Goal: Task Accomplishment & Management: Use online tool/utility

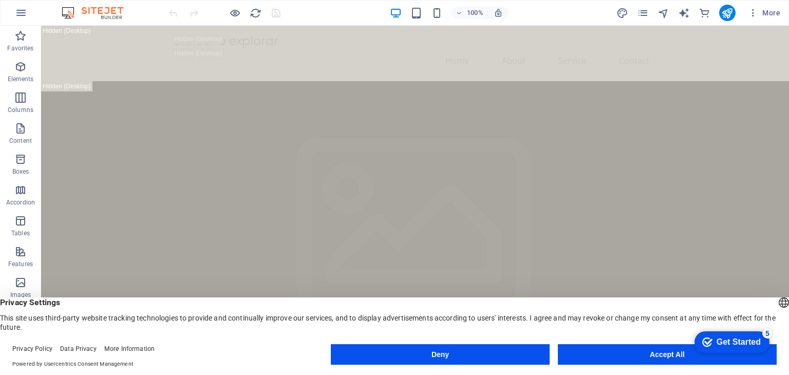
click at [0, 0] on div at bounding box center [0, 0] width 0 height 0
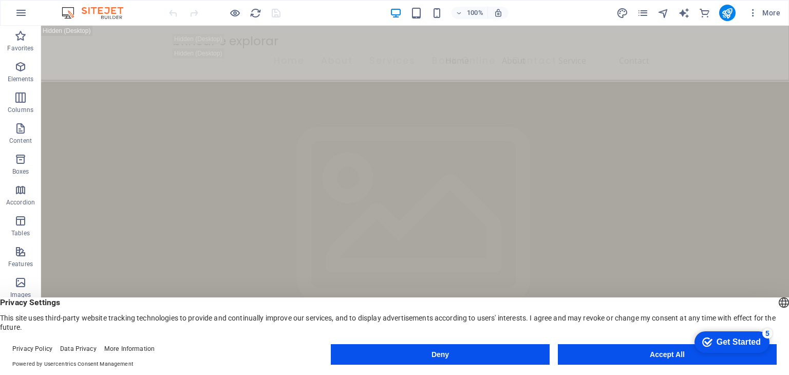
scroll to position [291, 0]
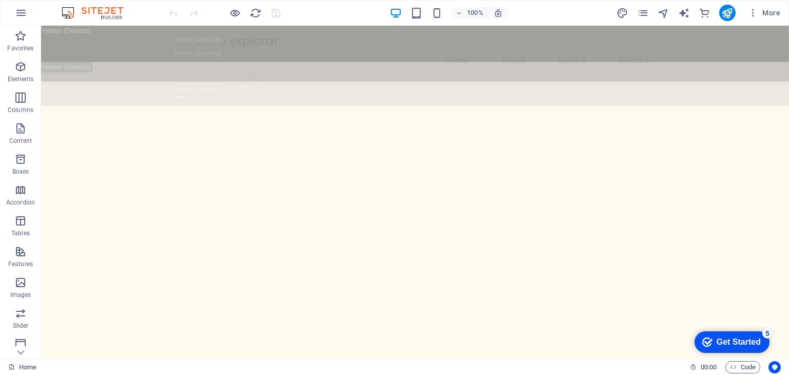
scroll to position [965, 0]
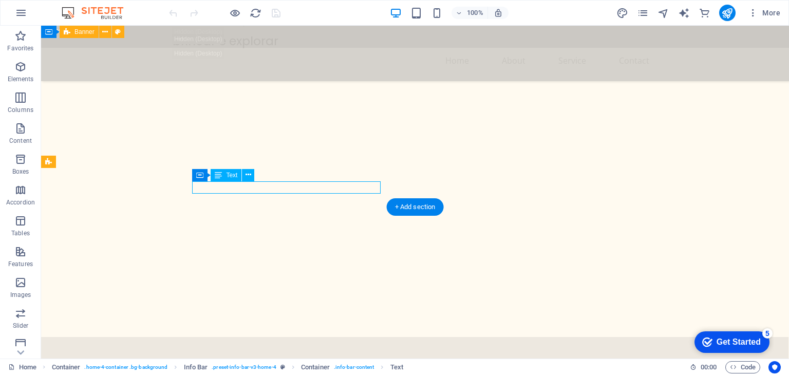
drag, startPoint x: 222, startPoint y: 188, endPoint x: 255, endPoint y: 182, distance: 33.8
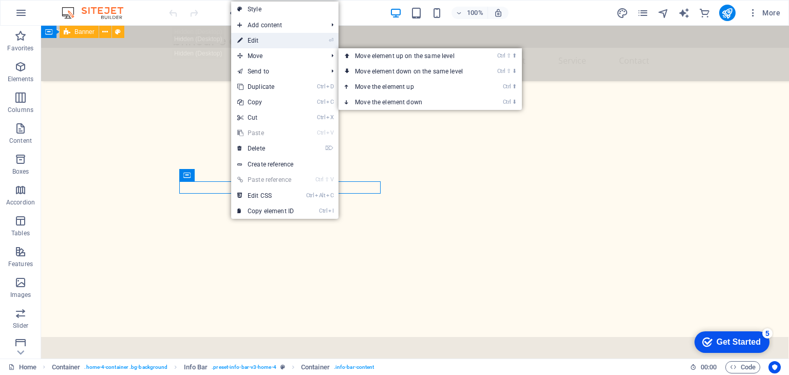
drag, startPoint x: 256, startPoint y: 42, endPoint x: 34, endPoint y: 94, distance: 227.9
click at [256, 42] on link "⏎ Edit" at bounding box center [265, 40] width 69 height 15
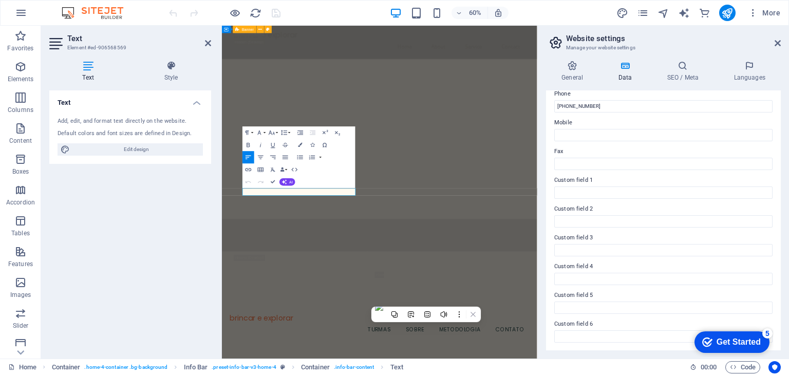
scroll to position [0, 0]
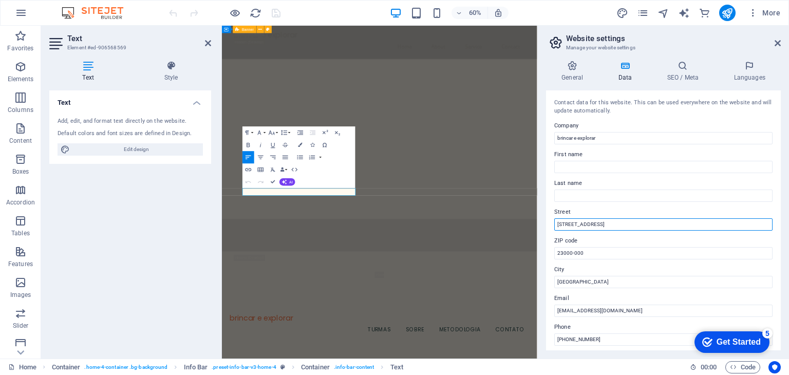
click at [579, 224] on input "[STREET_ADDRESS]" at bounding box center [663, 224] width 218 height 12
type input "[STREET_ADDRESS]"
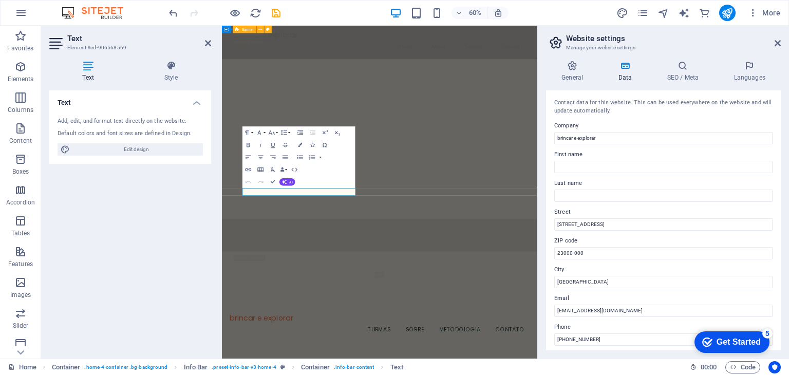
drag, startPoint x: 777, startPoint y: 116, endPoint x: 777, endPoint y: 130, distance: 14.4
click at [777, 130] on div "Contact data for this website. This can be used everywhere on the website and w…" at bounding box center [663, 220] width 235 height 260
click at [563, 252] on input "23000-000" at bounding box center [663, 253] width 218 height 12
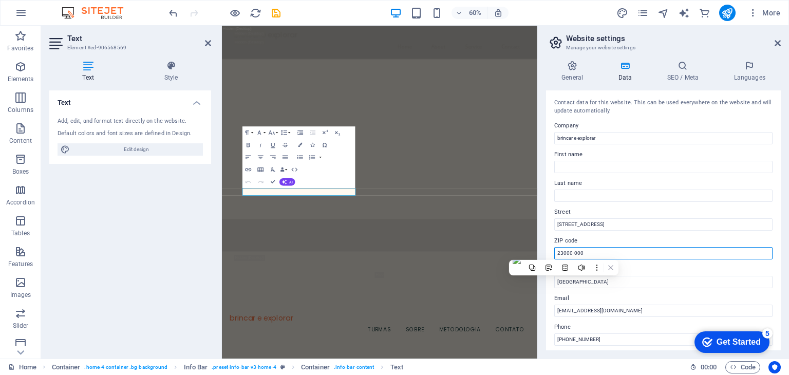
click at [563, 252] on input "23000-000" at bounding box center [663, 253] width 218 height 12
type input "23050090"
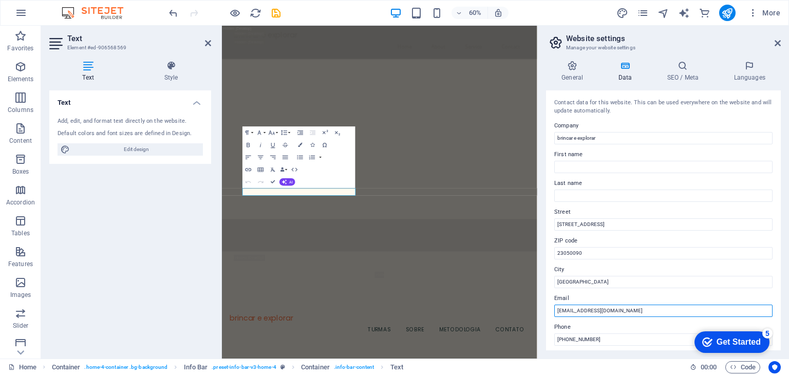
click at [603, 313] on input "[EMAIL_ADDRESS][DOMAIN_NAME]" at bounding box center [663, 310] width 218 height 12
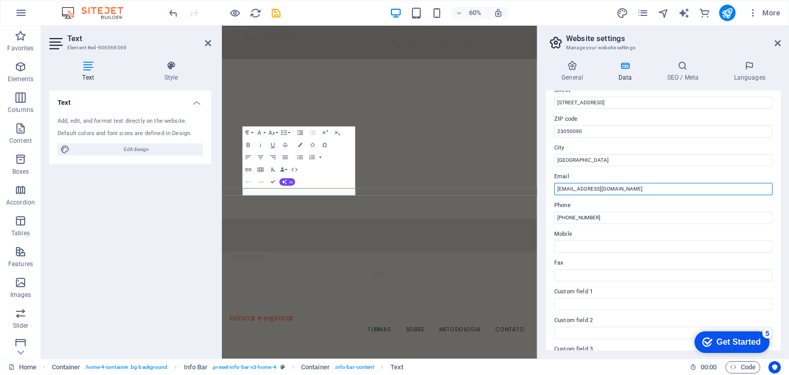
scroll to position [129, 0]
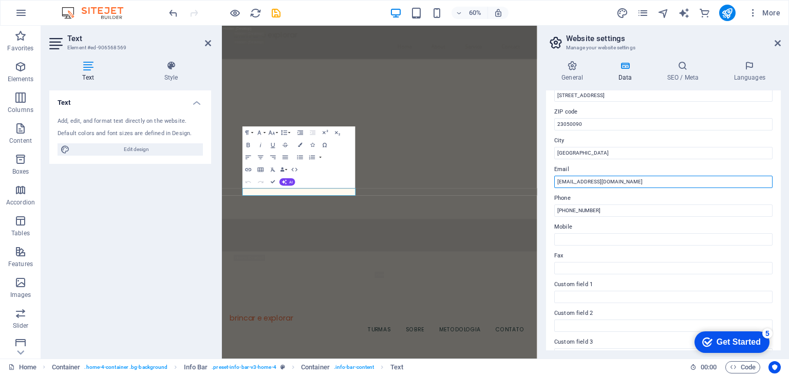
click at [561, 183] on input "[EMAIL_ADDRESS][DOMAIN_NAME]" at bounding box center [663, 182] width 218 height 12
click at [615, 183] on input "[EMAIL_ADDRESS][DOMAIN_NAME]" at bounding box center [663, 182] width 218 height 12
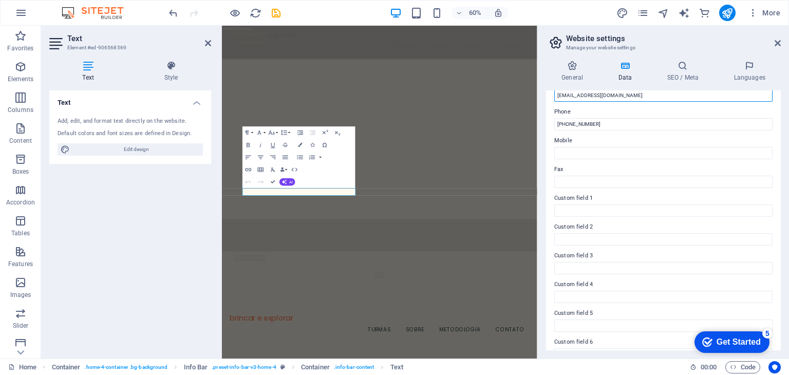
scroll to position [217, 0]
type input "[EMAIL_ADDRESS][DOMAIN_NAME]"
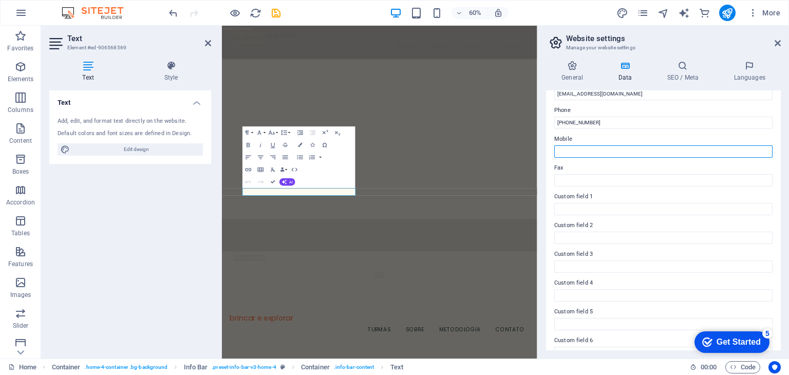
click at [573, 153] on input "Mobile" at bounding box center [663, 151] width 218 height 12
paste input "21 97745-5208"
type input "21 97745-5208"
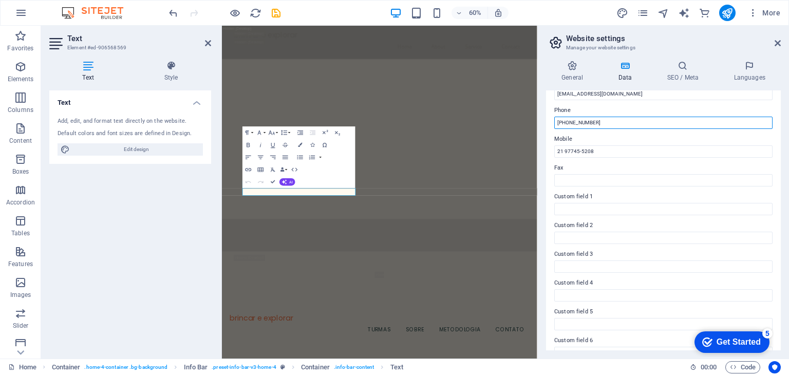
click at [564, 123] on input "[PHONE_NUMBER]" at bounding box center [663, 123] width 218 height 12
paste input "21 97745-5208"
type input "21 97745-5208"
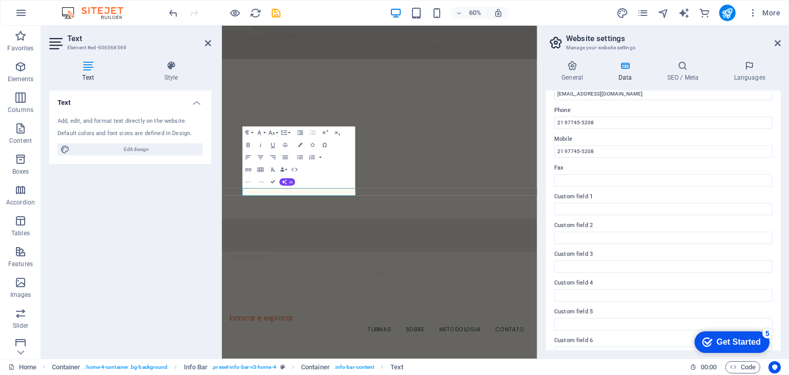
drag, startPoint x: 780, startPoint y: 213, endPoint x: 777, endPoint y: 106, distance: 106.8
click at [777, 106] on div "Contact data for this website. This can be used everywhere on the website and w…" at bounding box center [663, 220] width 235 height 260
click at [723, 343] on div "Get Started" at bounding box center [738, 341] width 44 height 9
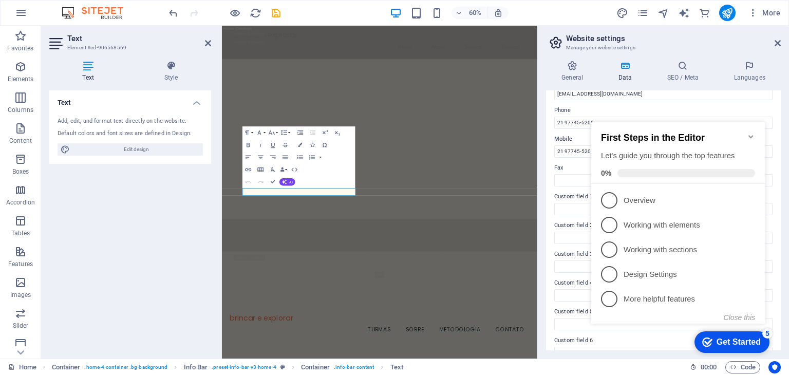
click at [705, 49] on h3 "Manage your website settings" at bounding box center [663, 47] width 194 height 9
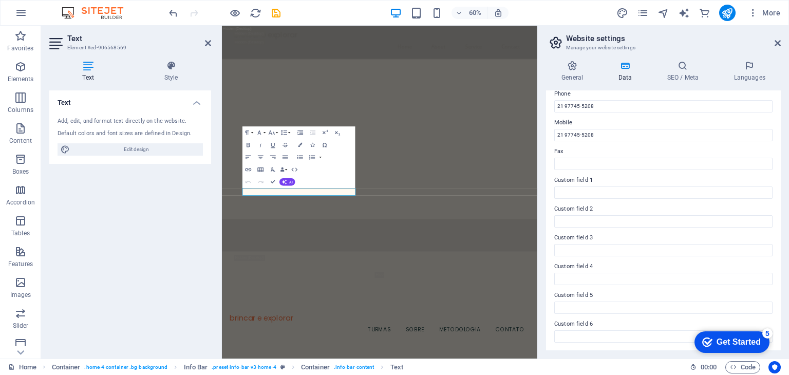
scroll to position [0, 0]
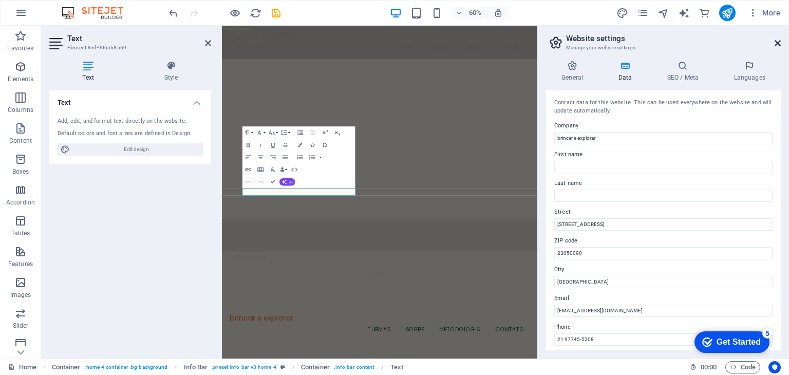
drag, startPoint x: 779, startPoint y: 44, endPoint x: 255, endPoint y: 208, distance: 549.3
click at [779, 44] on icon at bounding box center [777, 43] width 6 height 8
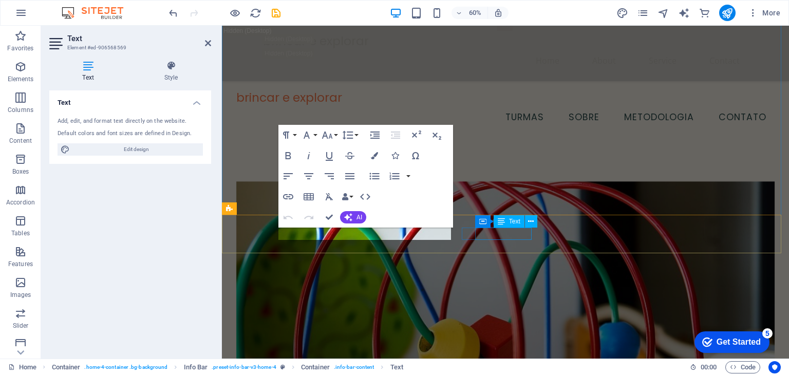
scroll to position [918, 0]
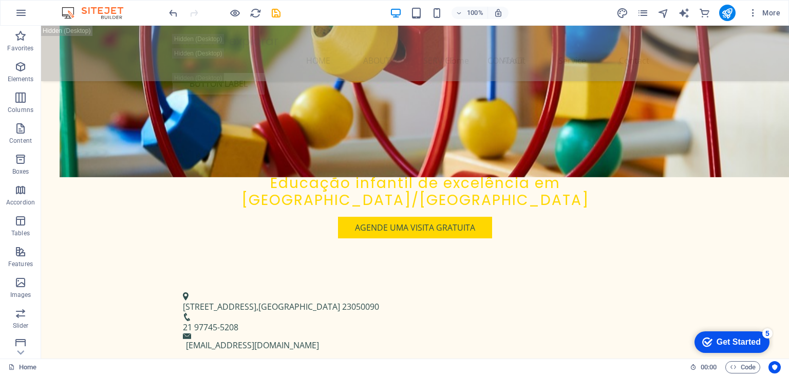
scroll to position [2011, 0]
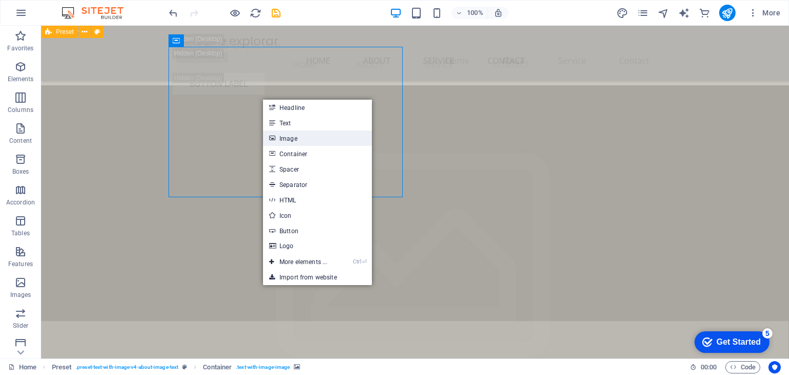
click at [294, 141] on link "Image" at bounding box center [317, 137] width 109 height 15
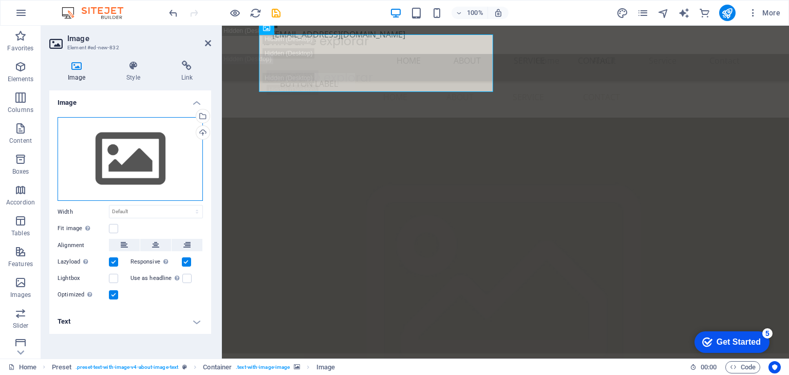
click at [168, 174] on div "Drag files here, click to choose files or select files from Files or our free s…" at bounding box center [129, 159] width 145 height 84
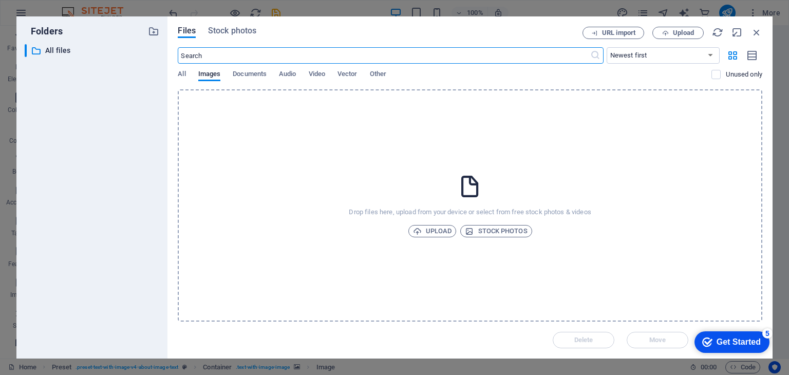
scroll to position [2730, 0]
click at [438, 233] on span "Upload" at bounding box center [432, 231] width 39 height 12
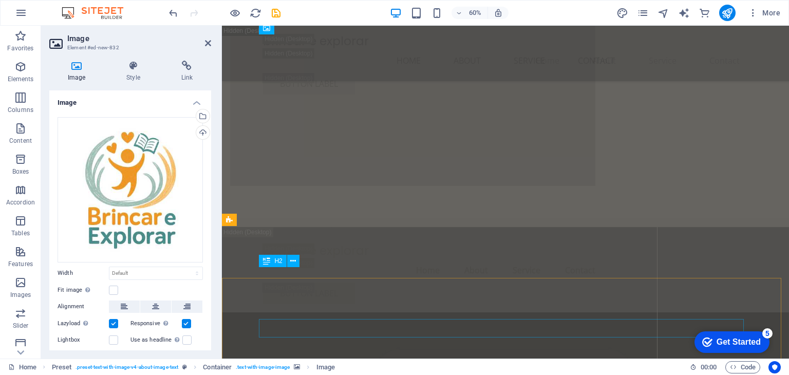
scroll to position [2011, 0]
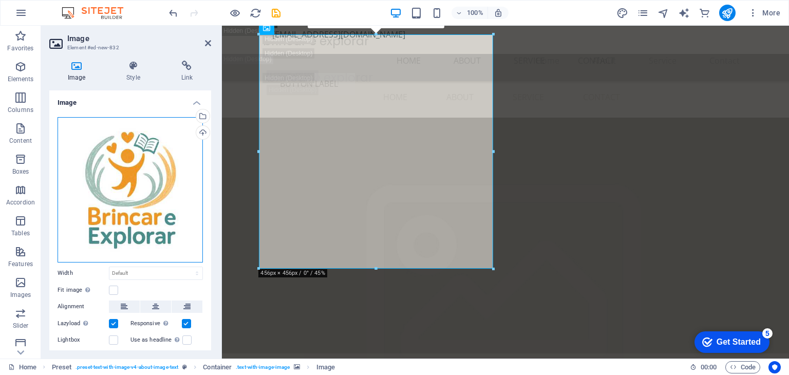
drag, startPoint x: 135, startPoint y: 197, endPoint x: 471, endPoint y: 366, distance: 376.1
click at [135, 197] on div "Drag files here, click to choose files or select files from Files or our free s…" at bounding box center [129, 189] width 145 height 145
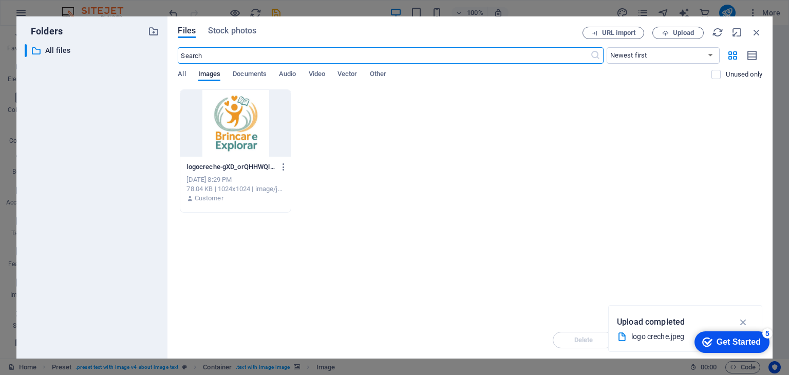
scroll to position [2730, 0]
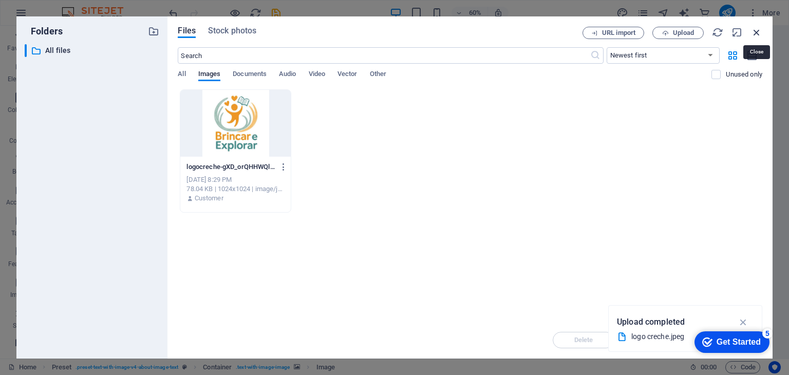
drag, startPoint x: 760, startPoint y: 29, endPoint x: 403, endPoint y: 81, distance: 361.1
click at [760, 29] on icon "button" at bounding box center [756, 32] width 11 height 11
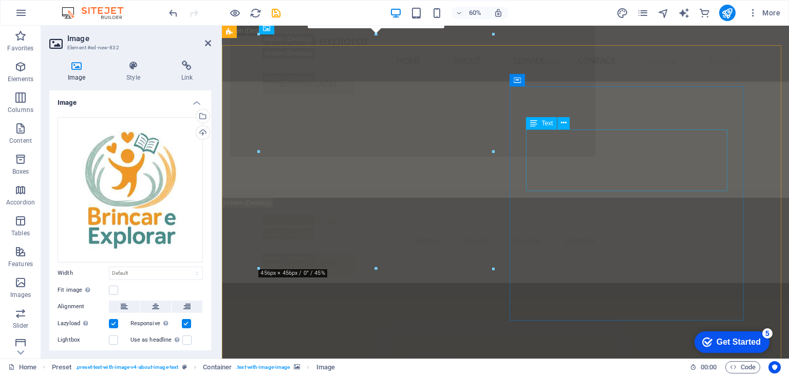
scroll to position [2011, 0]
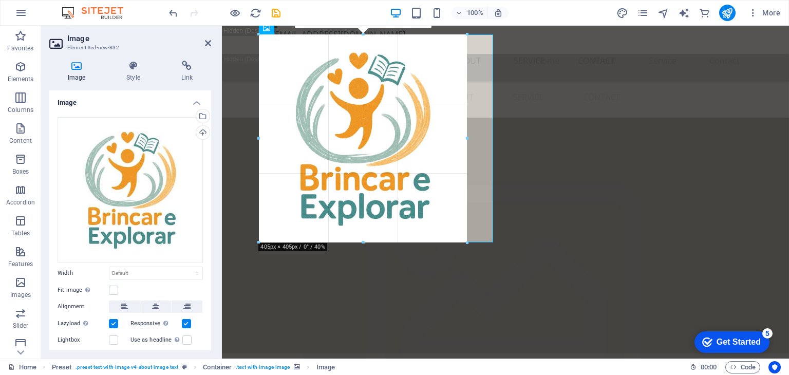
drag, startPoint x: 258, startPoint y: 33, endPoint x: 65, endPoint y: 40, distance: 193.1
type input "405"
select select "px"
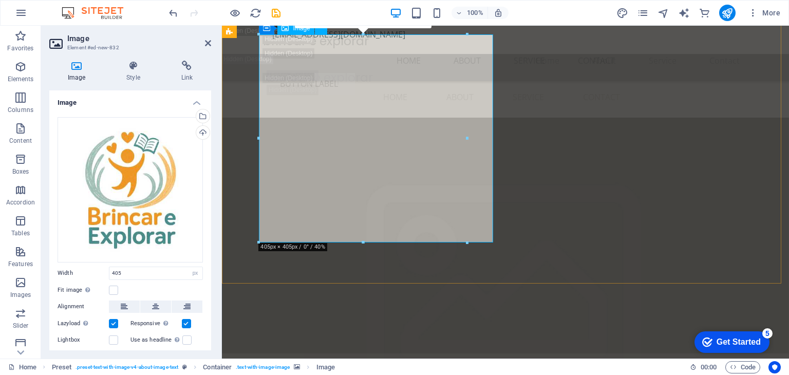
drag, startPoint x: 586, startPoint y: 266, endPoint x: 361, endPoint y: 227, distance: 228.7
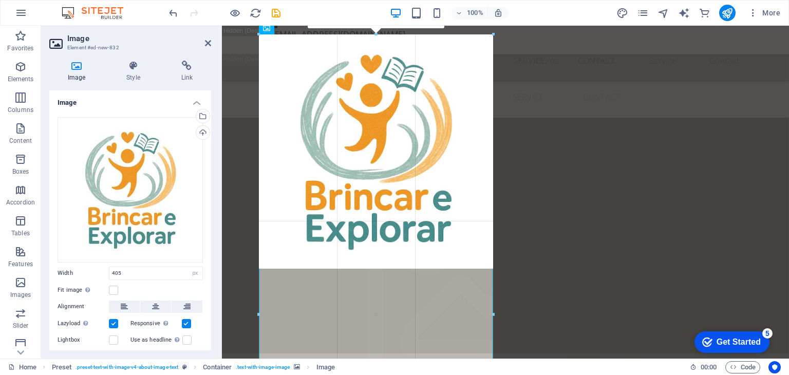
type input "456"
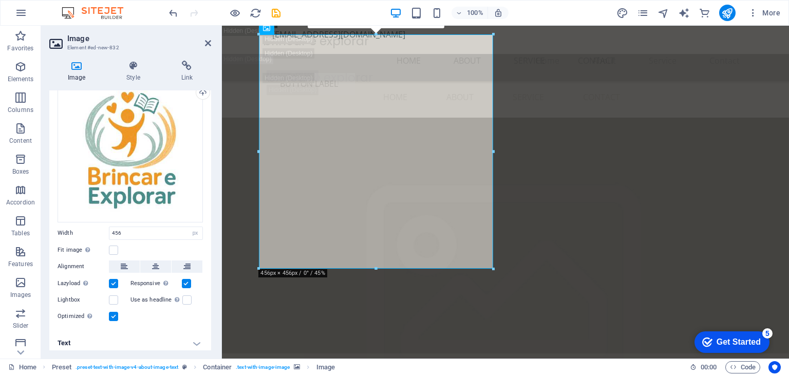
scroll to position [43, 0]
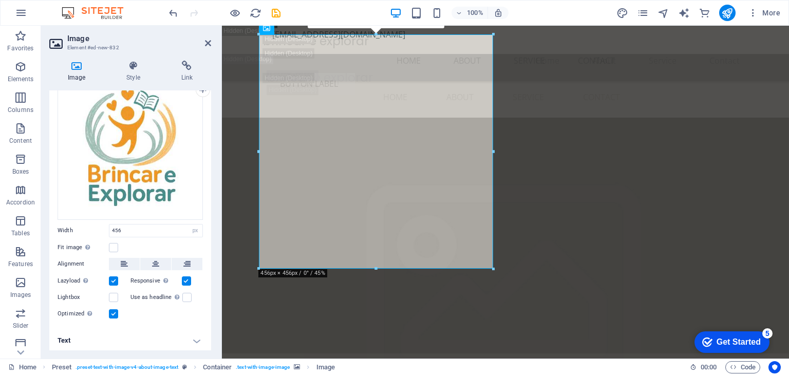
click at [207, 37] on h2 "Image" at bounding box center [139, 38] width 144 height 9
click at [207, 44] on icon at bounding box center [208, 43] width 6 height 8
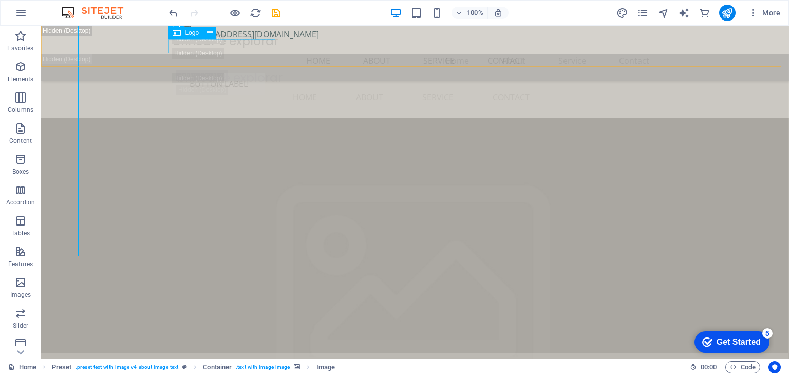
scroll to position [2024, 0]
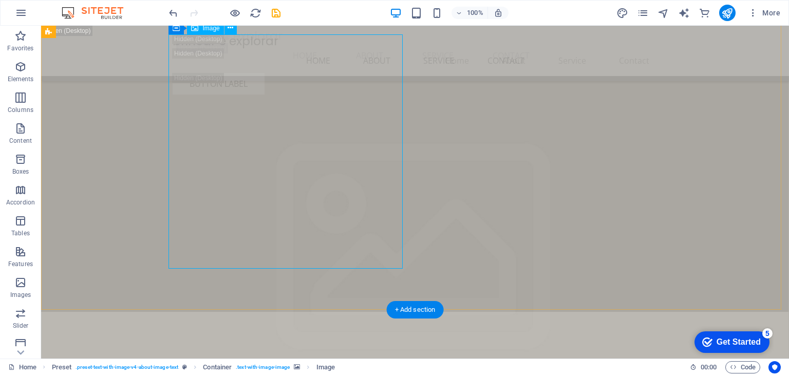
select select "px"
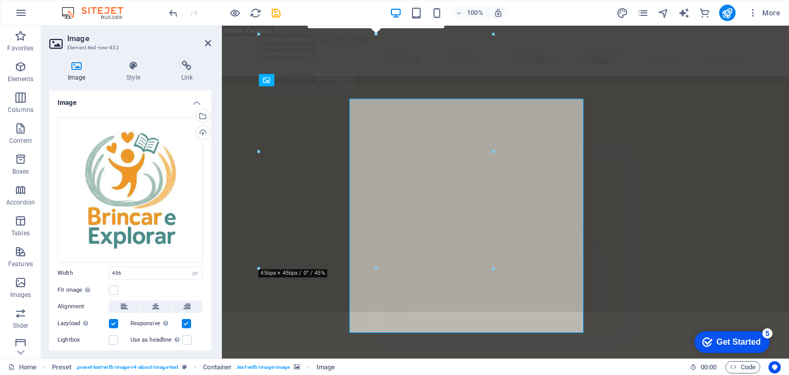
scroll to position [2011, 0]
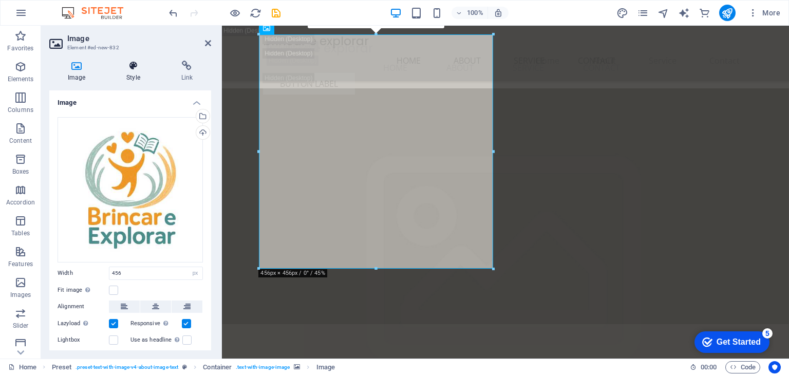
click at [126, 79] on h4 "Style" at bounding box center [135, 72] width 54 height 22
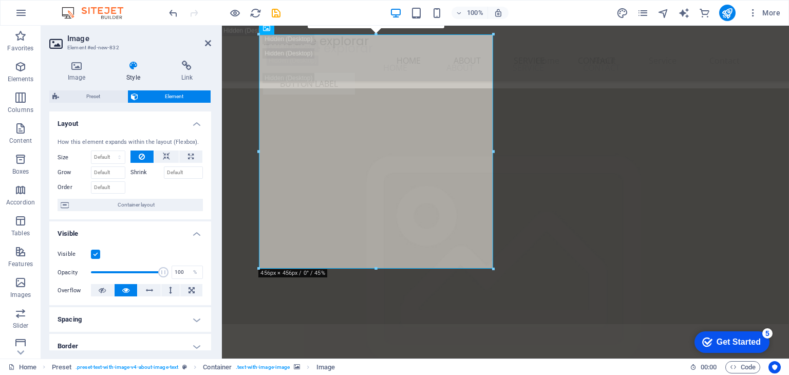
drag, startPoint x: 207, startPoint y: 148, endPoint x: 218, endPoint y: 226, distance: 78.7
click at [218, 226] on div "Image Style Link Image Drag files here, click to choose files or select files f…" at bounding box center [130, 205] width 178 height 306
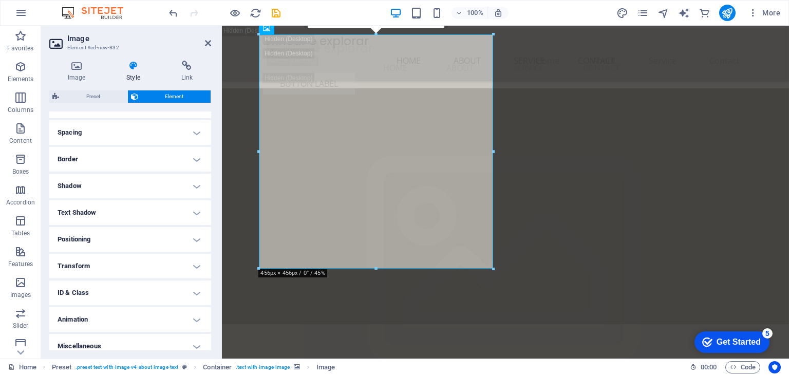
scroll to position [188, 0]
click at [138, 152] on h4 "Border" at bounding box center [130, 157] width 162 height 25
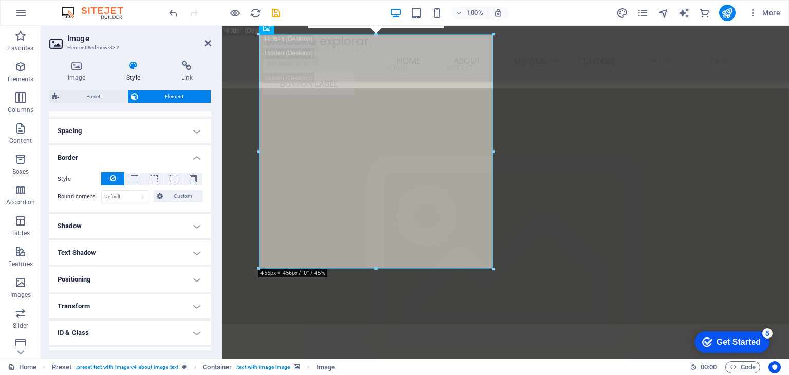
click at [138, 152] on h4 "Border" at bounding box center [130, 154] width 162 height 18
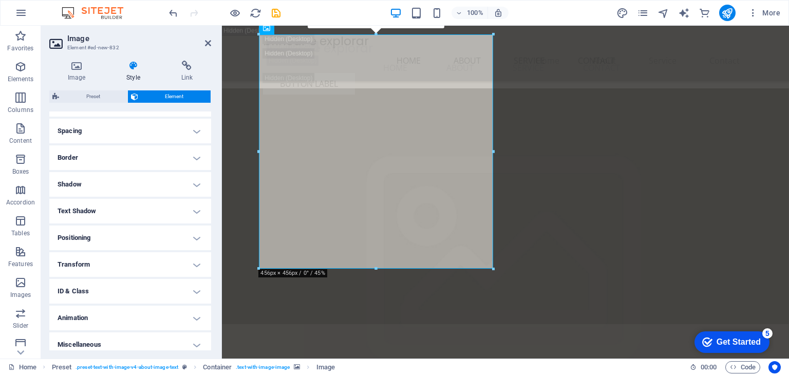
click at [207, 235] on h4 "Positioning" at bounding box center [130, 237] width 162 height 25
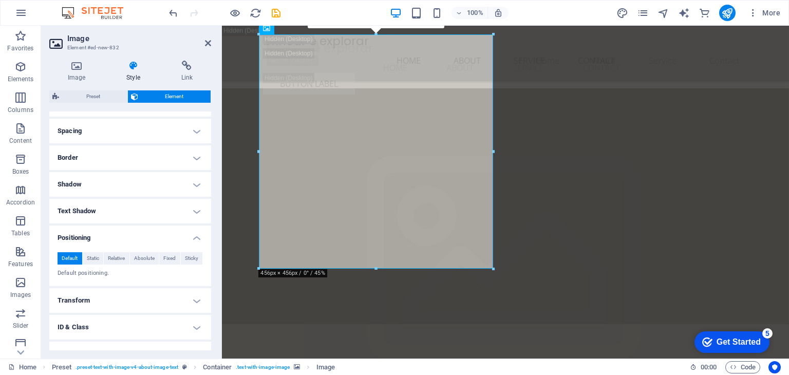
drag, startPoint x: 207, startPoint y: 235, endPoint x: 201, endPoint y: 139, distance: 96.2
click at [201, 139] on ul "Layout How this element expands within the layout (Flexbox). Size Default auto …" at bounding box center [130, 158] width 162 height 470
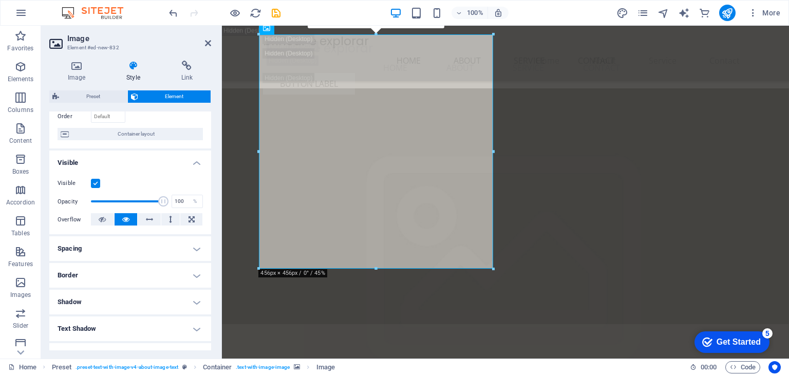
scroll to position [0, 0]
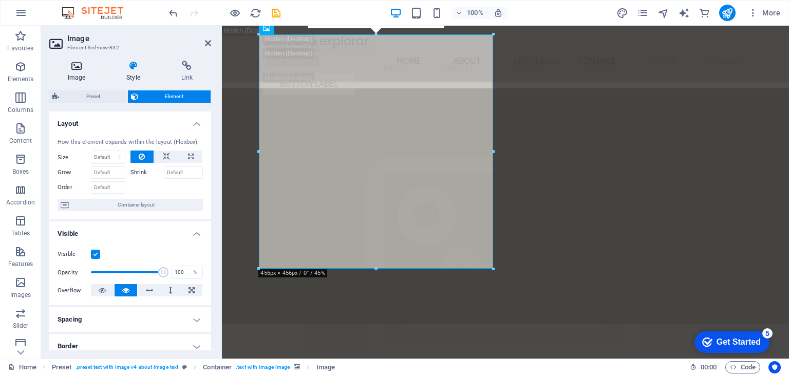
click at [87, 69] on icon at bounding box center [76, 66] width 54 height 10
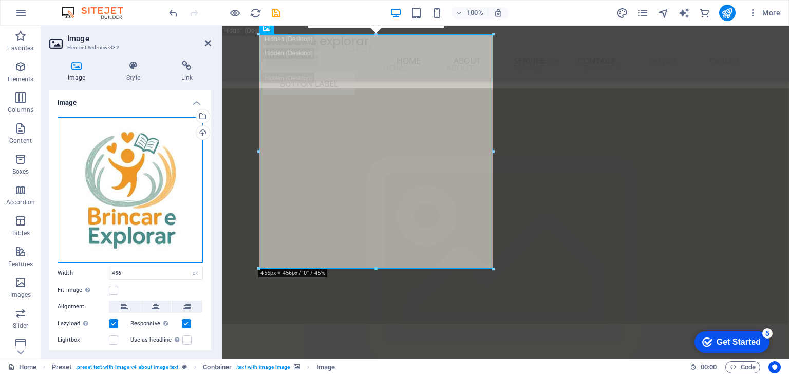
click at [127, 173] on div "Drag files here, click to choose files or select files from Files or our free s…" at bounding box center [129, 189] width 145 height 145
click at [81, 69] on icon at bounding box center [76, 66] width 54 height 10
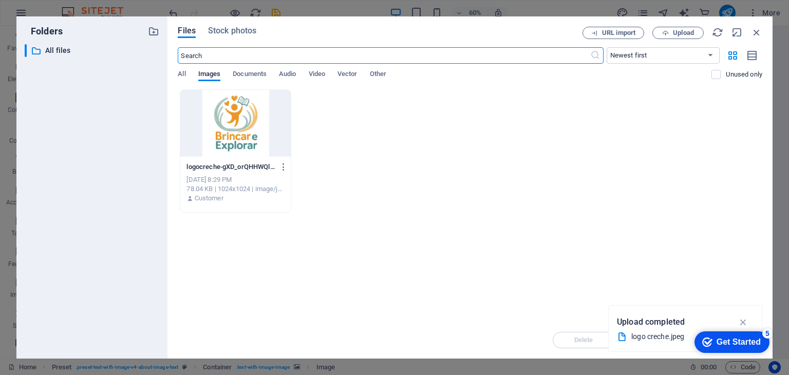
scroll to position [2730, 0]
click at [668, 34] on span "Upload" at bounding box center [678, 33] width 42 height 7
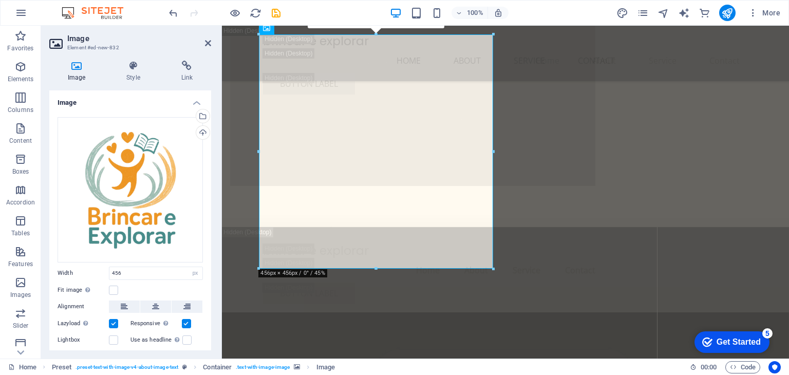
scroll to position [2011, 0]
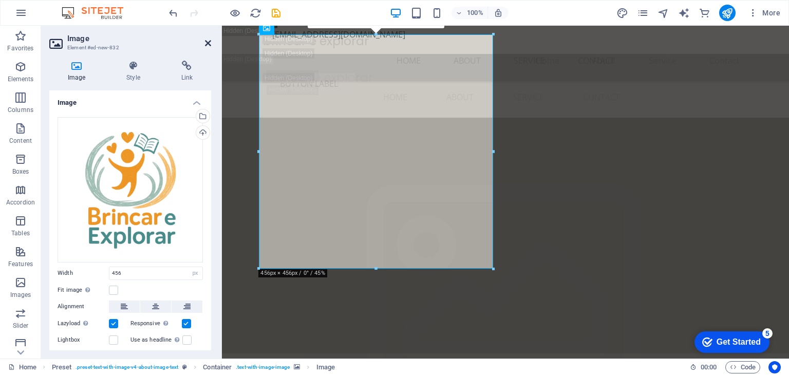
click at [207, 45] on icon at bounding box center [208, 43] width 6 height 8
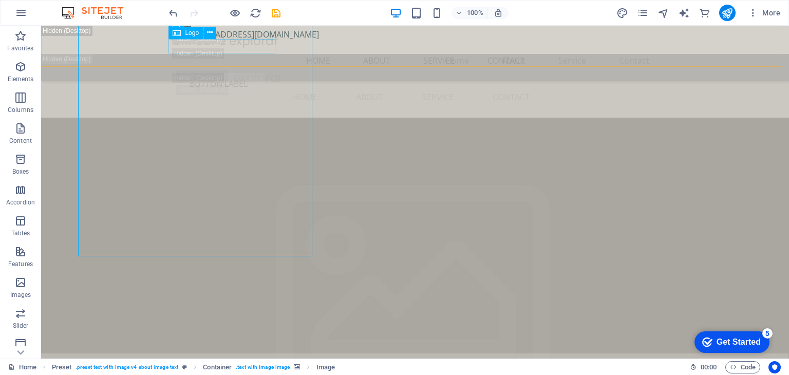
scroll to position [2024, 0]
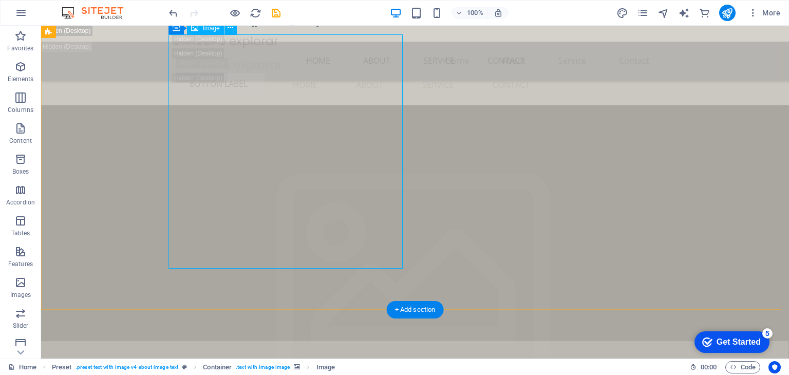
drag, startPoint x: 324, startPoint y: 203, endPoint x: 246, endPoint y: 51, distance: 171.5
select select "px"
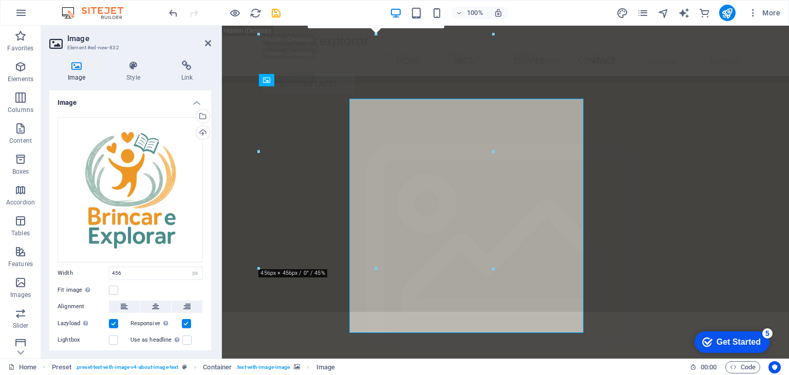
scroll to position [2011, 0]
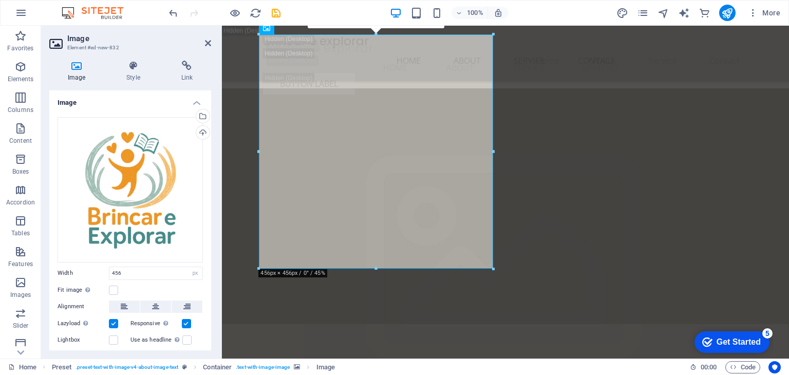
click at [80, 71] on h4 "Image" at bounding box center [78, 72] width 59 height 22
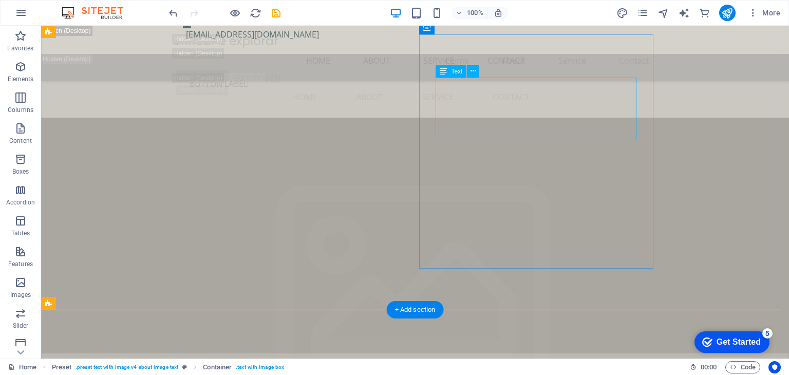
scroll to position [2024, 0]
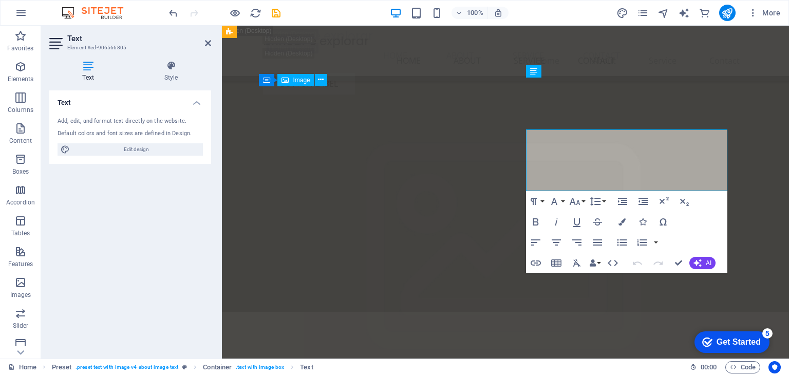
scroll to position [2011, 0]
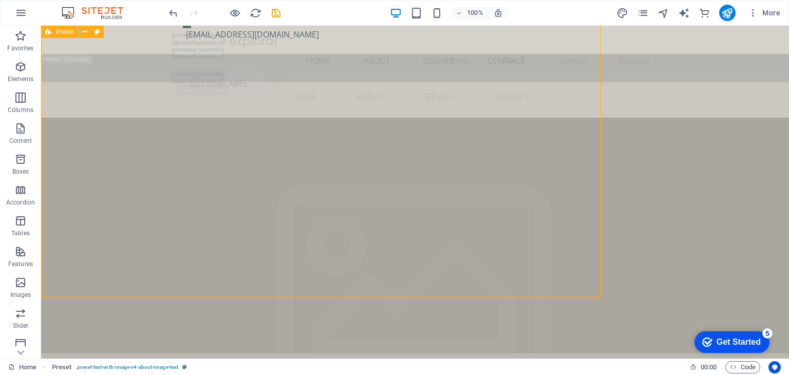
scroll to position [2024, 0]
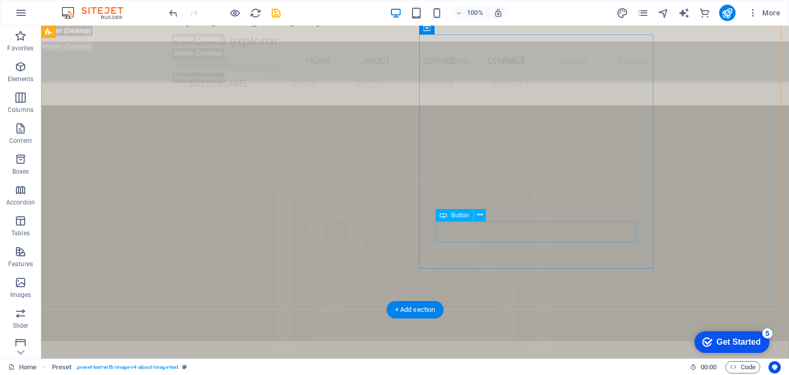
click at [458, 215] on span "Button" at bounding box center [460, 215] width 18 height 6
click at [478, 215] on icon at bounding box center [480, 214] width 6 height 11
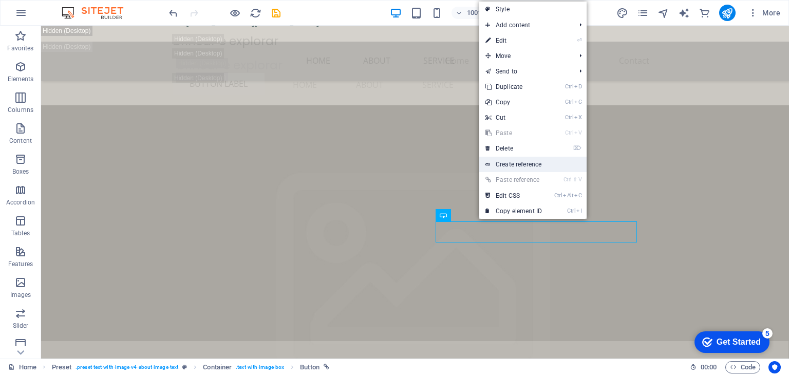
click at [524, 164] on link "Create reference" at bounding box center [532, 164] width 107 height 15
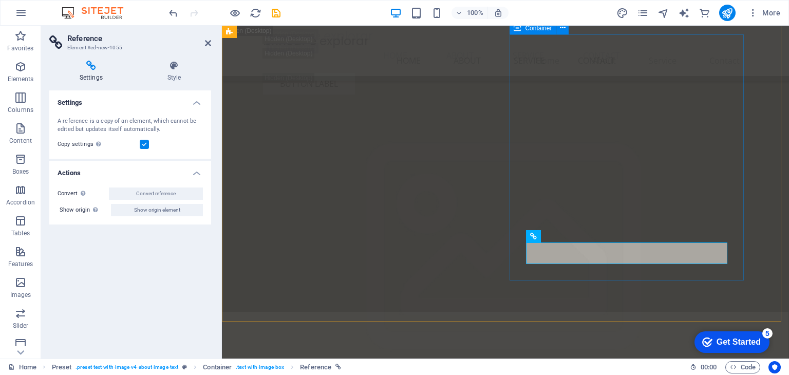
scroll to position [2011, 0]
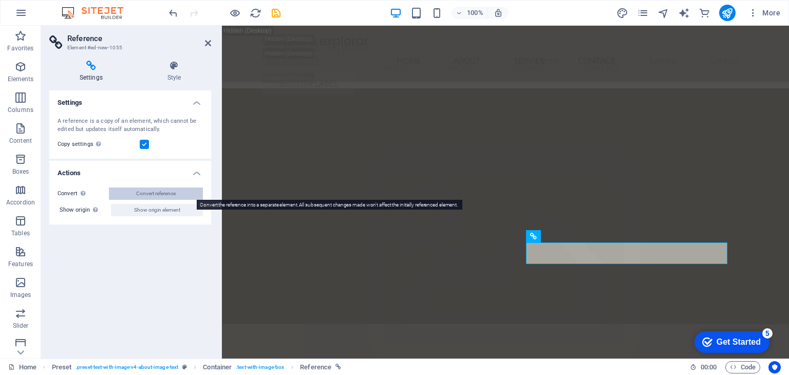
click at [160, 194] on span "Convert reference" at bounding box center [156, 193] width 40 height 12
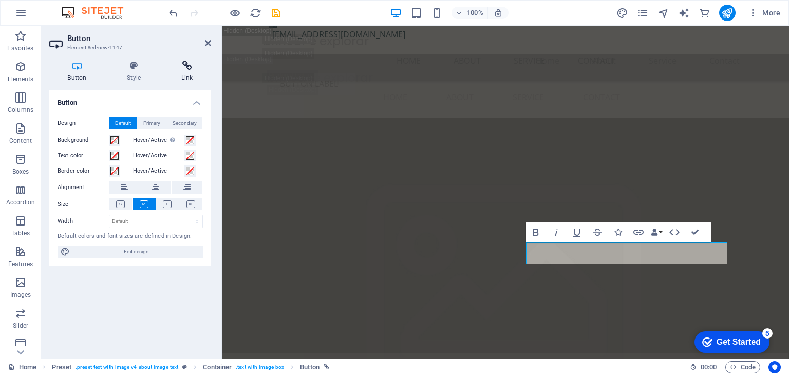
click at [181, 69] on icon at bounding box center [187, 66] width 48 height 10
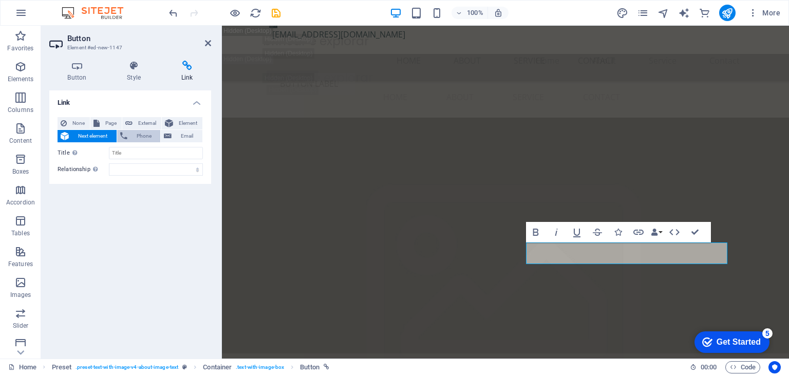
click at [142, 135] on span "Phone" at bounding box center [143, 136] width 27 height 12
paste input "Compreendemos que a escolha da creche-escola é uma das decisões mais importante…"
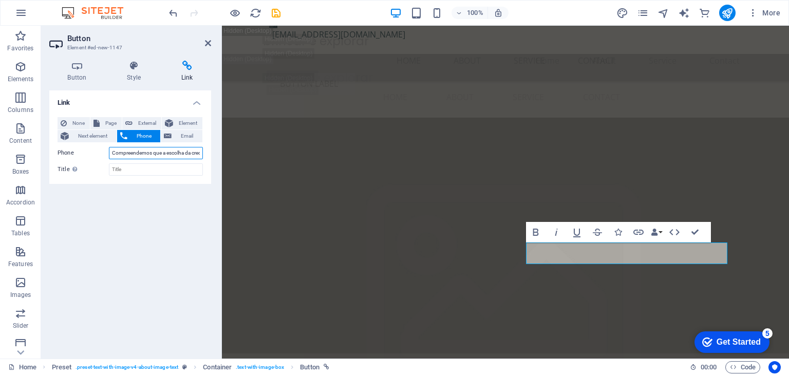
scroll to position [0, 1041]
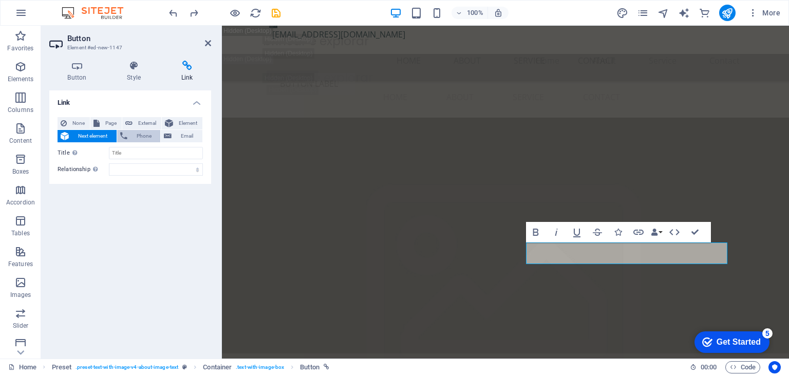
click at [130, 140] on span "Phone" at bounding box center [143, 136] width 27 height 12
paste input "[PHONE_NUMBER]"
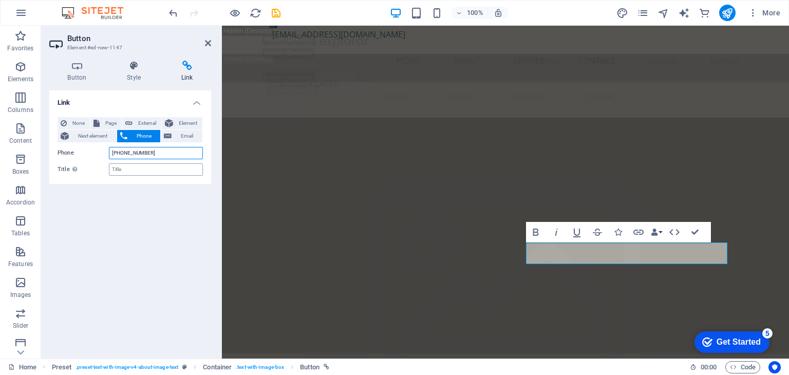
type input "[PHONE_NUMBER]"
click at [160, 167] on input "Title Additional link description, should not be the same as the link text. The…" at bounding box center [156, 169] width 94 height 12
type input "Telefone brincar e explorar"
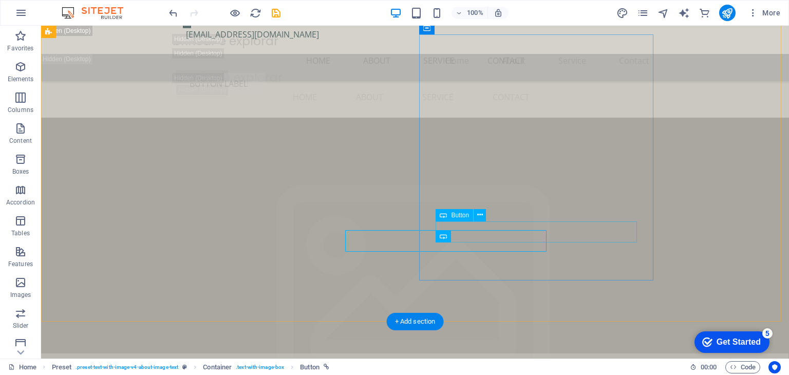
scroll to position [2024, 0]
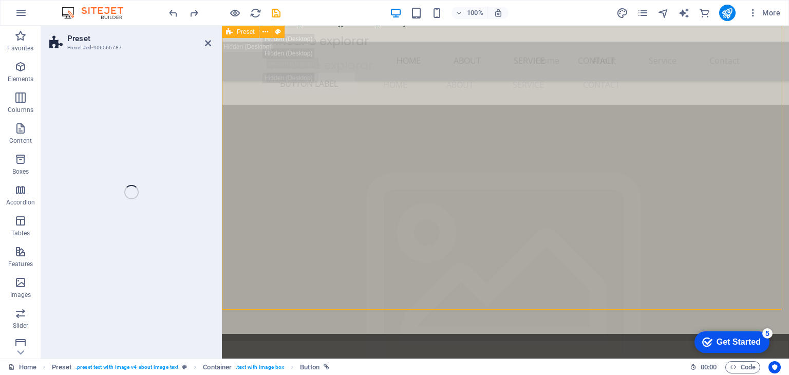
scroll to position [2011, 0]
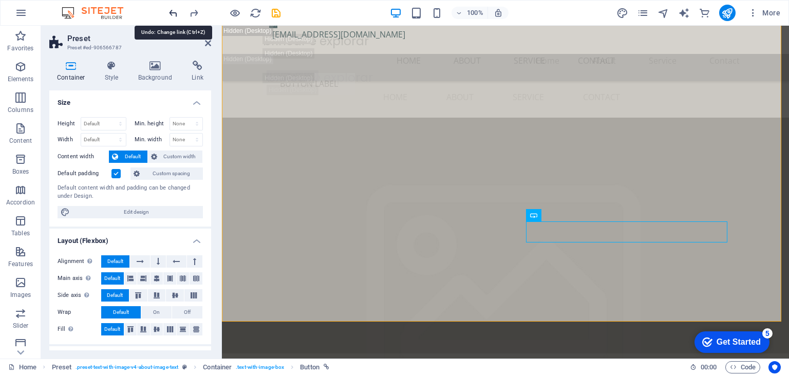
click at [0, 0] on icon "undo" at bounding box center [0, 0] width 0 height 0
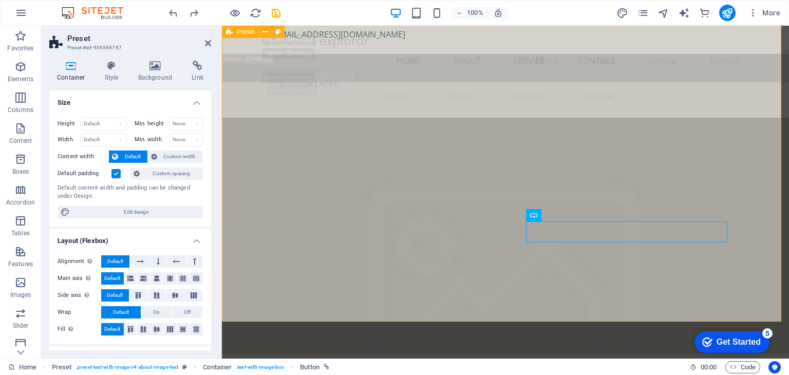
click at [202, 47] on header "Preset Preset #ed-906566787" at bounding box center [130, 39] width 162 height 27
drag, startPoint x: 207, startPoint y: 47, endPoint x: 207, endPoint y: 34, distance: 12.8
click at [207, 47] on icon at bounding box center [208, 43] width 6 height 8
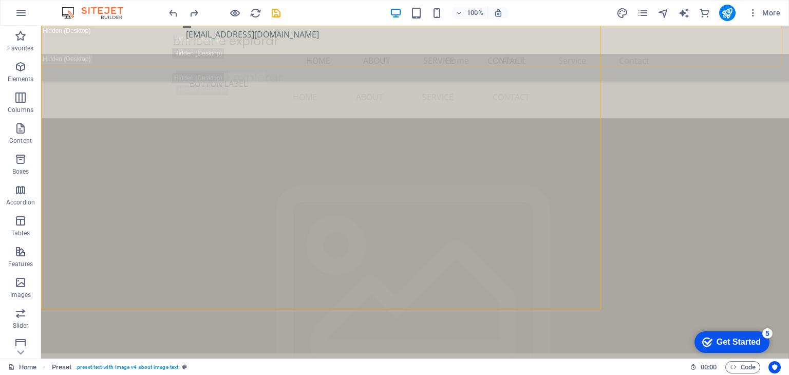
scroll to position [2024, 0]
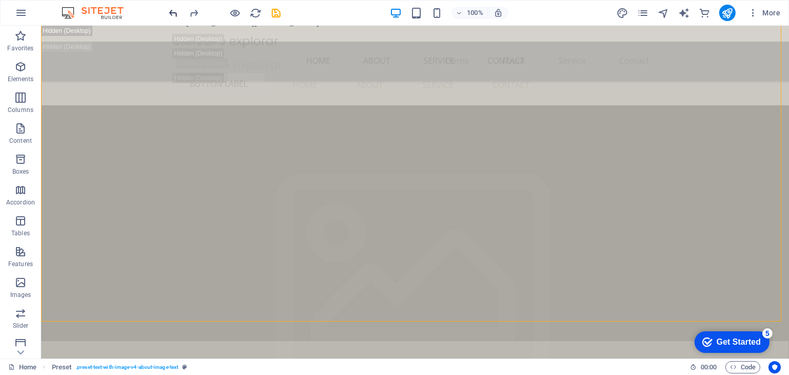
click at [0, 0] on icon "undo" at bounding box center [0, 0] width 0 height 0
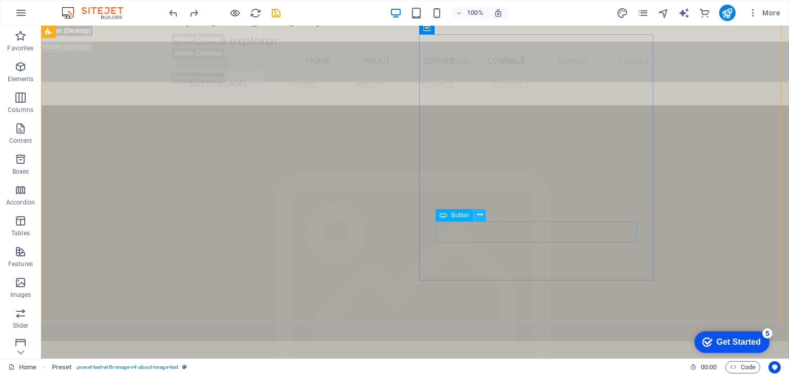
click at [480, 217] on icon at bounding box center [480, 214] width 6 height 11
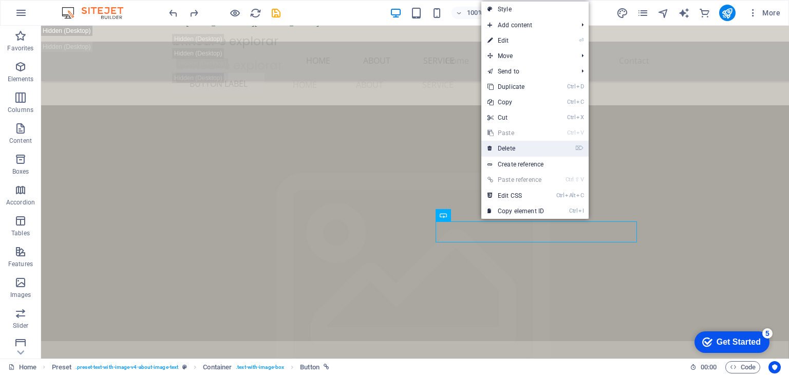
click at [509, 148] on link "⌦ Delete" at bounding box center [515, 148] width 69 height 15
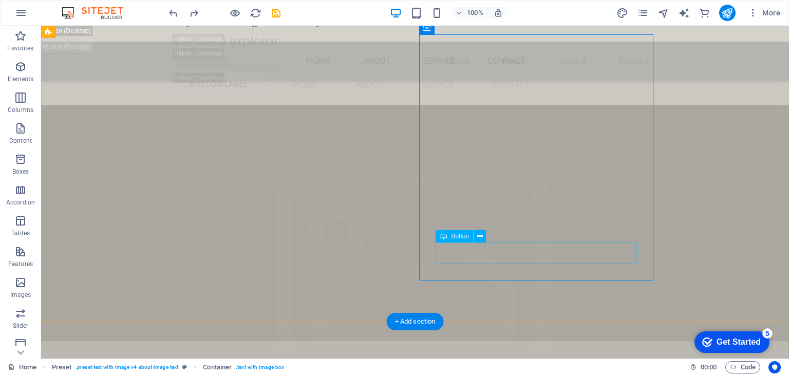
click at [460, 240] on div "Button" at bounding box center [453, 236] width 37 height 12
click at [451, 236] on span "Button" at bounding box center [460, 236] width 18 height 6
click at [481, 241] on icon at bounding box center [480, 236] width 6 height 11
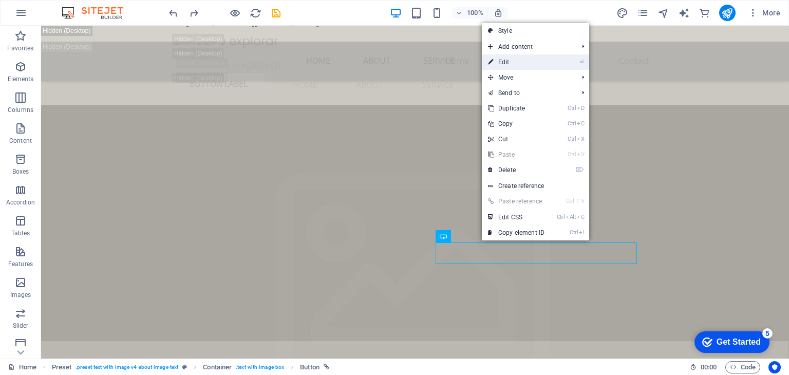
click at [519, 62] on link "⏎ Edit" at bounding box center [516, 61] width 69 height 15
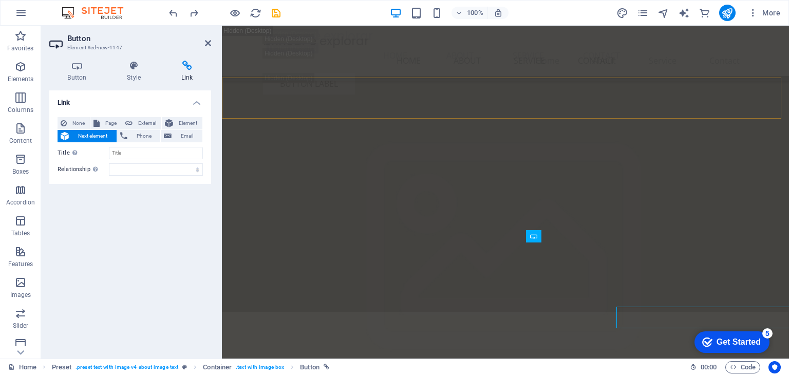
scroll to position [2011, 0]
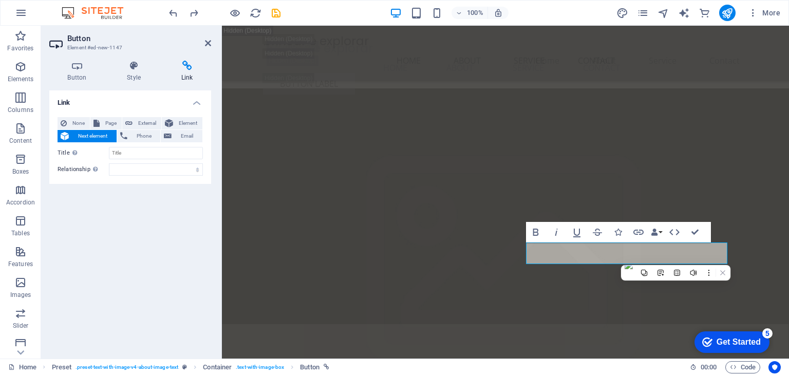
click at [202, 42] on h2 "Button" at bounding box center [139, 38] width 144 height 9
click at [206, 48] on header "Button Element #ed-new-1147" at bounding box center [130, 39] width 162 height 27
drag, startPoint x: 206, startPoint y: 44, endPoint x: 420, endPoint y: 226, distance: 280.8
click at [206, 44] on icon at bounding box center [208, 43] width 6 height 8
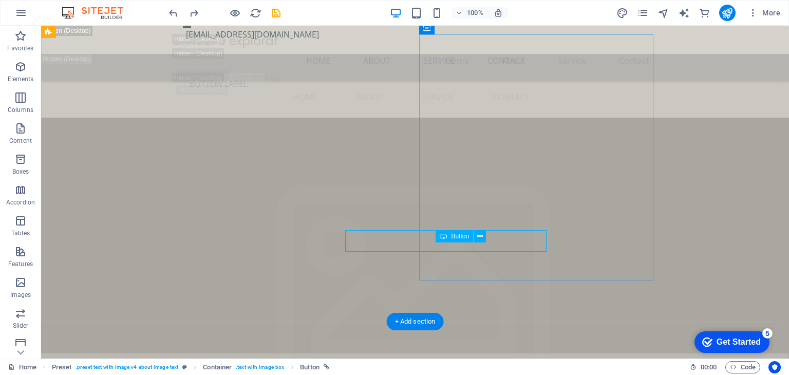
scroll to position [2024, 0]
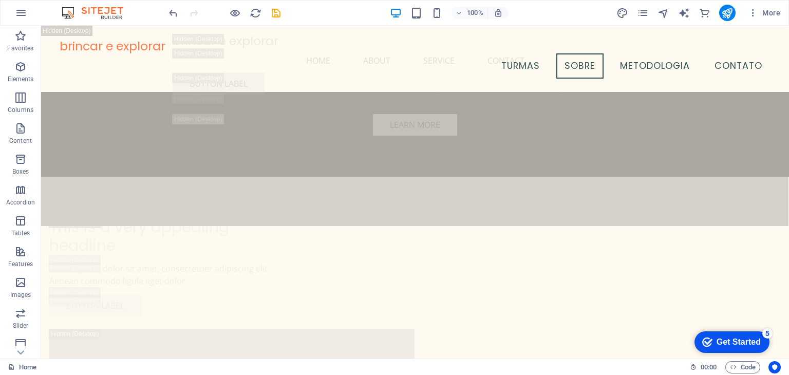
scroll to position [2045, 0]
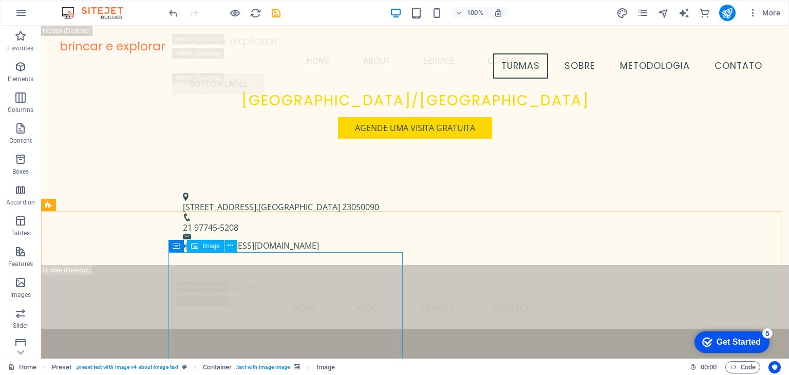
click at [207, 246] on span "Image" at bounding box center [210, 246] width 17 height 6
click at [235, 250] on icon at bounding box center [235, 245] width 8 height 11
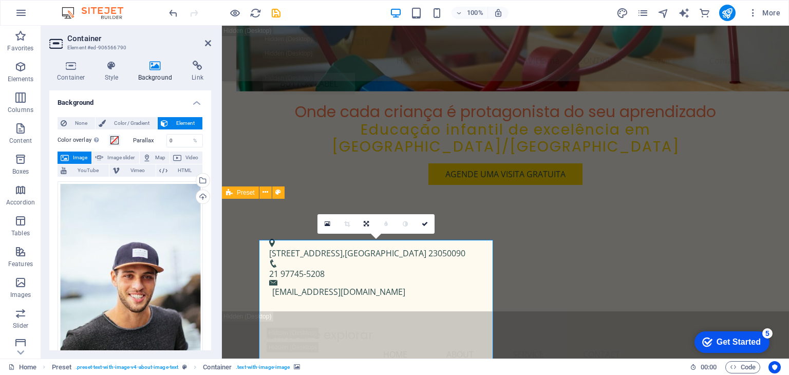
scroll to position [1806, 0]
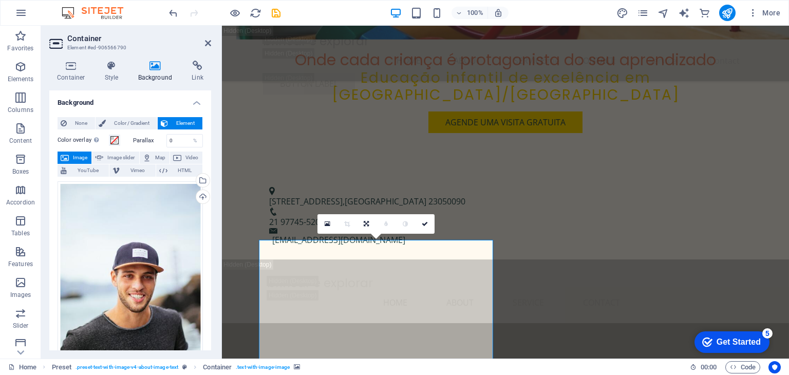
click at [212, 43] on aside "Container Element #ed-906566790 Container Style Background Link Size Height Def…" at bounding box center [131, 192] width 181 height 333
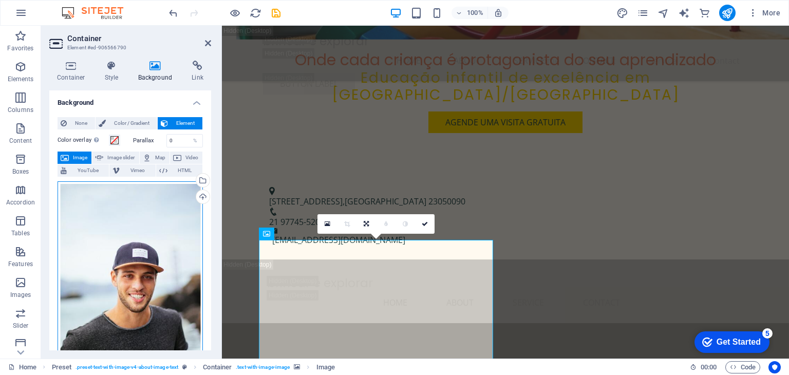
click at [193, 229] on div "Drag files here, click to choose files or select files from Files or our free s…" at bounding box center [129, 289] width 145 height 216
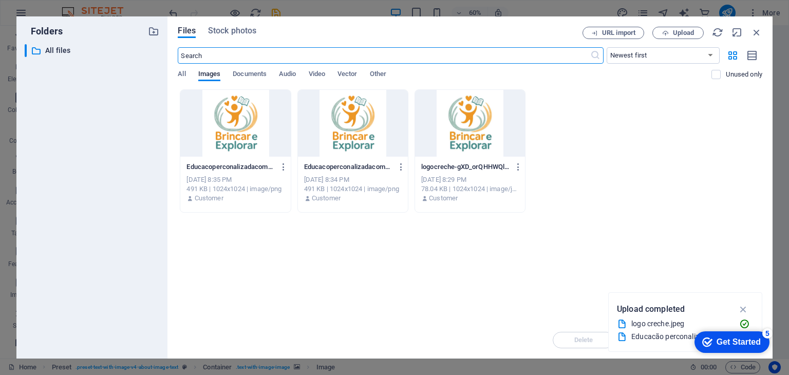
scroll to position [2579, 0]
click at [78, 154] on div "​ All files All files" at bounding box center [92, 197] width 135 height 306
click at [685, 32] on span "Upload" at bounding box center [683, 33] width 21 height 6
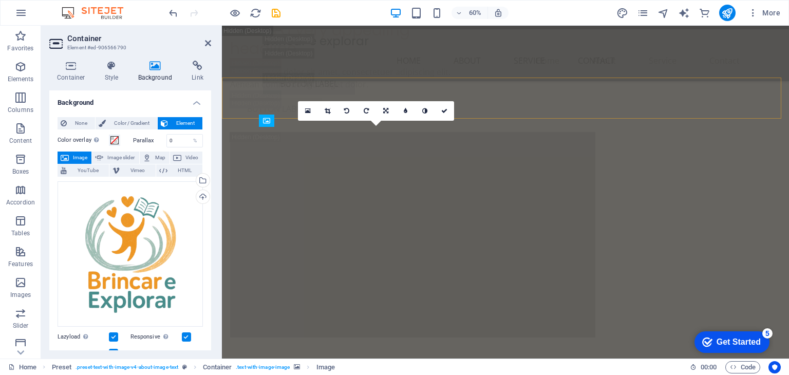
scroll to position [1971, 0]
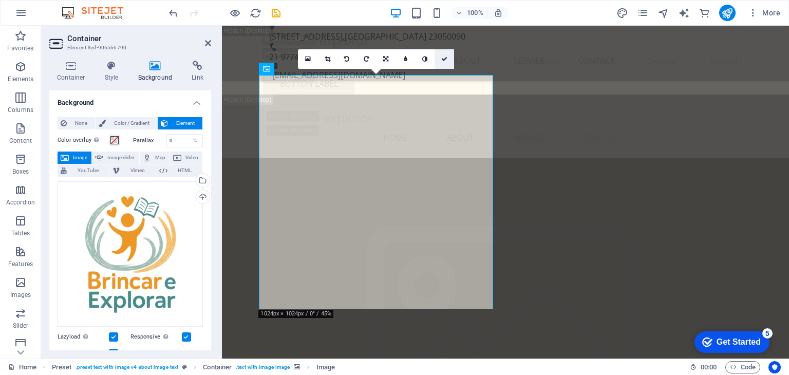
click at [447, 59] on icon at bounding box center [444, 59] width 6 height 6
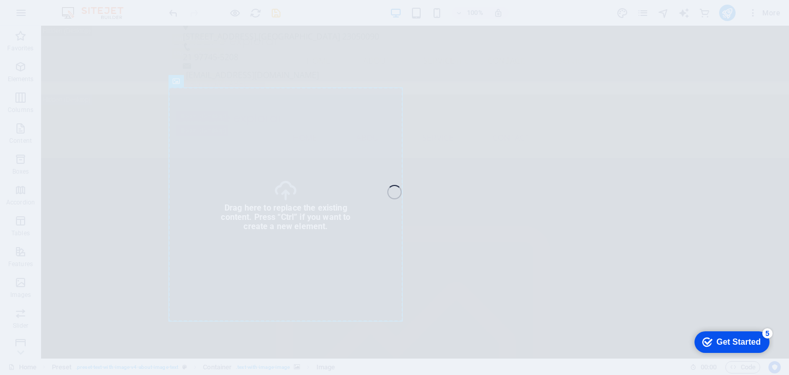
select select "px"
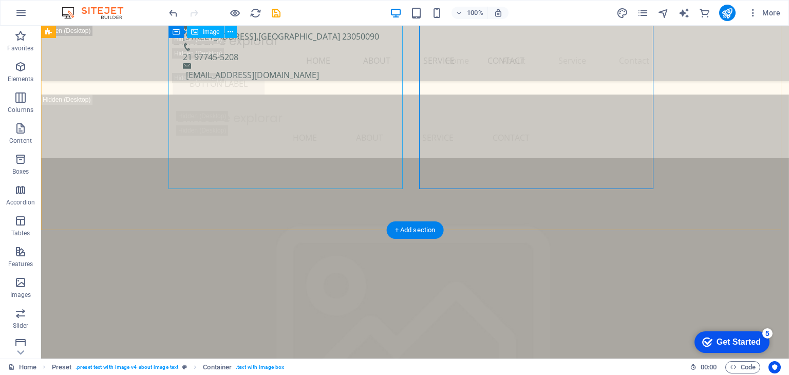
scroll to position [2103, 0]
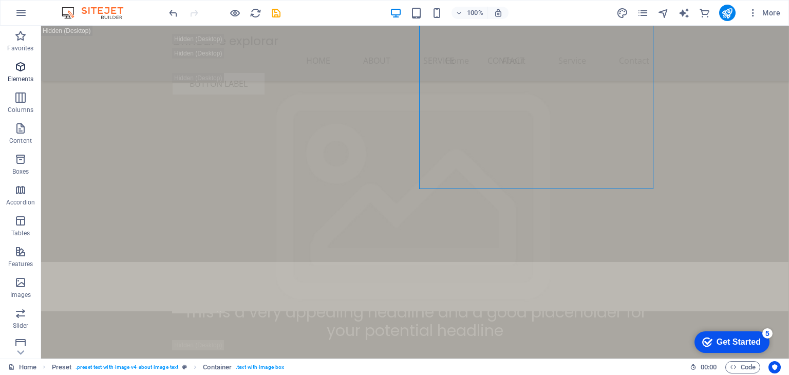
click at [26, 73] on span "Elements" at bounding box center [20, 73] width 41 height 25
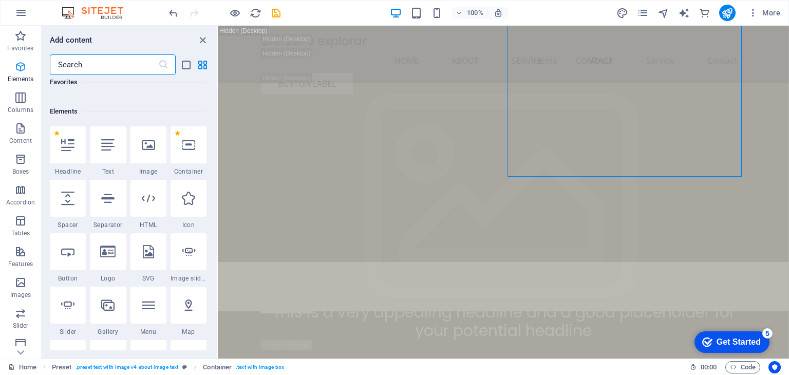
scroll to position [109, 0]
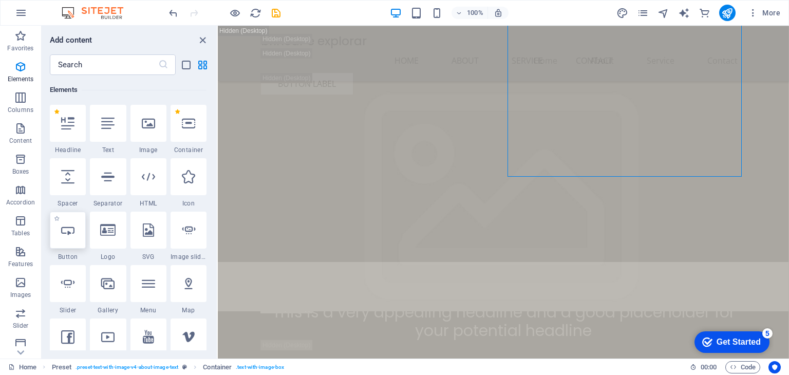
click at [81, 237] on div at bounding box center [68, 230] width 36 height 37
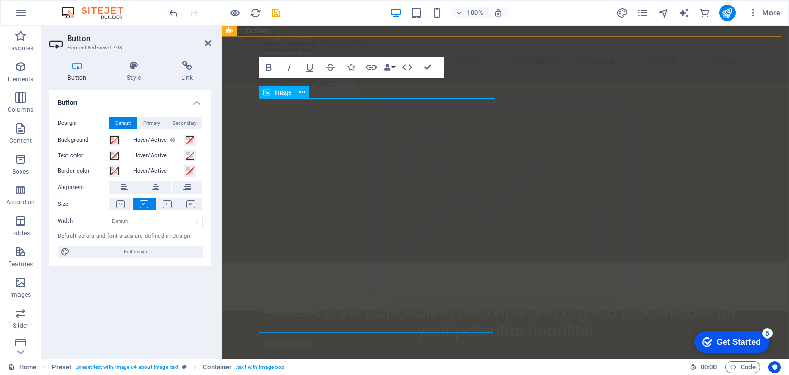
scroll to position [1968, 0]
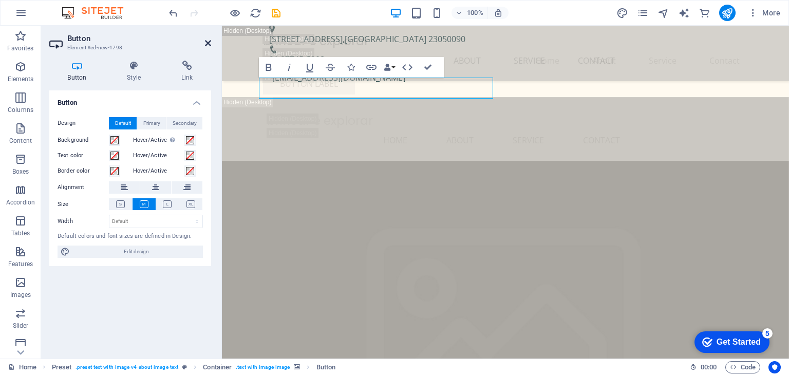
drag, startPoint x: 208, startPoint y: 43, endPoint x: 288, endPoint y: 69, distance: 83.8
click at [208, 43] on icon at bounding box center [208, 43] width 6 height 8
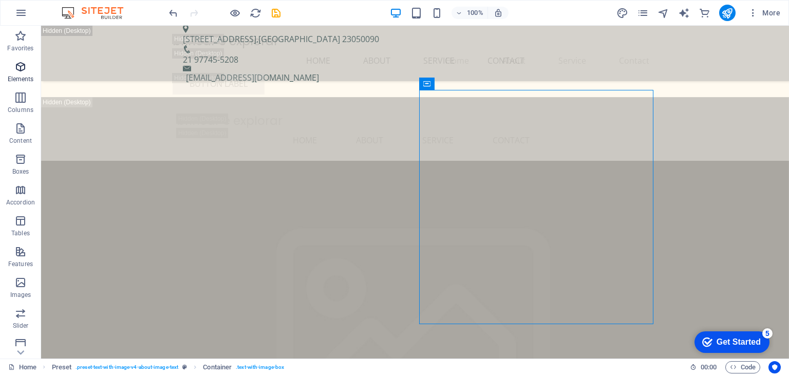
click at [22, 75] on p "Elements" at bounding box center [21, 79] width 26 height 8
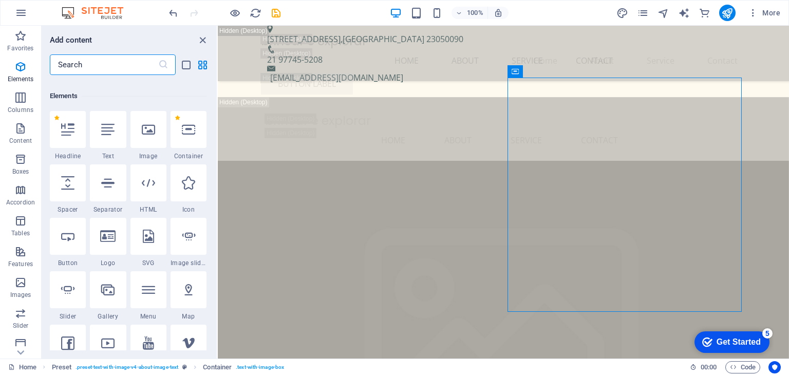
scroll to position [109, 0]
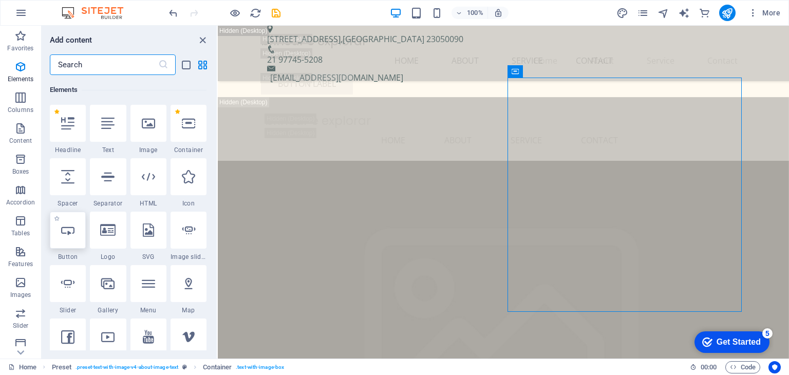
click at [69, 232] on icon at bounding box center [67, 229] width 13 height 13
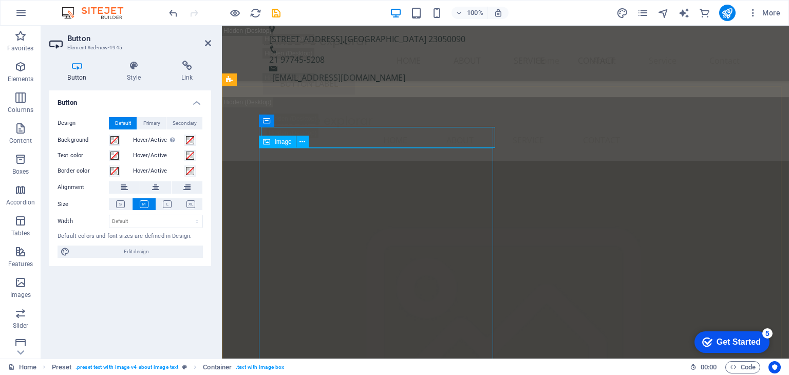
scroll to position [1919, 0]
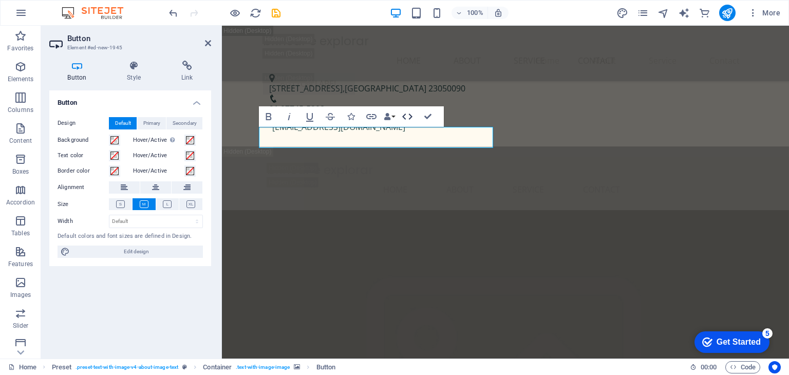
click at [411, 118] on icon "button" at bounding box center [407, 116] width 10 height 6
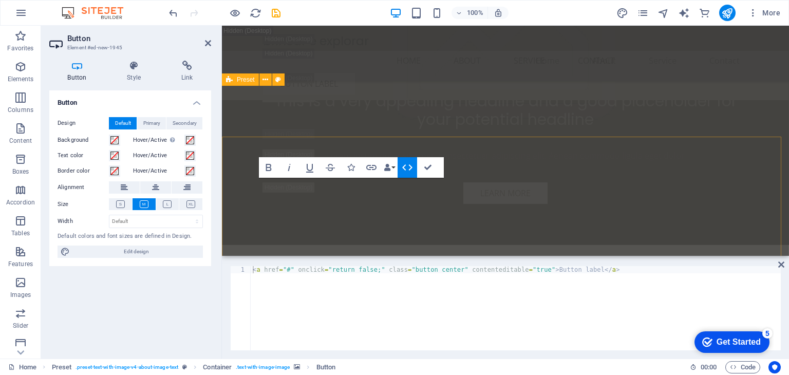
scroll to position [1637, 0]
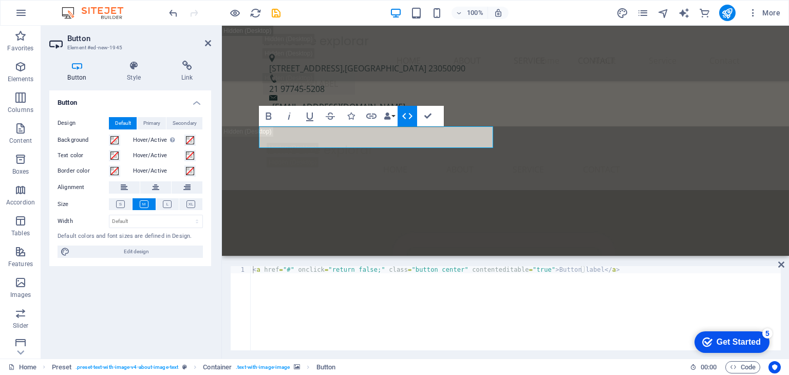
click at [411, 113] on icon "button" at bounding box center [407, 116] width 12 height 12
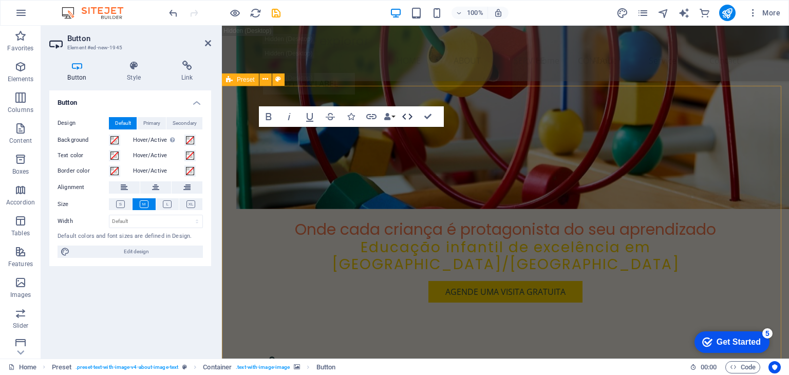
scroll to position [1919, 0]
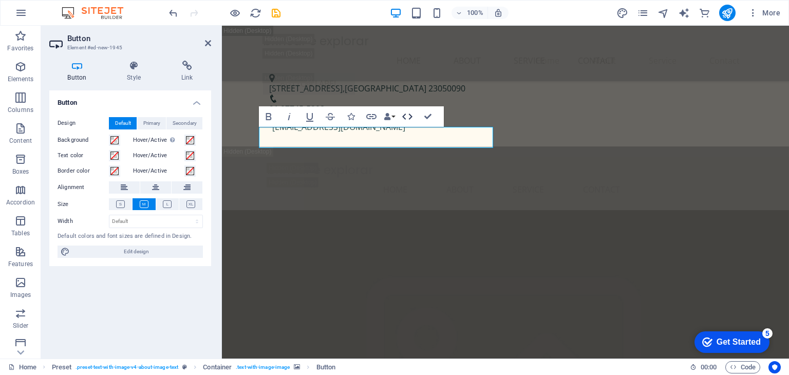
drag, startPoint x: 409, startPoint y: 116, endPoint x: 185, endPoint y: 95, distance: 224.7
click at [409, 116] on icon "button" at bounding box center [407, 116] width 12 height 12
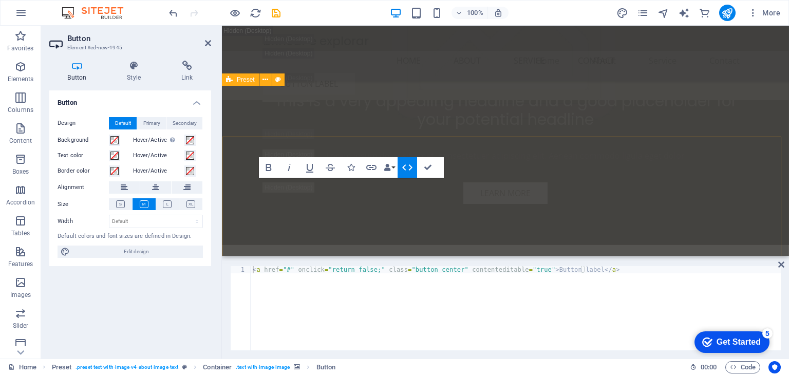
scroll to position [1637, 0]
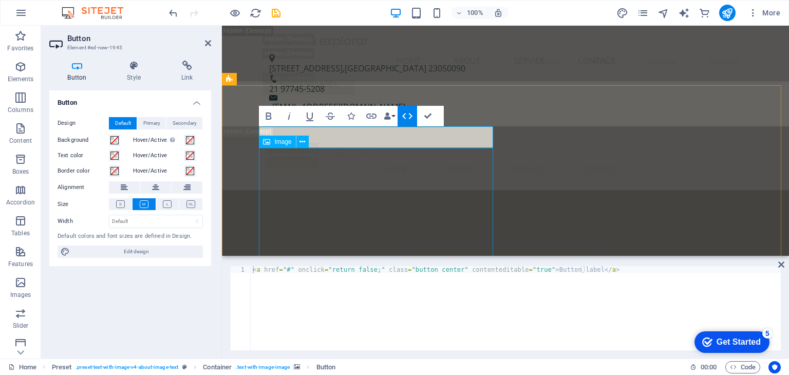
drag, startPoint x: 368, startPoint y: 132, endPoint x: 458, endPoint y: 198, distance: 112.1
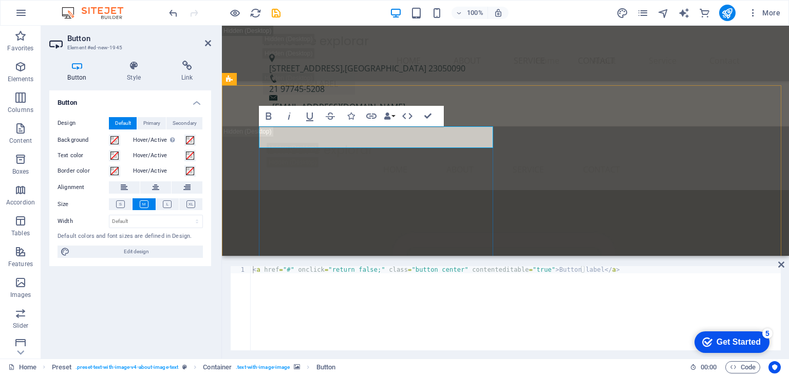
click at [392, 116] on button "Data Bindings" at bounding box center [389, 116] width 14 height 21
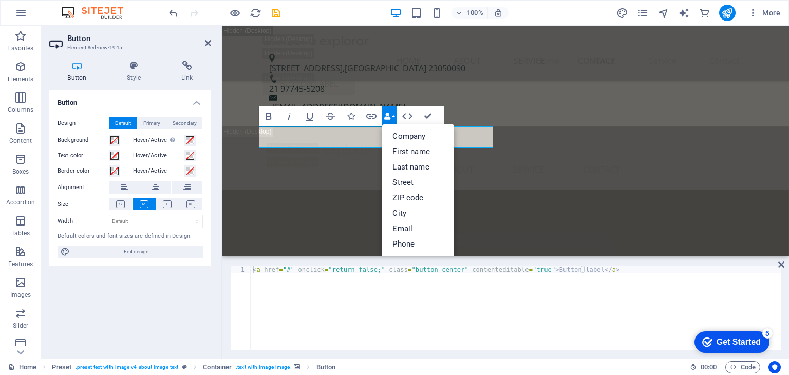
click at [392, 116] on button "Data Bindings" at bounding box center [389, 116] width 14 height 21
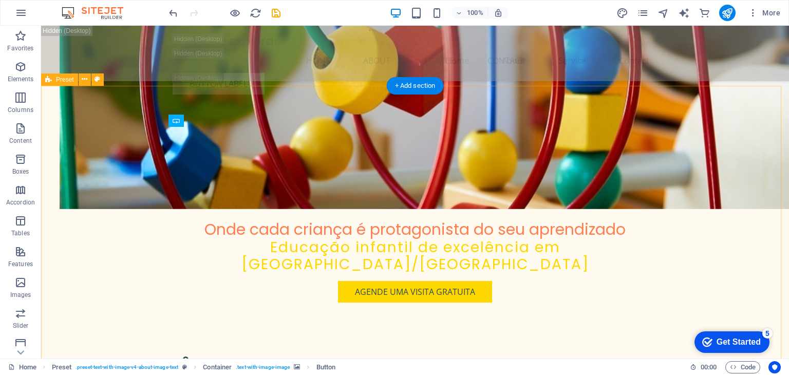
scroll to position [1931, 0]
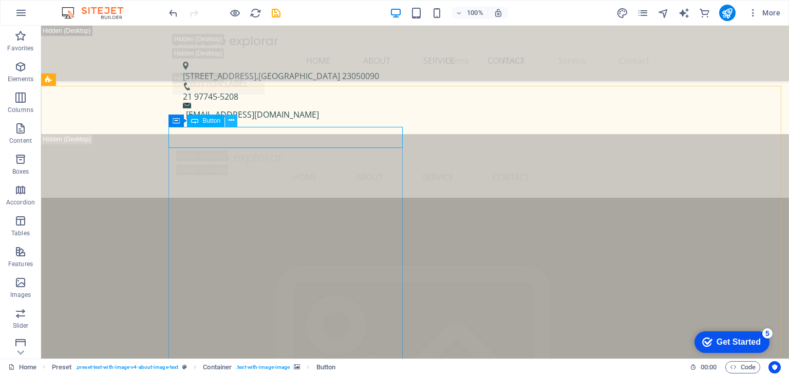
click at [235, 122] on button at bounding box center [231, 120] width 12 height 12
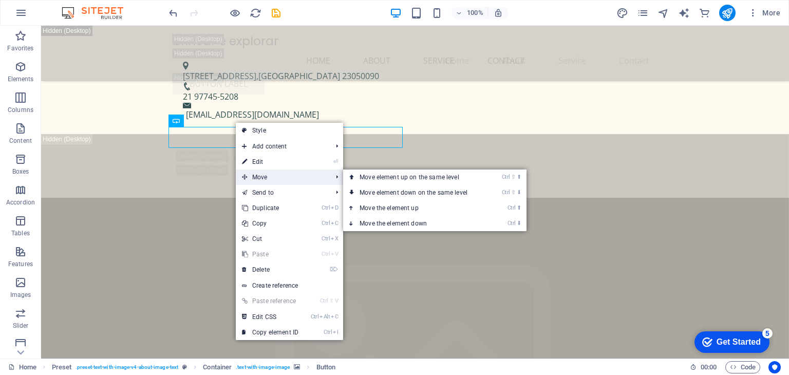
click at [261, 176] on span "Move" at bounding box center [282, 176] width 92 height 15
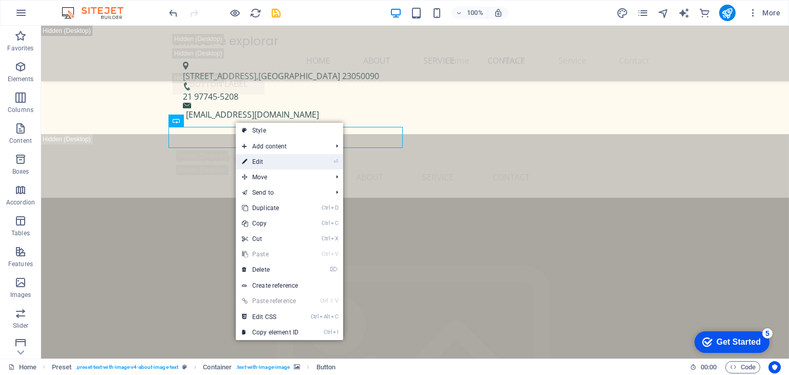
click at [260, 164] on link "⏎ Edit" at bounding box center [270, 161] width 69 height 15
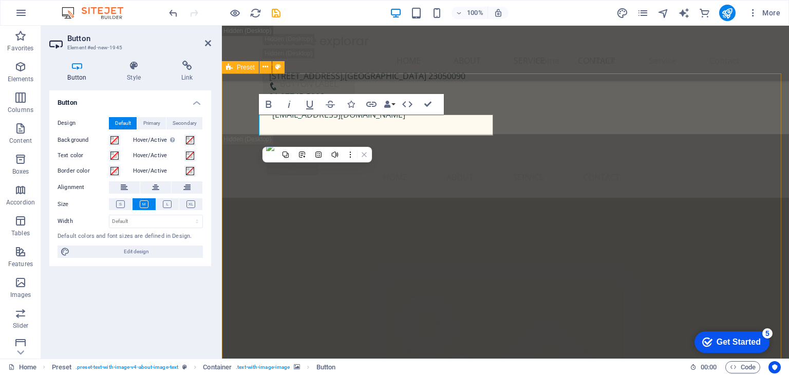
drag, startPoint x: 351, startPoint y: 124, endPoint x: 494, endPoint y: 202, distance: 162.4
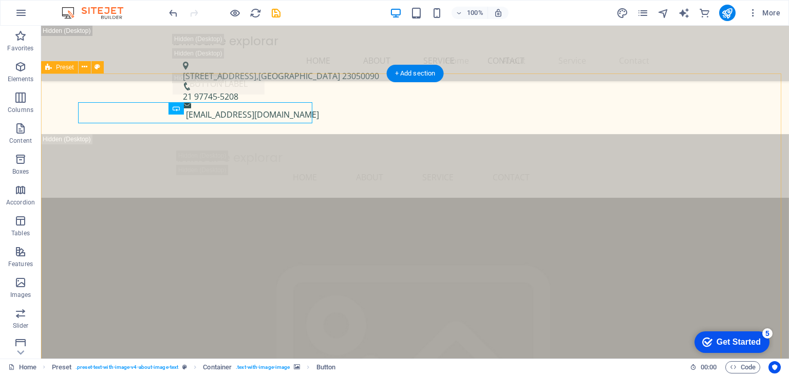
scroll to position [1944, 0]
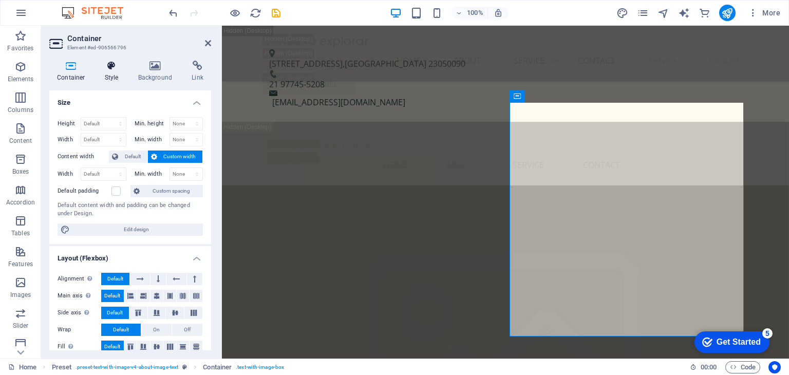
click at [110, 66] on icon at bounding box center [111, 66] width 29 height 10
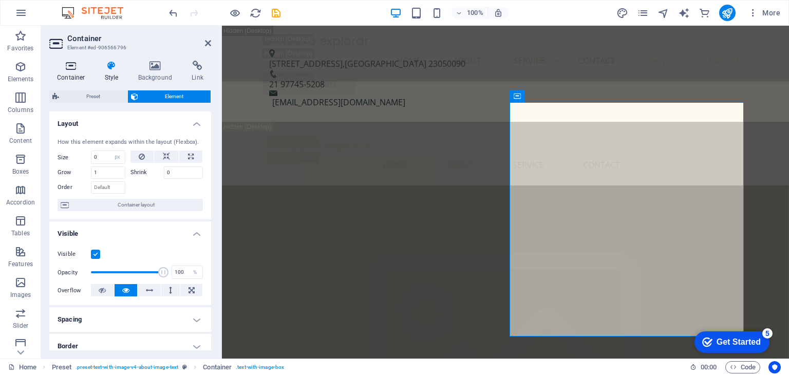
click at [68, 65] on icon at bounding box center [71, 66] width 44 height 10
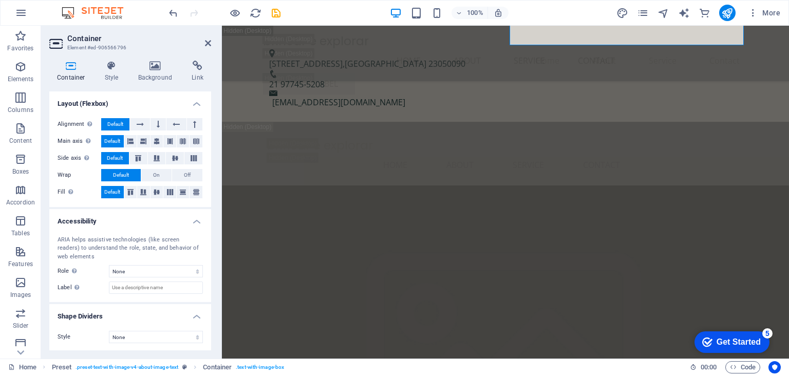
scroll to position [2235, 0]
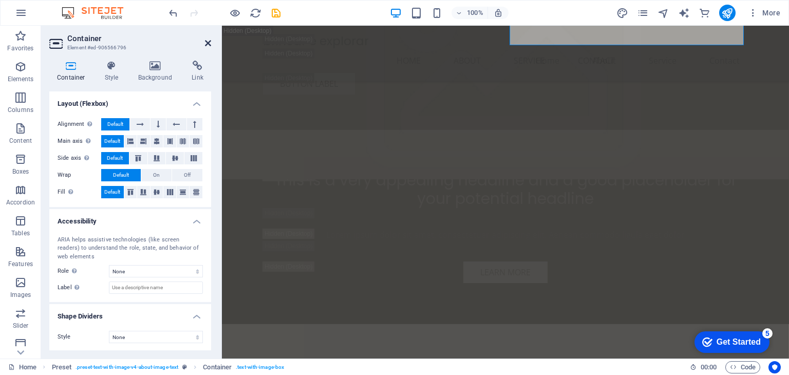
click at [206, 45] on icon at bounding box center [208, 43] width 6 height 8
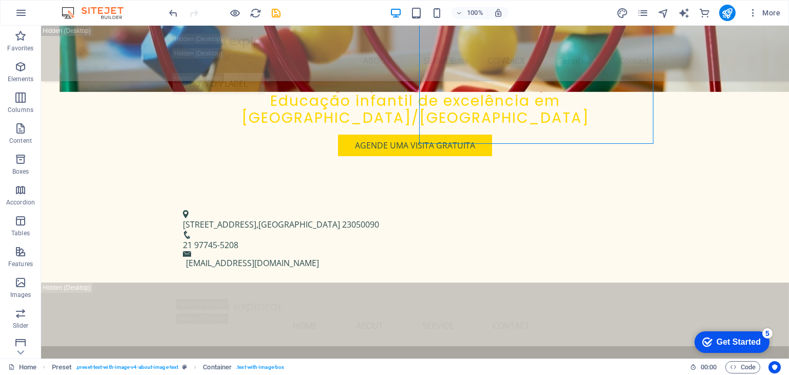
scroll to position [2097, 0]
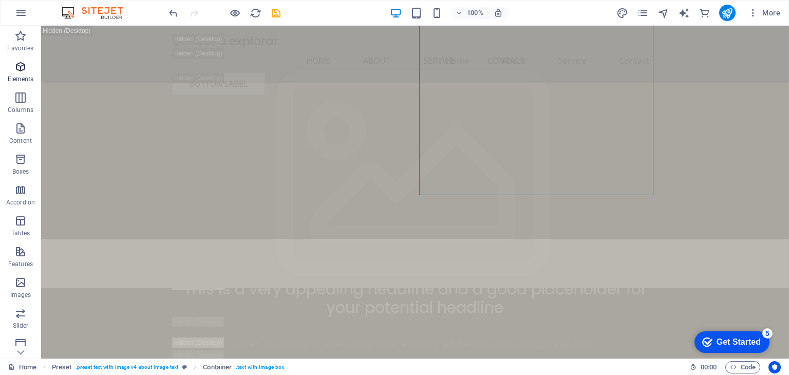
click at [23, 76] on p "Elements" at bounding box center [21, 79] width 26 height 8
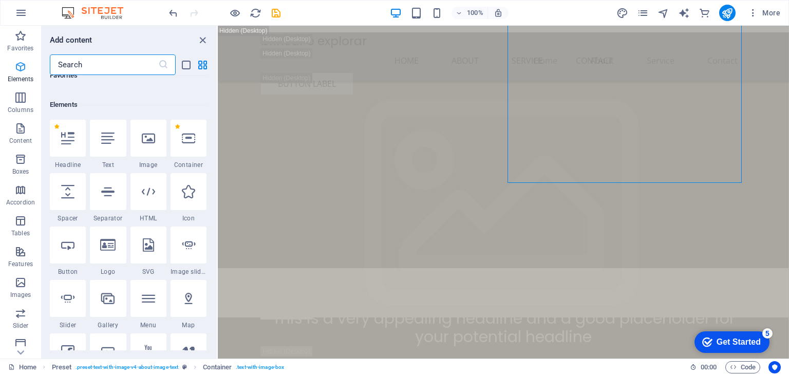
scroll to position [109, 0]
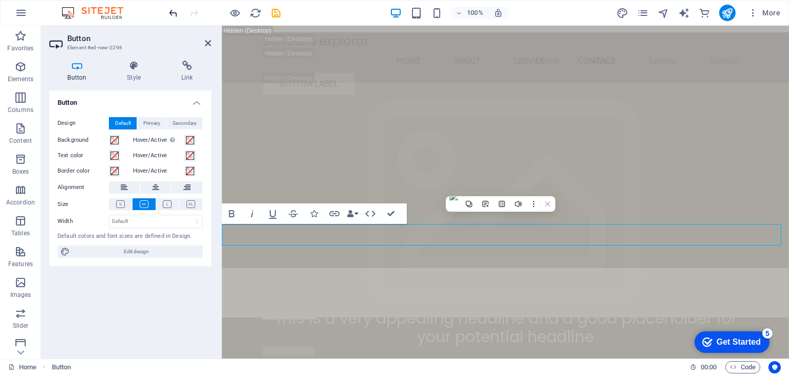
drag, startPoint x: 171, startPoint y: 13, endPoint x: 140, endPoint y: 28, distance: 34.9
click at [0, 0] on icon "undo" at bounding box center [0, 0] width 0 height 0
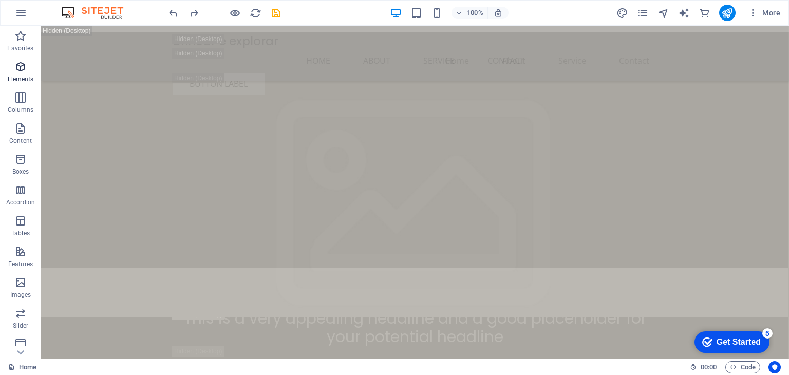
click at [21, 66] on icon "button" at bounding box center [20, 67] width 12 height 12
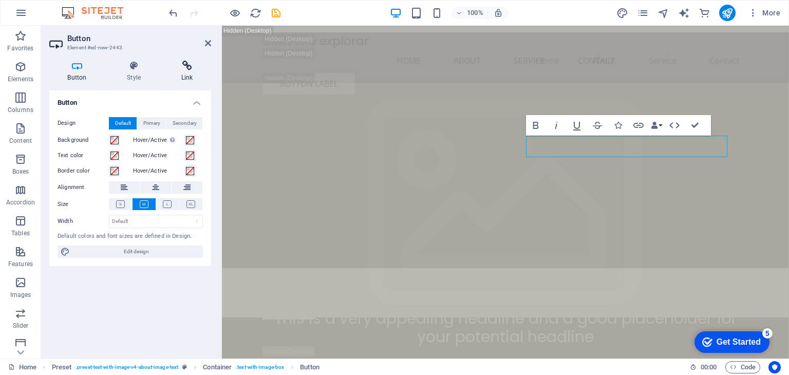
click at [176, 75] on h4 "Link" at bounding box center [187, 72] width 48 height 22
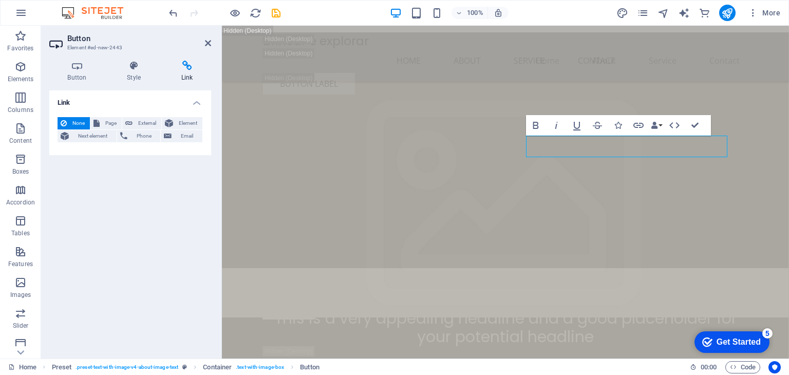
click at [139, 142] on div "None Page External Element Next element Phone Email" at bounding box center [129, 130] width 145 height 26
click at [134, 137] on span "Phone" at bounding box center [143, 136] width 27 height 12
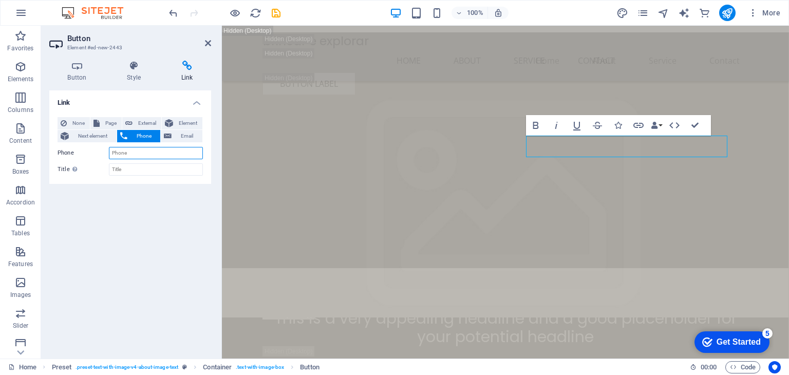
paste input "[PHONE_NUMBER]"
type input "[PHONE_NUMBER]"
click at [170, 254] on div "Link None Page External Element Next element Phone Email Page Home Subpage Lega…" at bounding box center [130, 220] width 162 height 260
drag, startPoint x: 207, startPoint y: 45, endPoint x: 354, endPoint y: 159, distance: 186.6
click at [207, 45] on icon at bounding box center [208, 43] width 6 height 8
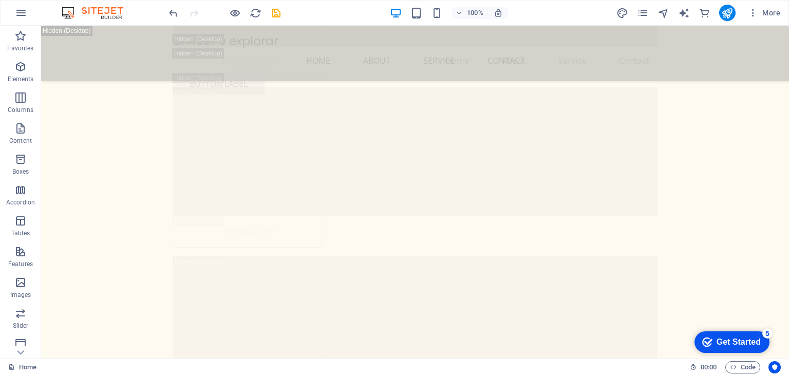
scroll to position [14336, 0]
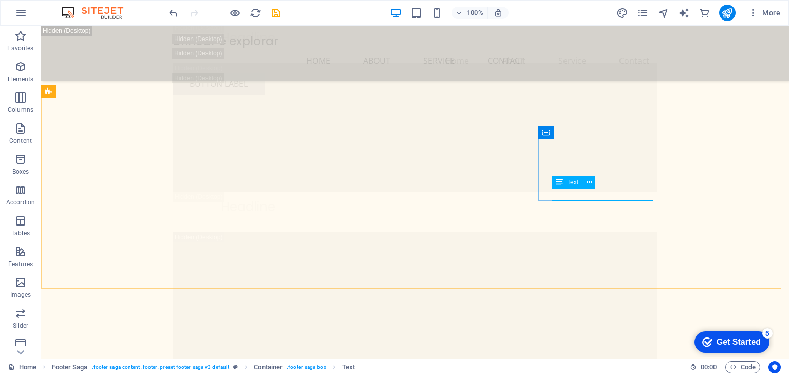
click at [570, 181] on span "Text" at bounding box center [572, 182] width 11 height 6
click at [590, 184] on icon at bounding box center [589, 182] width 6 height 11
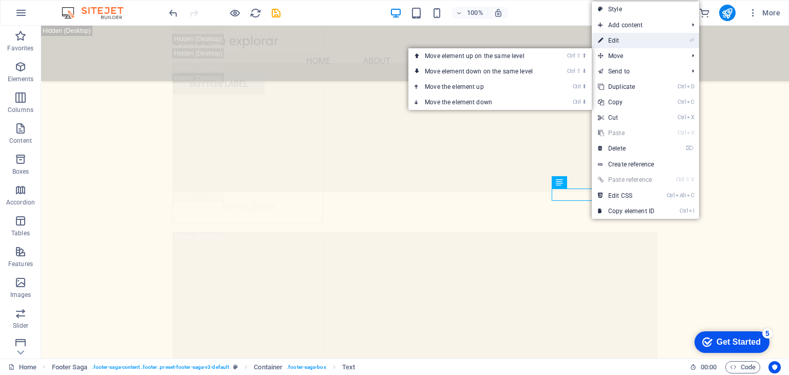
click at [633, 44] on link "⏎ Edit" at bounding box center [625, 40] width 69 height 15
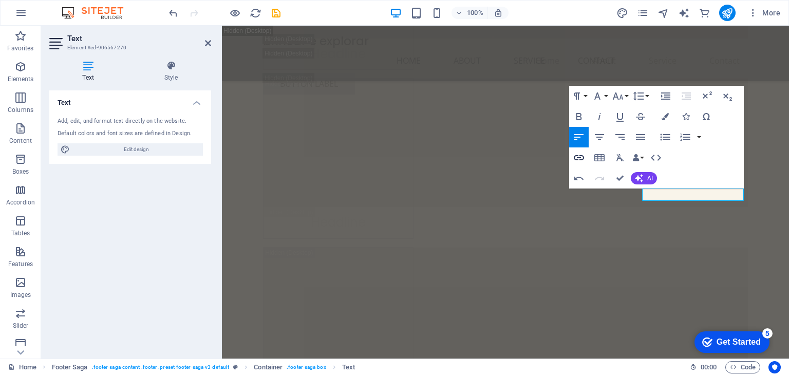
click at [579, 159] on icon "button" at bounding box center [578, 157] width 12 height 12
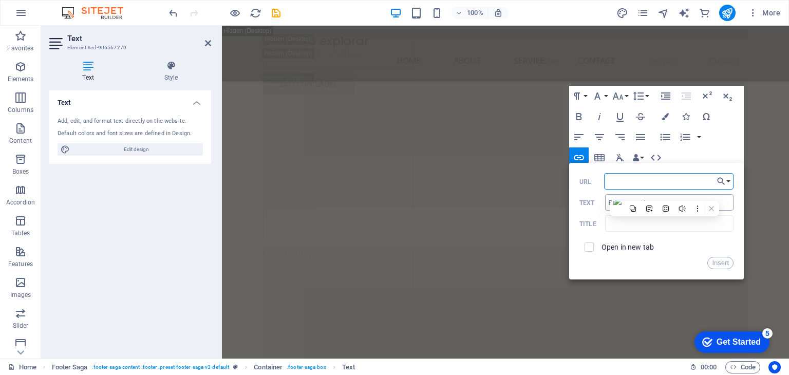
paste input "[URL][DOMAIN_NAME]"
type input "[URL][DOMAIN_NAME]"
click at [718, 260] on button "Insert" at bounding box center [720, 263] width 26 height 12
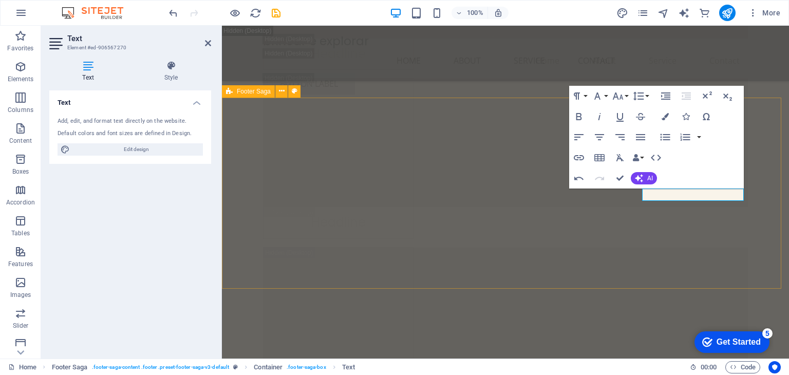
scroll to position [0, 0]
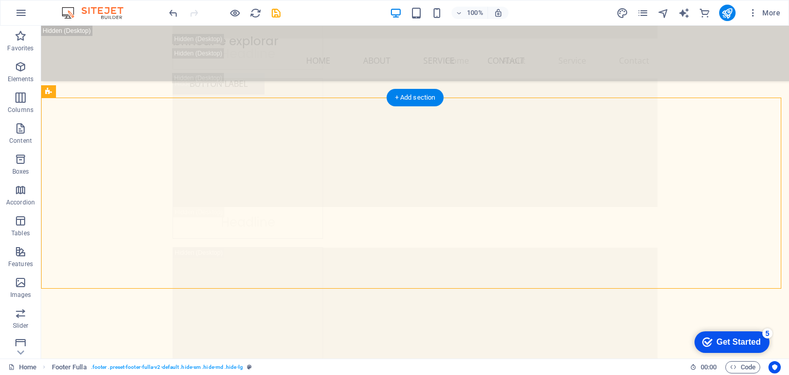
scroll to position [14336, 0]
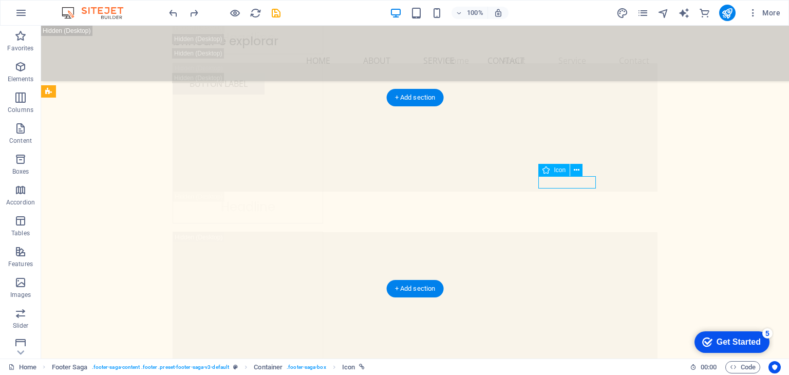
select select "xMidYMid"
select select "px"
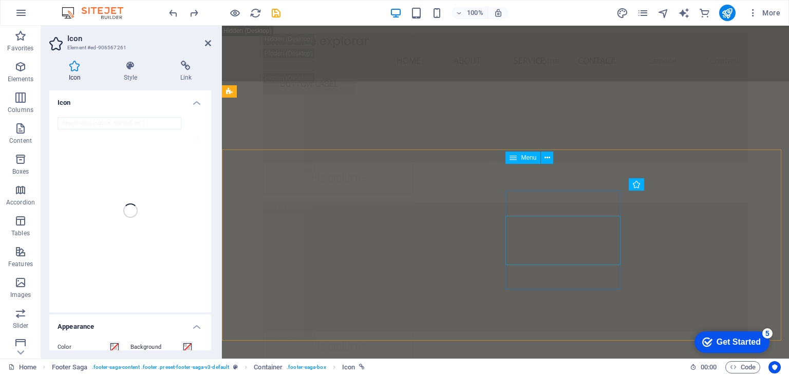
scroll to position [14151, 0]
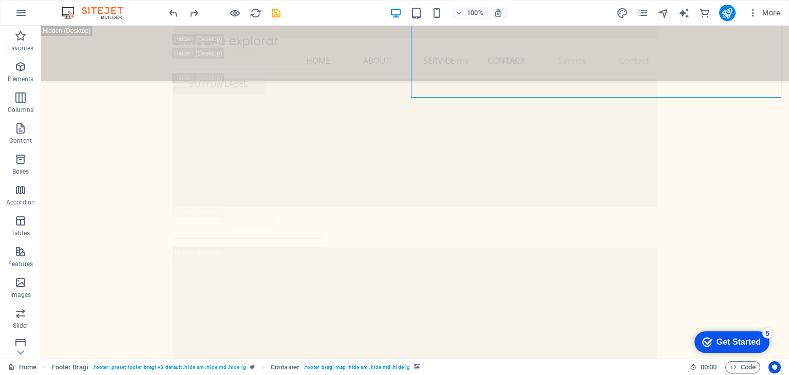
scroll to position [14336, 0]
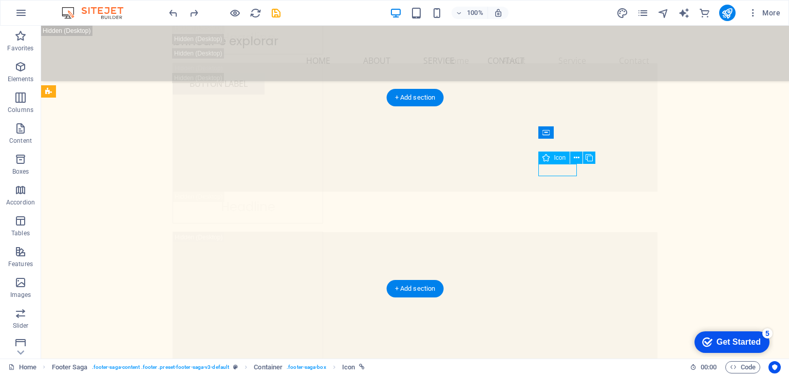
select select "xMidYMid"
select select "px"
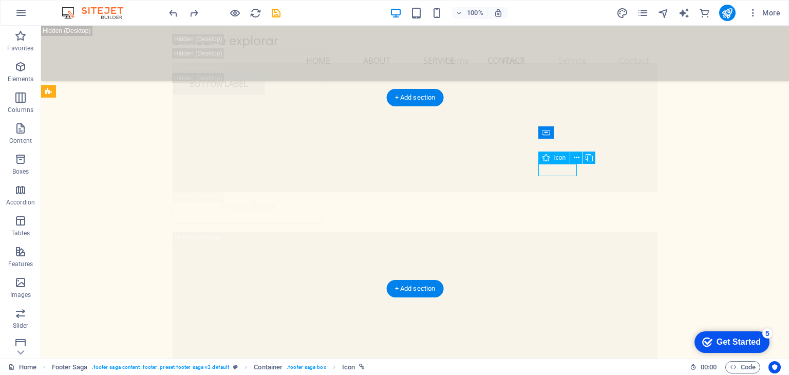
select select "px"
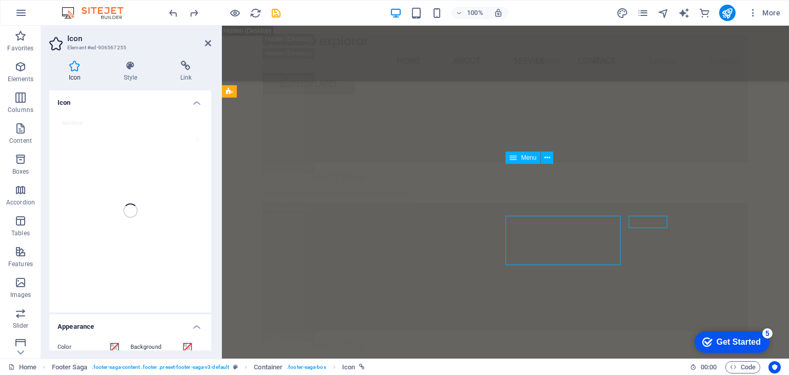
select select
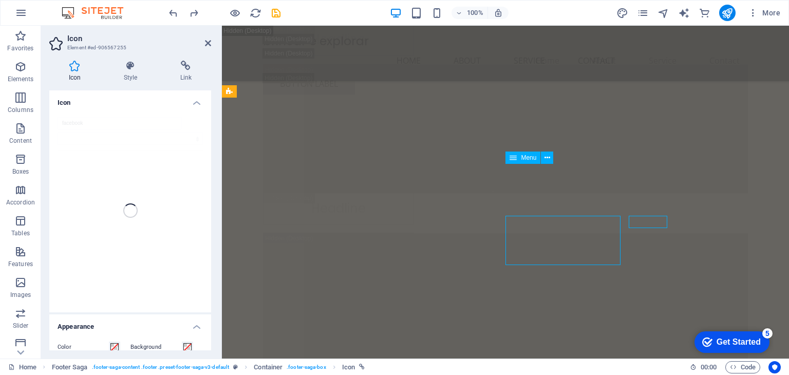
select select
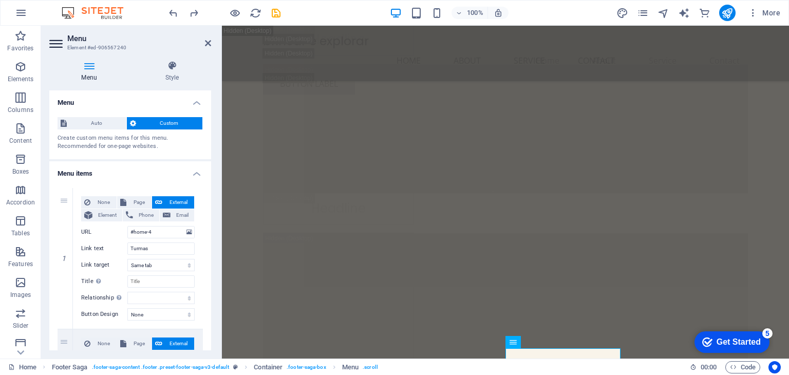
click at [211, 33] on aside "Menu Element #ed-906567240 Menu Style Menu Auto Custom Create custom menu items…" at bounding box center [131, 192] width 181 height 333
drag, startPoint x: 206, startPoint y: 44, endPoint x: 284, endPoint y: 12, distance: 84.1
click at [206, 44] on icon at bounding box center [208, 43] width 6 height 8
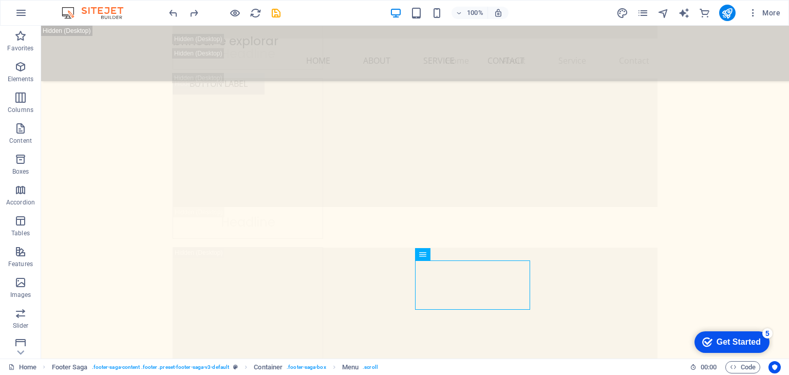
scroll to position [14239, 0]
drag, startPoint x: 787, startPoint y: 343, endPoint x: 829, endPoint y: 369, distance: 48.9
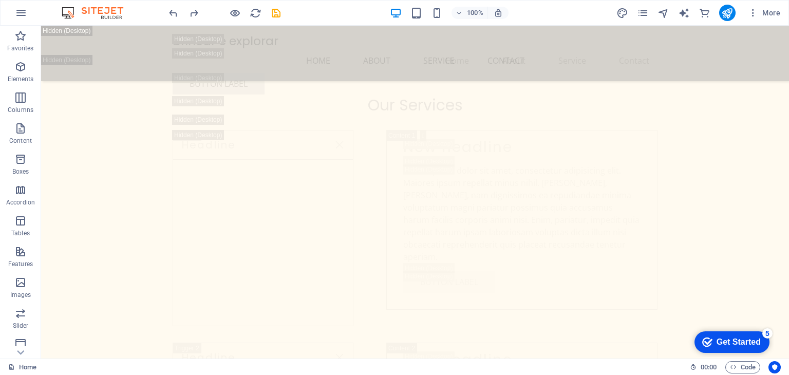
scroll to position [8026, 0]
click at [0, 0] on div at bounding box center [0, 0] width 0 height 0
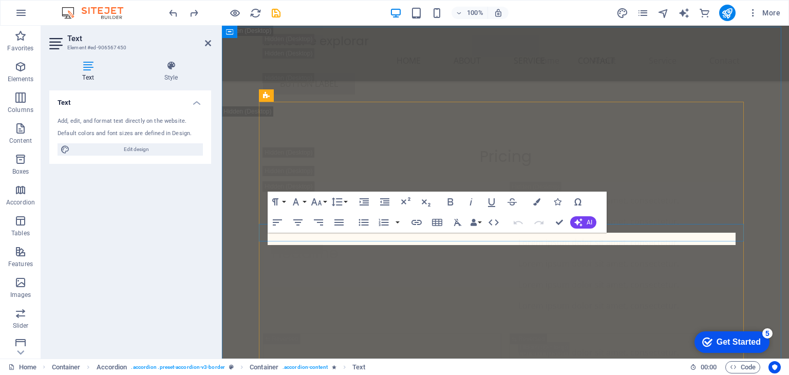
scroll to position [9879, 0]
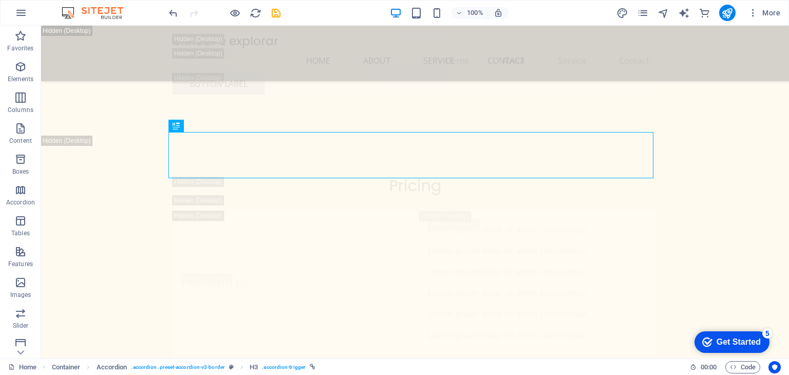
scroll to position [10146, 0]
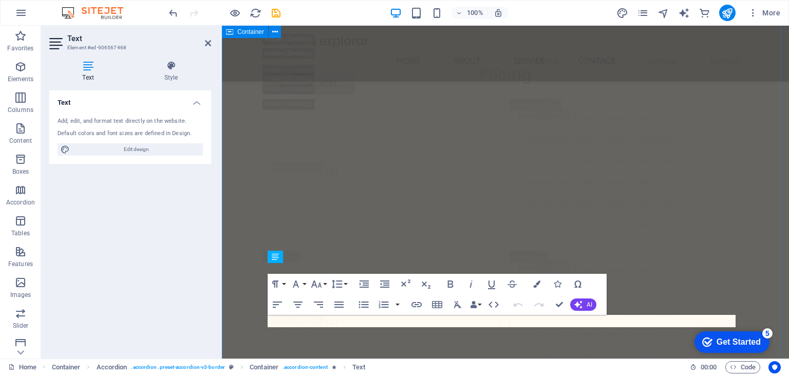
scroll to position [9962, 0]
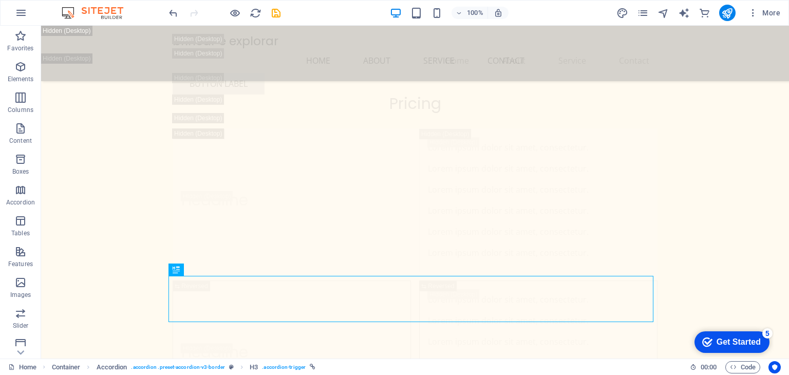
scroll to position [10166, 0]
click at [781, 358] on div "Home Container Accordion . accordion .preset-accordion-v3-border H3 . accordion…" at bounding box center [394, 366] width 789 height 16
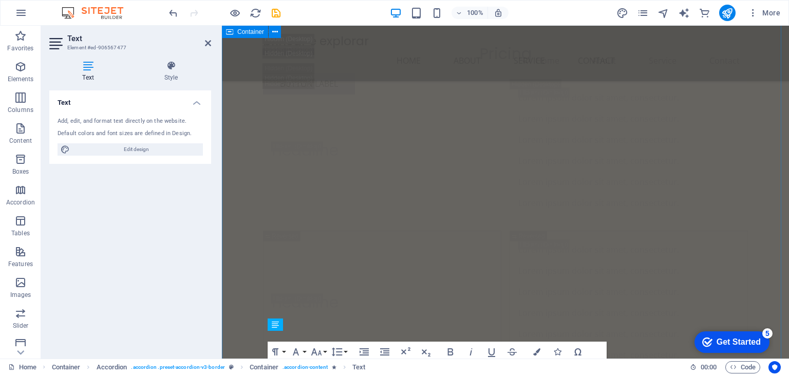
scroll to position [9982, 0]
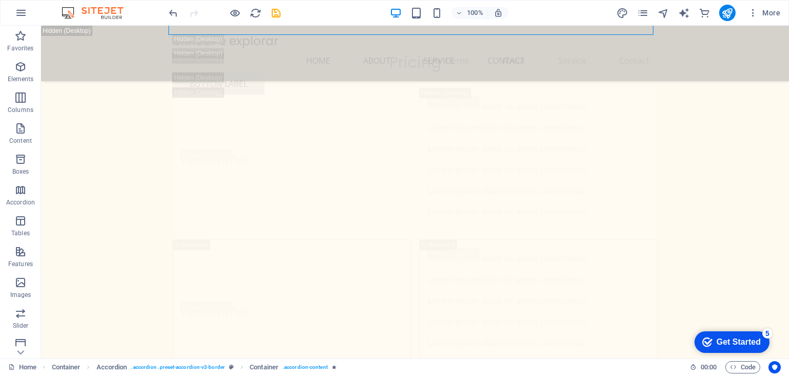
scroll to position [10446, 0]
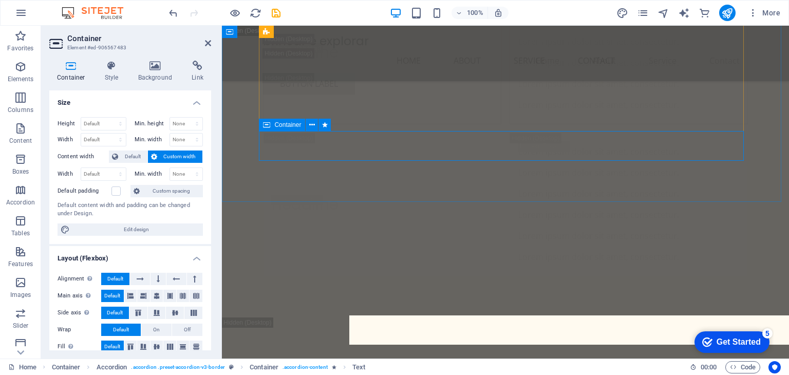
scroll to position [10261, 0]
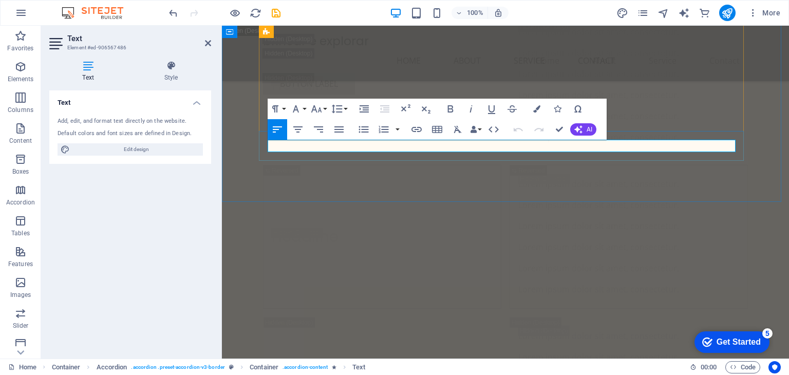
drag, startPoint x: 475, startPoint y: 146, endPoint x: 413, endPoint y: 144, distance: 62.7
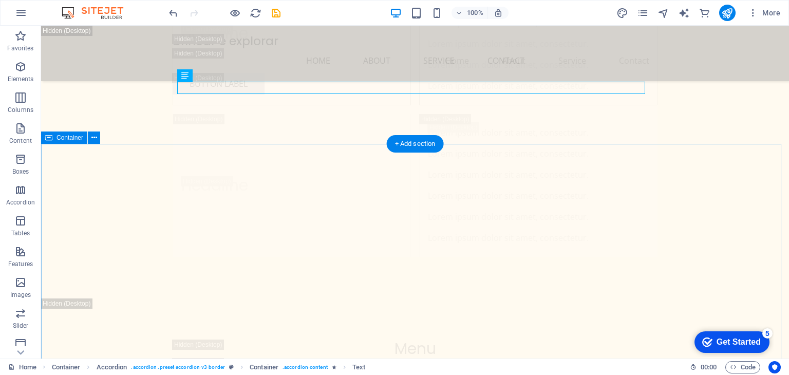
scroll to position [10504, 0]
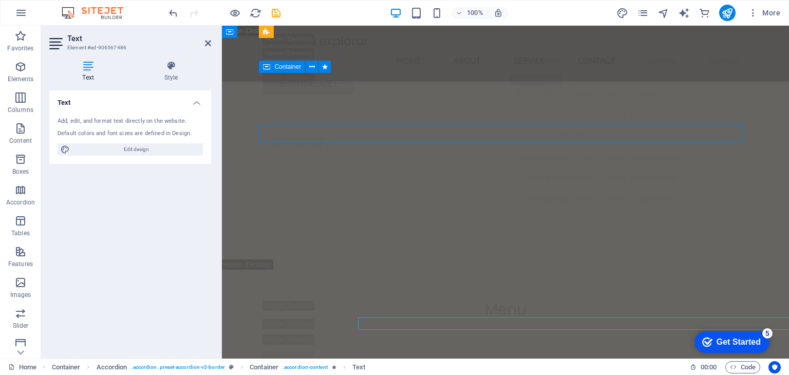
click at [218, 76] on div "Text Style Text Add, edit, and format text directly on the website. Default col…" at bounding box center [130, 205] width 178 height 306
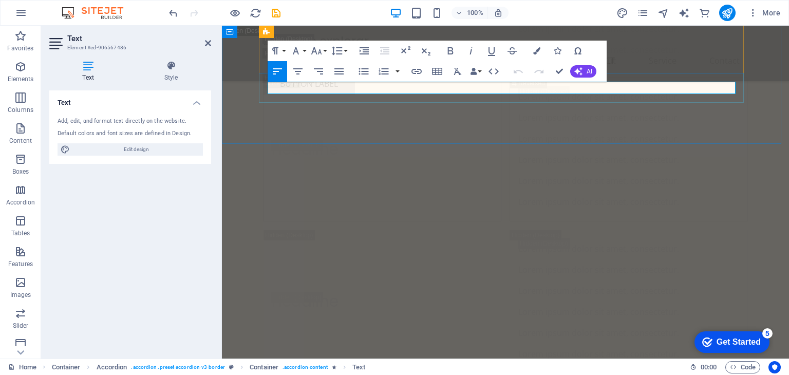
drag, startPoint x: 473, startPoint y: 89, endPoint x: 413, endPoint y: 88, distance: 60.6
click at [409, 73] on button "Insert Link" at bounding box center [417, 71] width 20 height 21
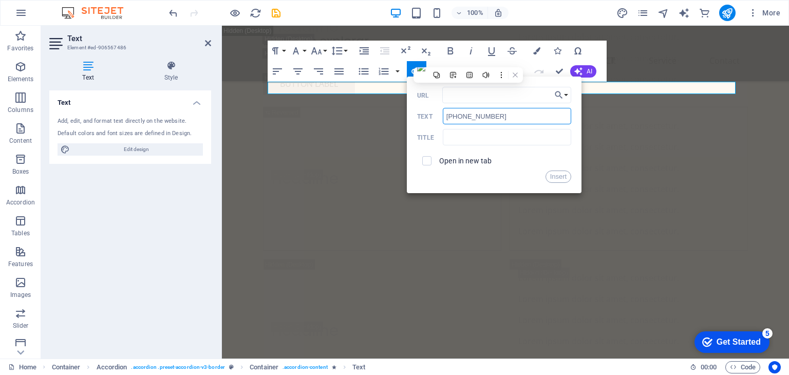
click at [462, 115] on input "[PHONE_NUMBER]" at bounding box center [507, 116] width 128 height 16
paste input "+55 21"
type input "[PHONE_NUMBER]"
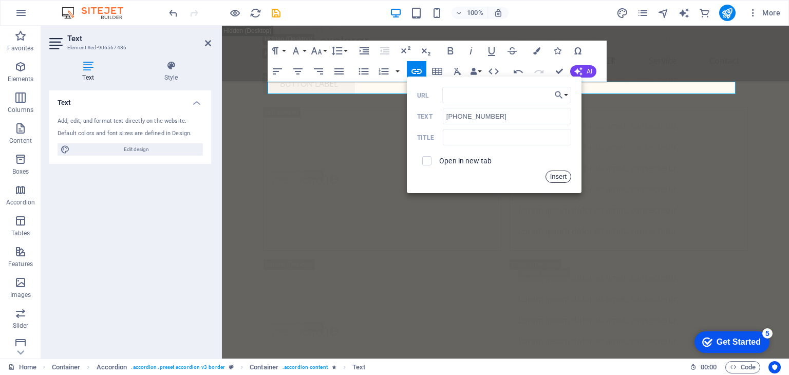
click at [555, 176] on button "Insert" at bounding box center [558, 176] width 26 height 12
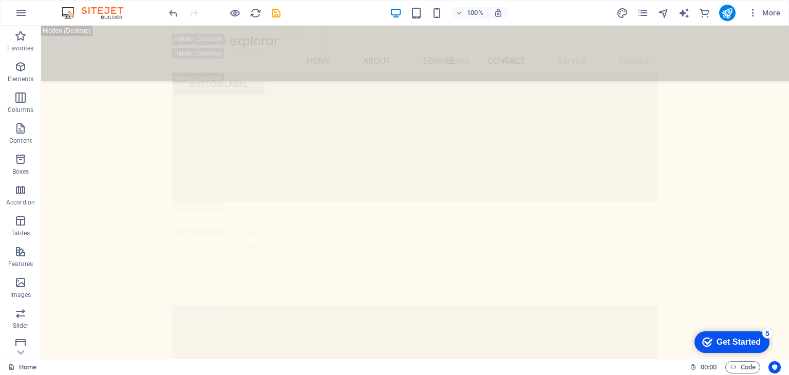
scroll to position [14141, 0]
click at [735, 335] on div "checkmark Get Started 5" at bounding box center [731, 342] width 75 height 22
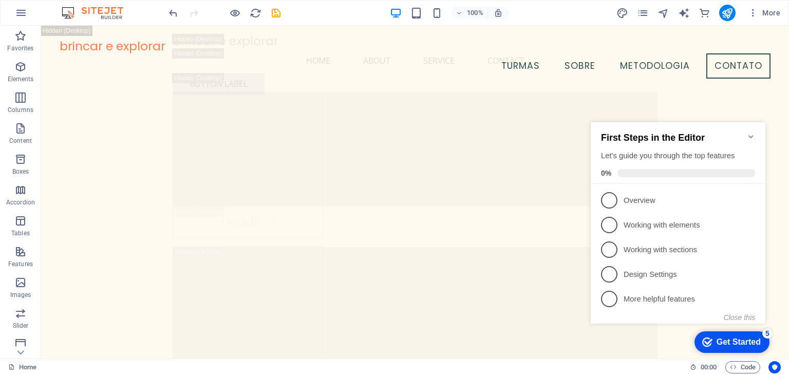
scroll to position [13507, 0]
click at [751, 132] on icon "Minimize checklist" at bounding box center [750, 136] width 8 height 8
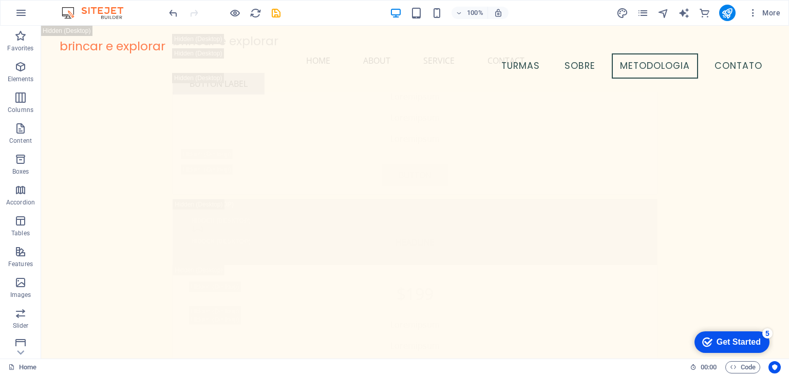
scroll to position [9145, 0]
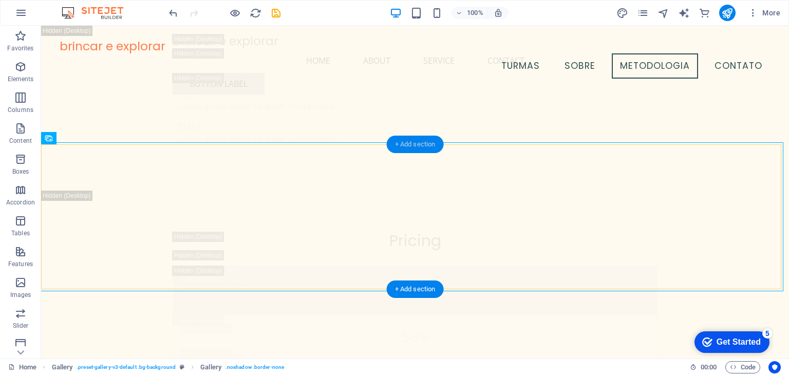
click at [407, 145] on div "+ Add section" at bounding box center [415, 144] width 57 height 17
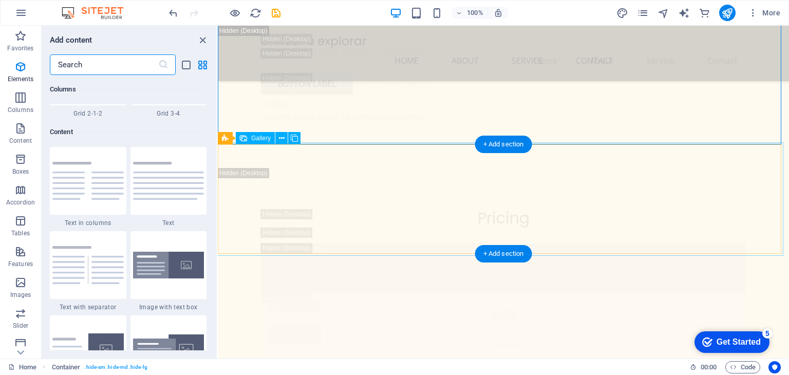
scroll to position [1796, 0]
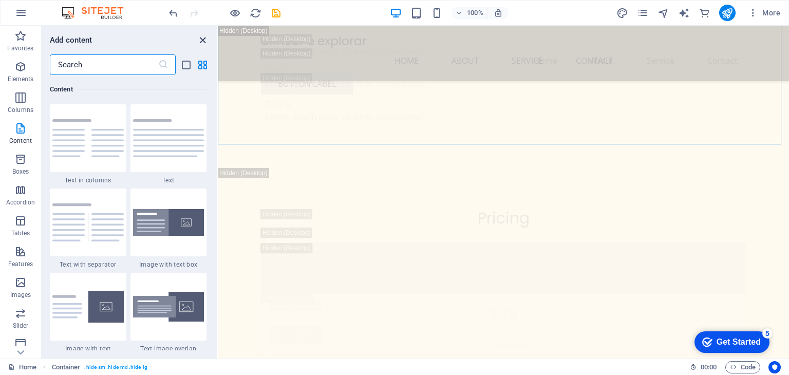
click at [197, 41] on icon "close panel" at bounding box center [203, 40] width 12 height 12
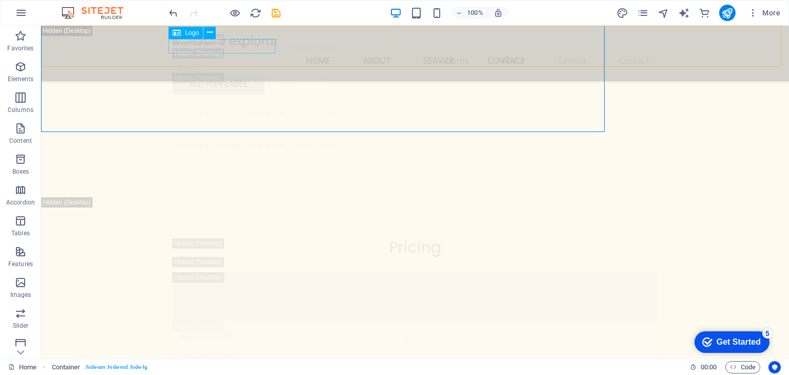
scroll to position [9197, 0]
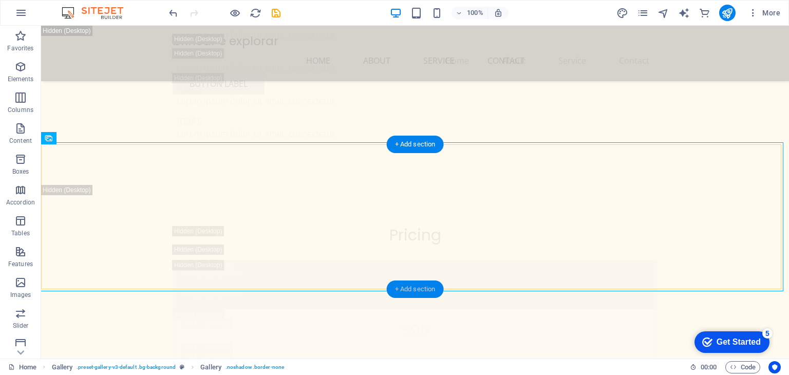
click at [425, 294] on div "+ Add section" at bounding box center [415, 288] width 57 height 17
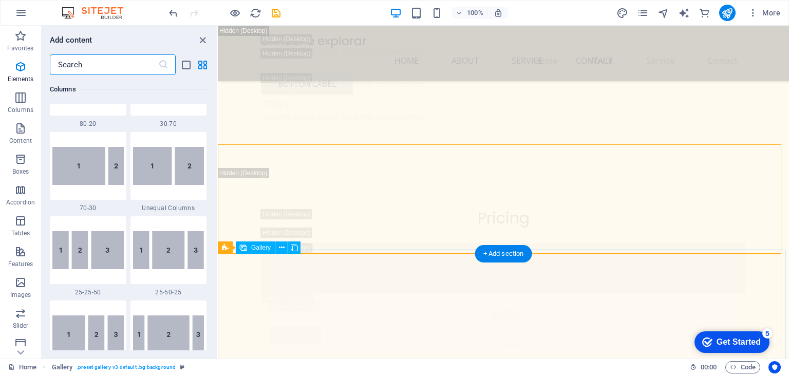
scroll to position [1796, 0]
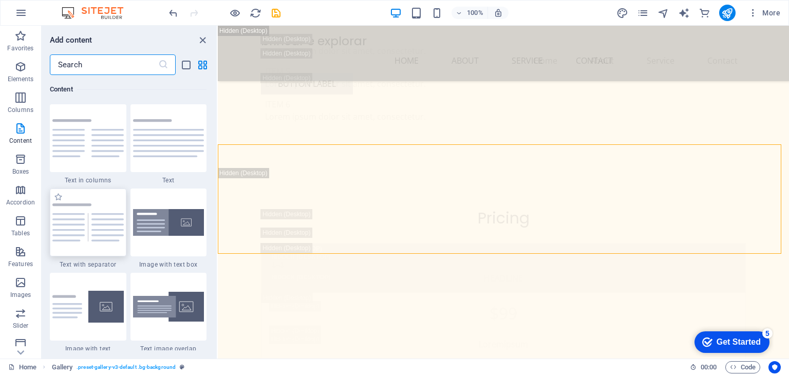
click at [89, 212] on img at bounding box center [87, 222] width 71 height 38
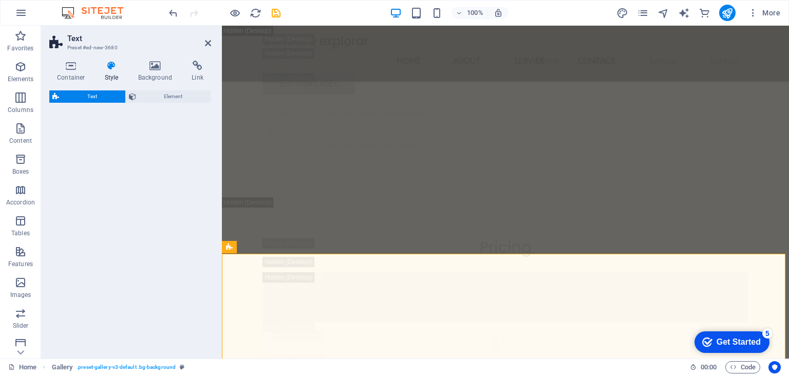
select select "rem"
select select "px"
select select "preset-text-v2-separator"
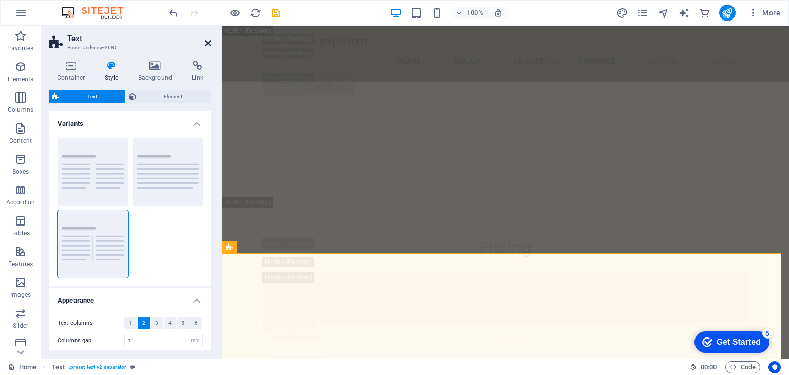
click at [210, 41] on icon at bounding box center [208, 43] width 6 height 8
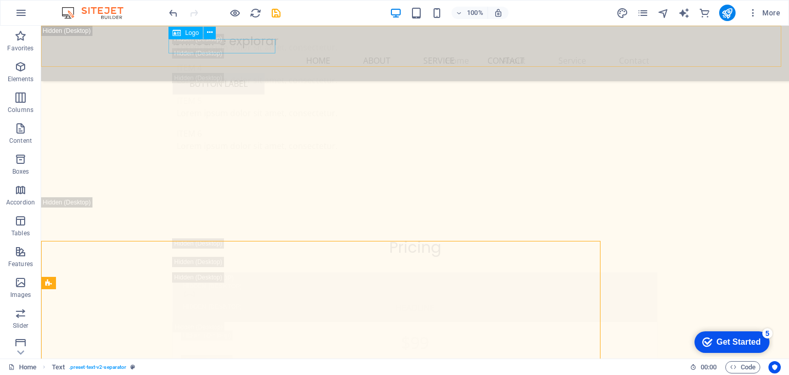
scroll to position [9197, 0]
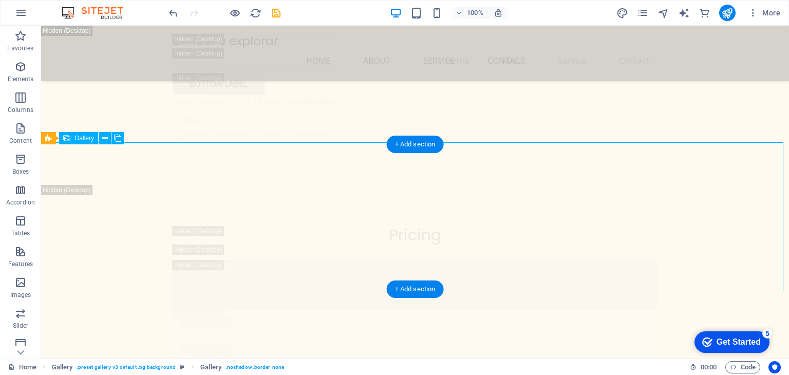
select select "px"
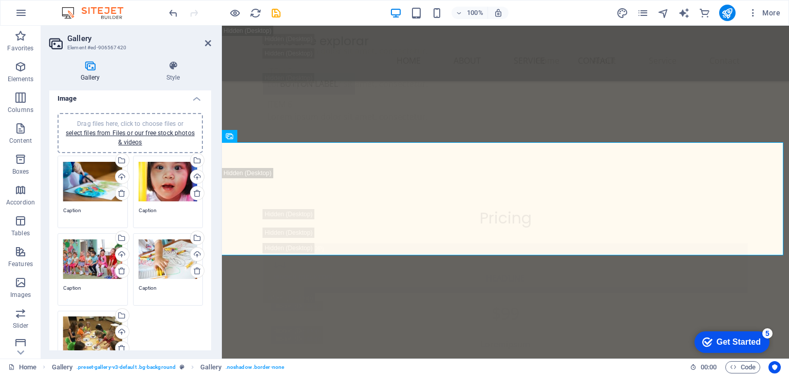
scroll to position [2, 0]
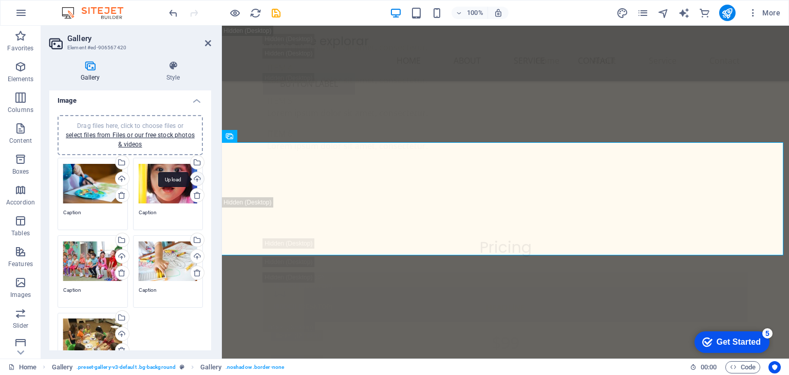
click at [197, 179] on div "Upload" at bounding box center [195, 179] width 15 height 15
click at [195, 179] on div "Upload" at bounding box center [195, 179] width 15 height 15
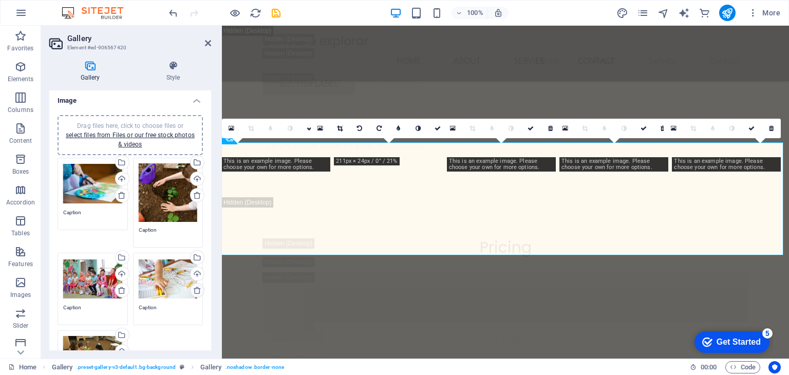
click at [198, 290] on icon at bounding box center [197, 290] width 8 height 8
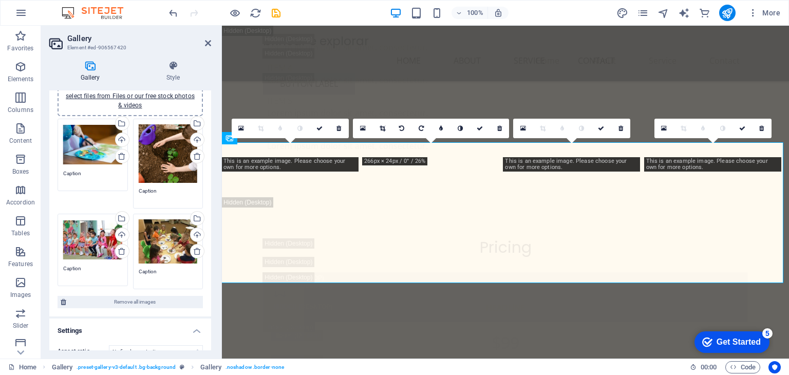
scroll to position [38, 0]
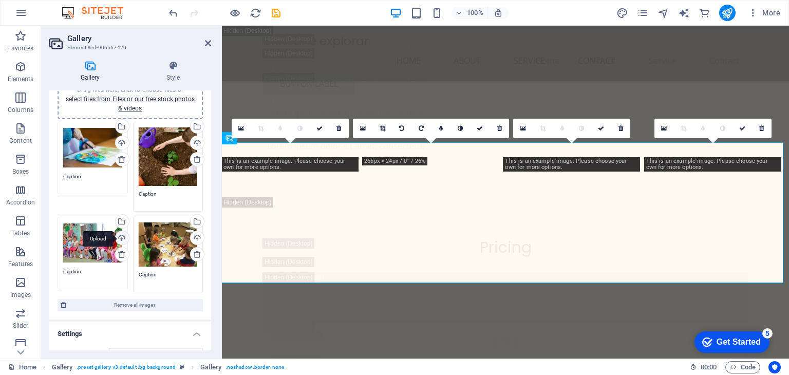
click at [119, 234] on div "Upload" at bounding box center [120, 238] width 15 height 15
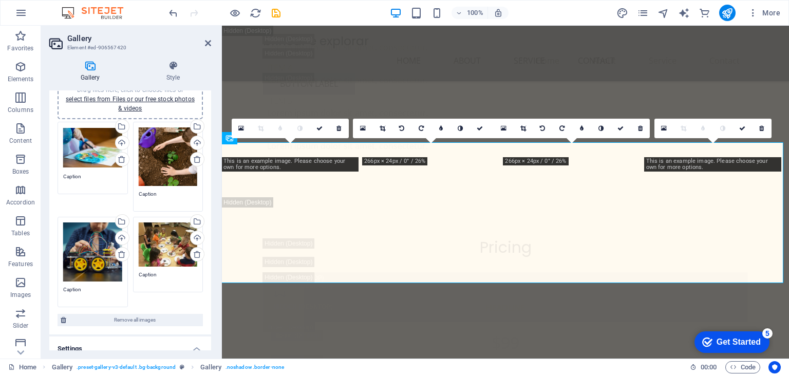
drag, startPoint x: 208, startPoint y: 145, endPoint x: 209, endPoint y: 179, distance: 34.4
click at [209, 179] on div "Image Drag files here, click to choose files or select files from Files or our …" at bounding box center [130, 220] width 162 height 260
drag, startPoint x: 208, startPoint y: 260, endPoint x: 209, endPoint y: 275, distance: 14.9
click at [209, 275] on div "Image Drag files here, click to choose files or select files from Files or our …" at bounding box center [130, 220] width 162 height 260
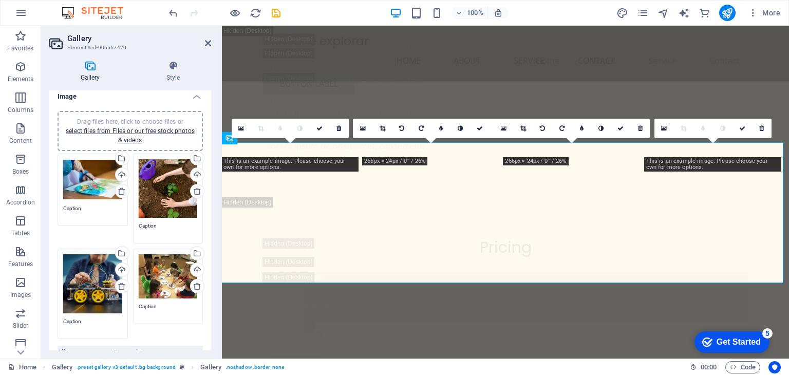
scroll to position [0, 0]
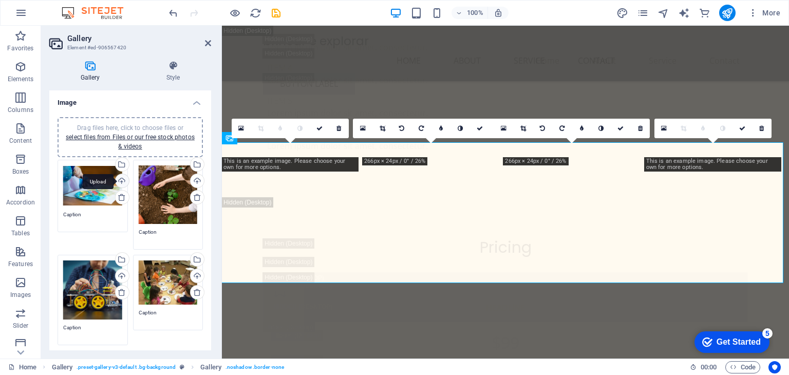
click at [121, 182] on div "Upload" at bounding box center [120, 181] width 15 height 15
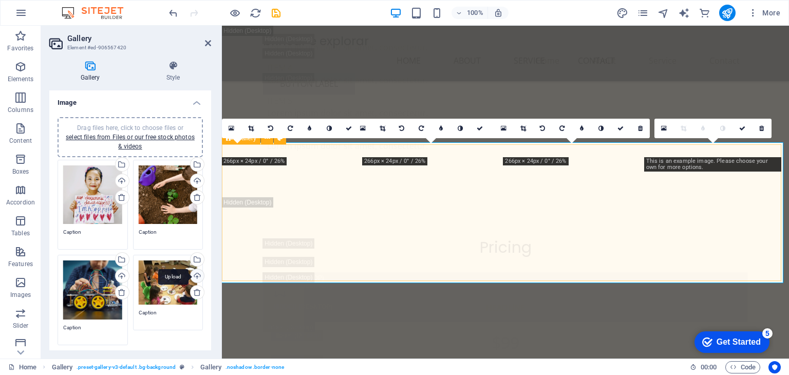
click at [197, 277] on div "Upload" at bounding box center [195, 276] width 15 height 15
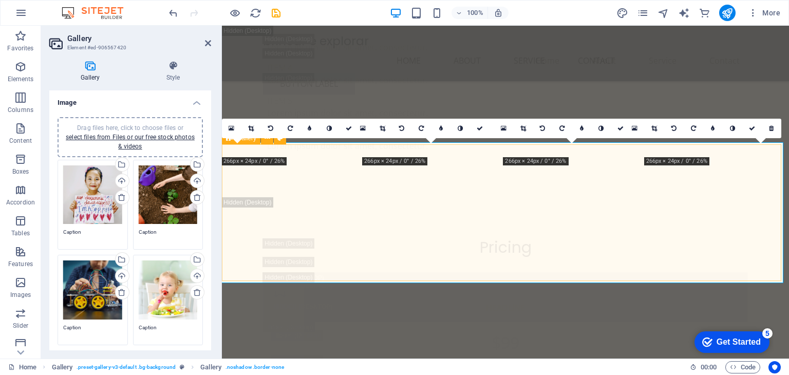
drag, startPoint x: 208, startPoint y: 236, endPoint x: 207, endPoint y: 261, distance: 25.2
click at [207, 261] on div "Drag files here, click to choose files or select files from Files or our free s…" at bounding box center [130, 240] width 162 height 263
drag, startPoint x: 212, startPoint y: 234, endPoint x: 207, endPoint y: 258, distance: 24.5
click at [207, 258] on div "Gallery Style Image Drag files here, click to choose files or select files from…" at bounding box center [130, 205] width 178 height 306
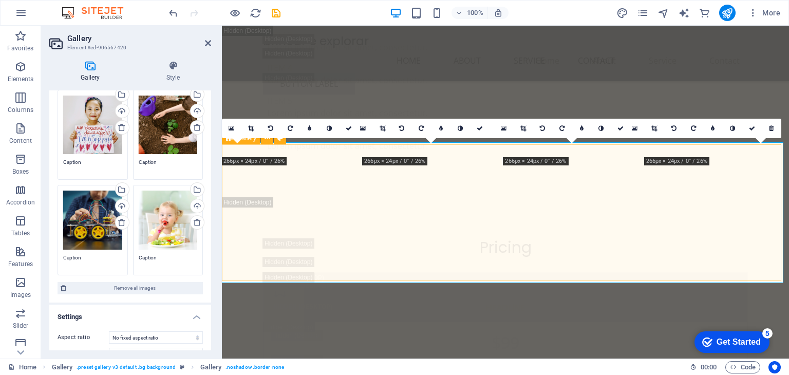
scroll to position [72, 0]
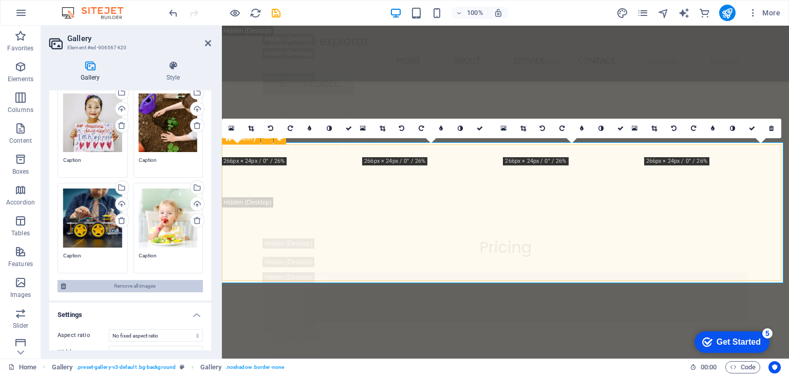
click at [140, 283] on span "Remove all images" at bounding box center [134, 286] width 130 height 12
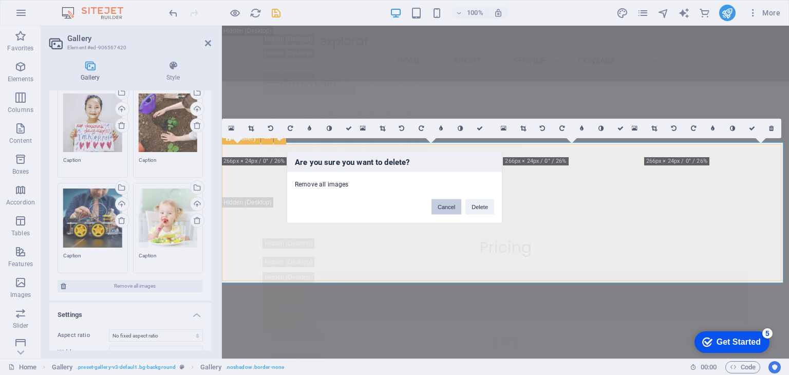
click at [449, 207] on button "Cancel" at bounding box center [446, 206] width 30 height 15
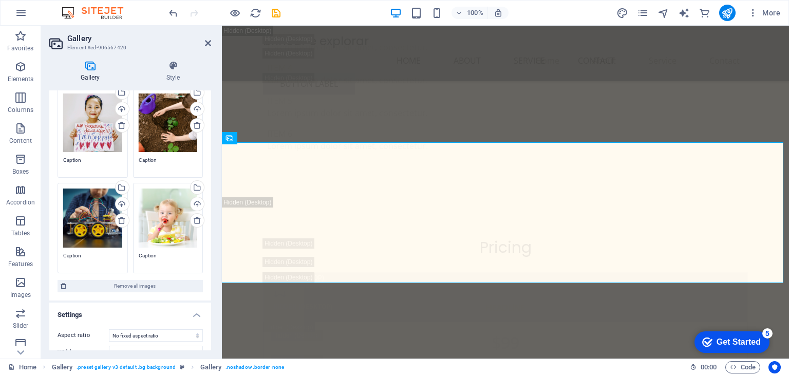
drag, startPoint x: 207, startPoint y: 138, endPoint x: 205, endPoint y: 106, distance: 32.4
click at [205, 106] on div "Drag files here, click to choose files or select files from Files or our free s…" at bounding box center [130, 168] width 162 height 263
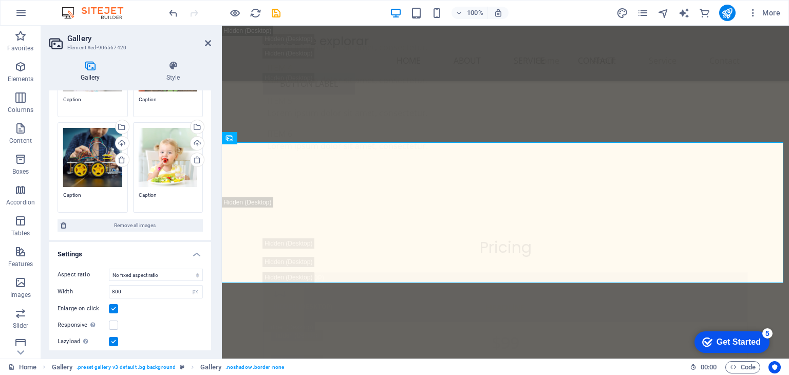
scroll to position [133, 0]
click at [206, 41] on icon at bounding box center [208, 43] width 6 height 8
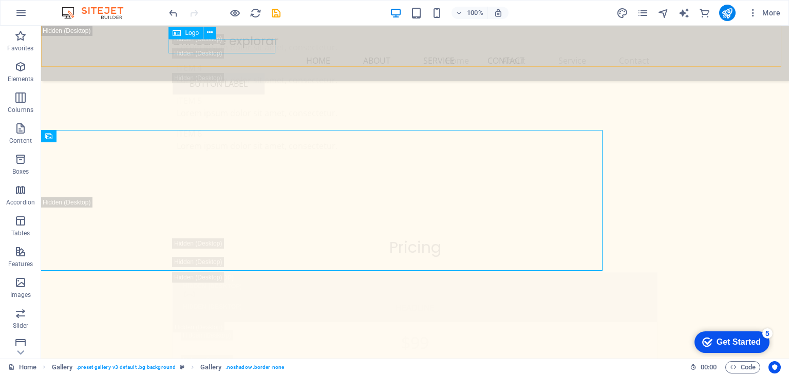
scroll to position [9197, 0]
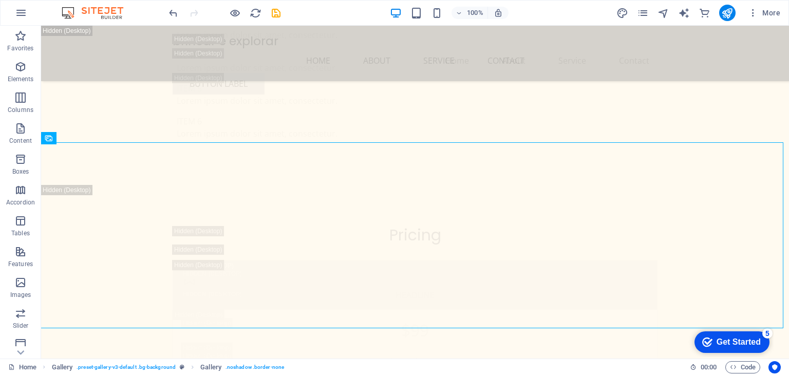
click at [0, 0] on div at bounding box center [0, 0] width 0 height 0
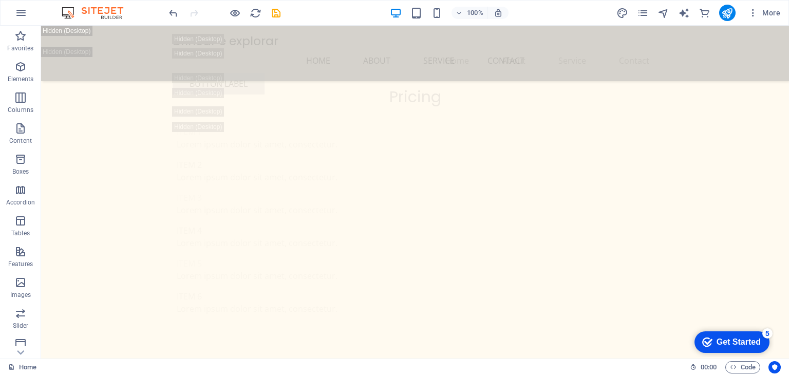
scroll to position [9329, 0]
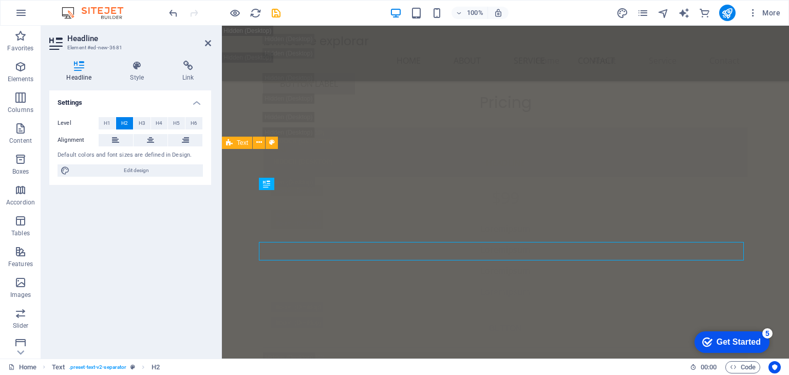
scroll to position [9317, 0]
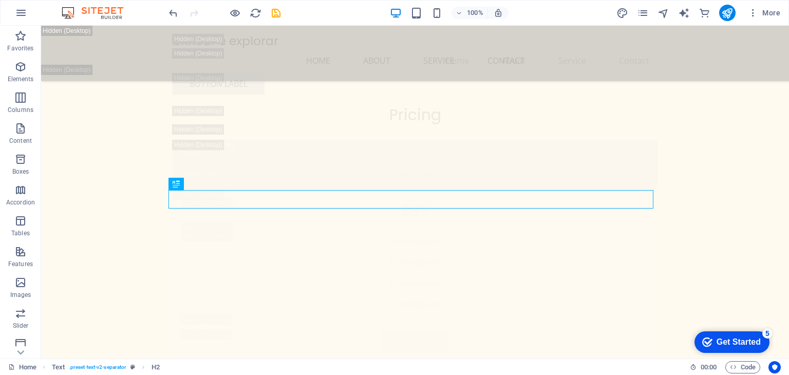
scroll to position [9374, 0]
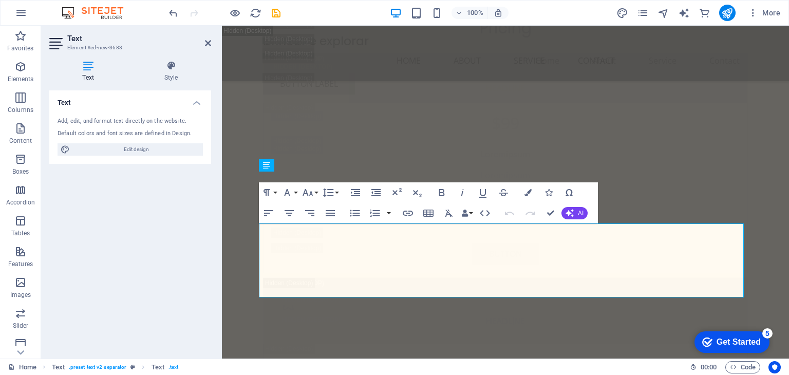
scroll to position [9362, 0]
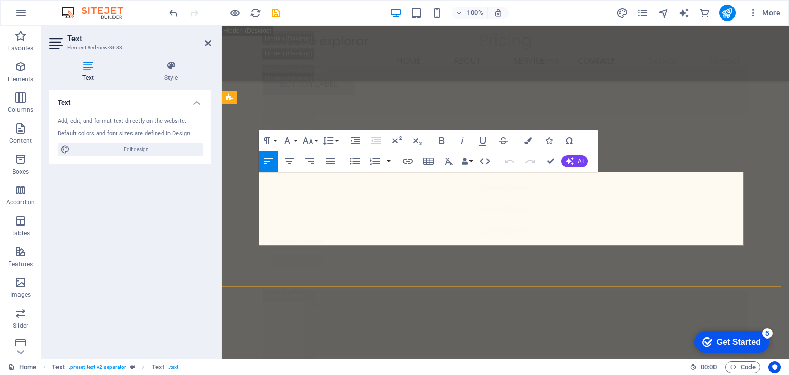
drag, startPoint x: 259, startPoint y: 179, endPoint x: 473, endPoint y: 238, distance: 221.9
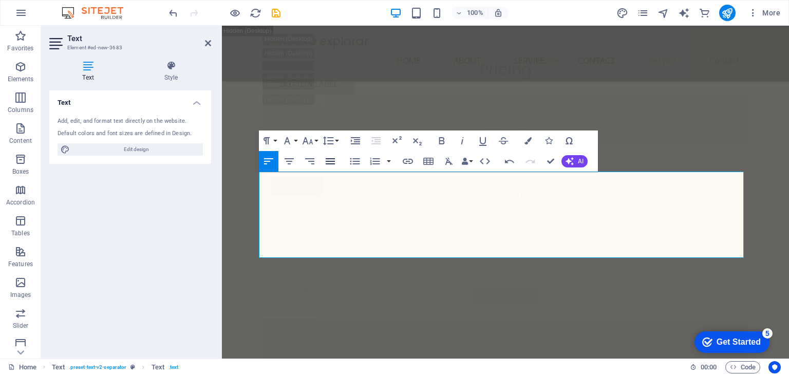
click at [331, 164] on icon "button" at bounding box center [329, 161] width 9 height 6
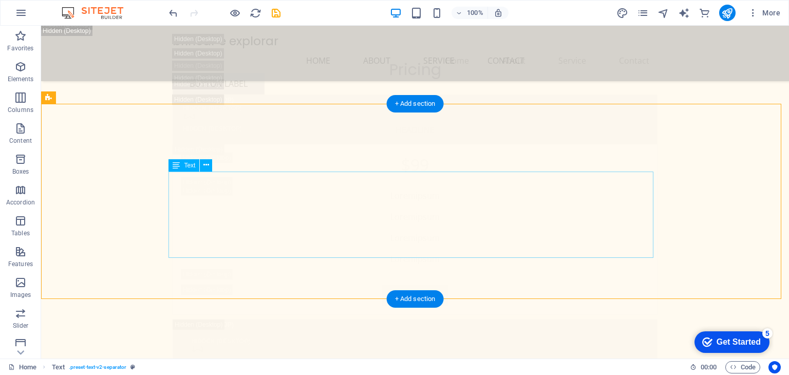
scroll to position [9419, 0]
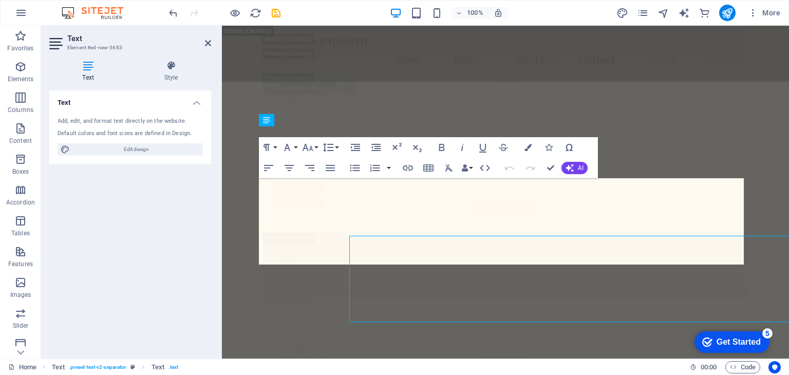
scroll to position [9407, 0]
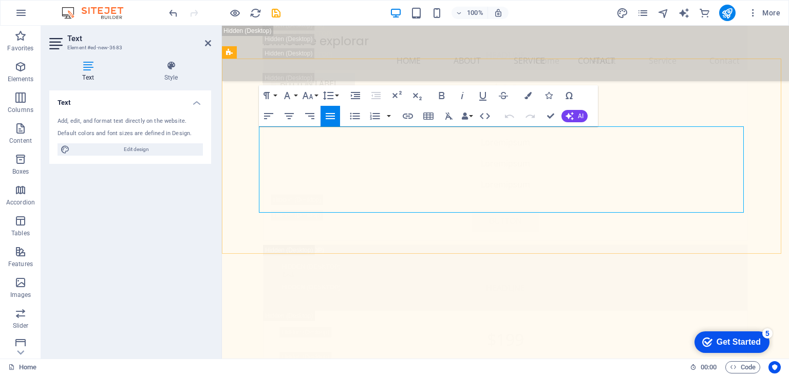
drag, startPoint x: 517, startPoint y: 133, endPoint x: 612, endPoint y: 186, distance: 108.5
drag, startPoint x: 517, startPoint y: 159, endPoint x: 744, endPoint y: 206, distance: 231.3
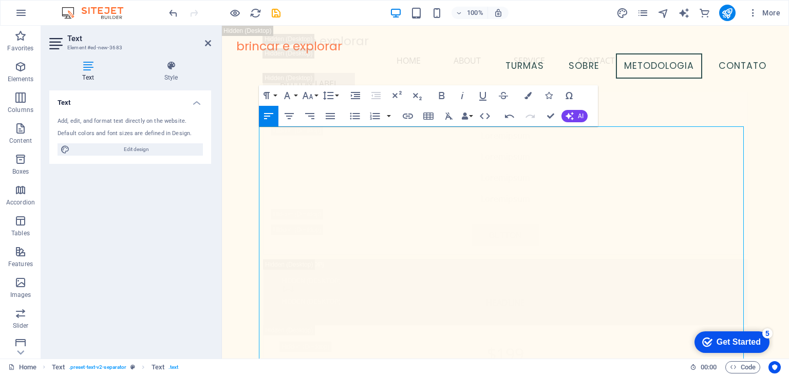
scroll to position [9355, 0]
drag, startPoint x: 641, startPoint y: 143, endPoint x: 516, endPoint y: 132, distance: 125.2
click at [444, 91] on icon "button" at bounding box center [441, 95] width 12 height 12
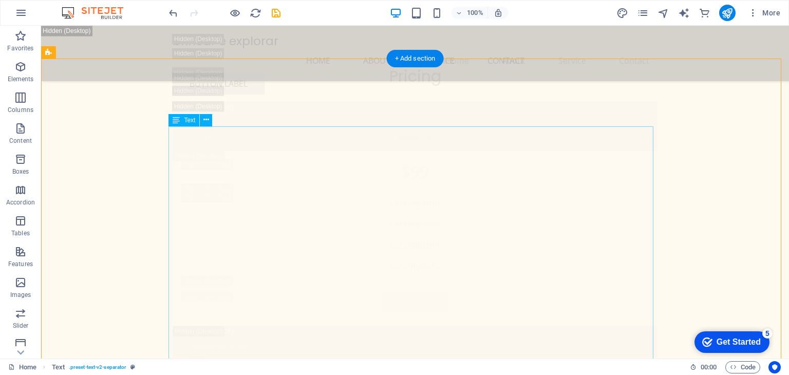
scroll to position [9465, 0]
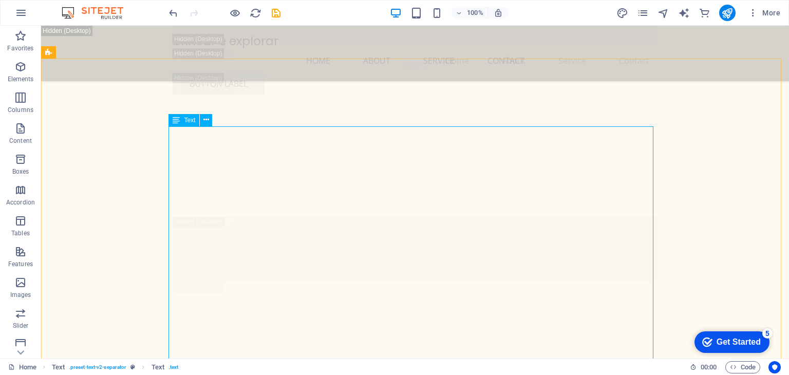
click at [188, 120] on span "Text" at bounding box center [189, 120] width 11 height 6
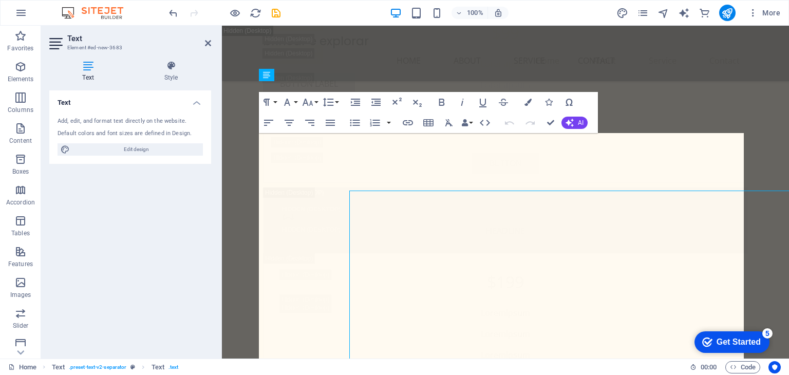
scroll to position [9452, 0]
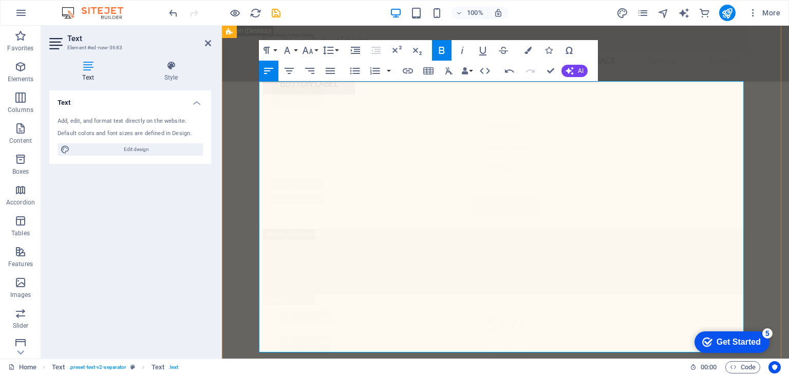
drag, startPoint x: 428, startPoint y: 90, endPoint x: 259, endPoint y: 89, distance: 168.4
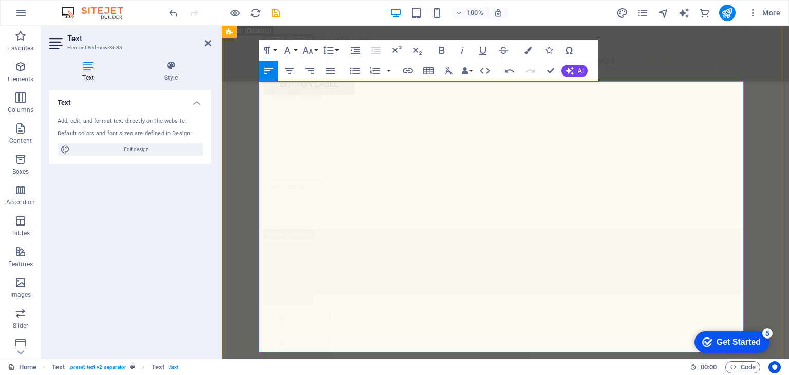
click at [312, 50] on icon "button" at bounding box center [307, 50] width 12 height 12
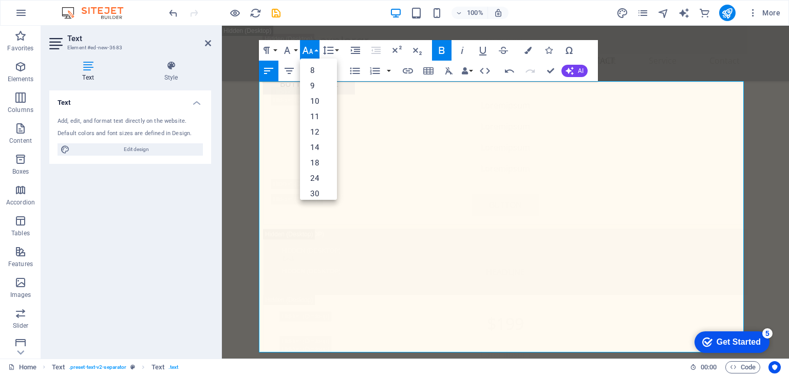
click at [312, 50] on icon "button" at bounding box center [307, 50] width 12 height 12
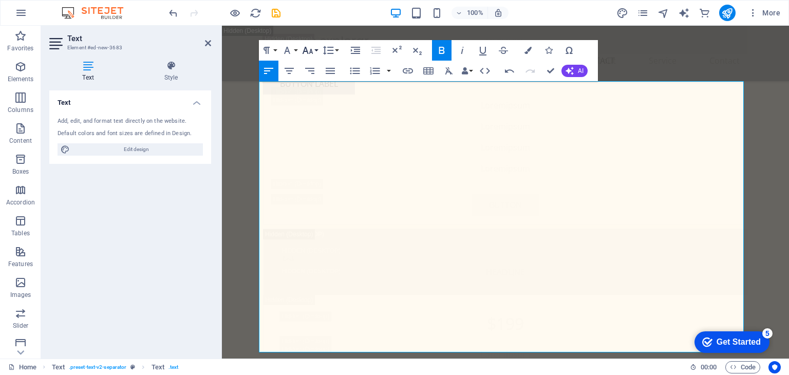
click at [312, 50] on icon "button" at bounding box center [307, 50] width 12 height 12
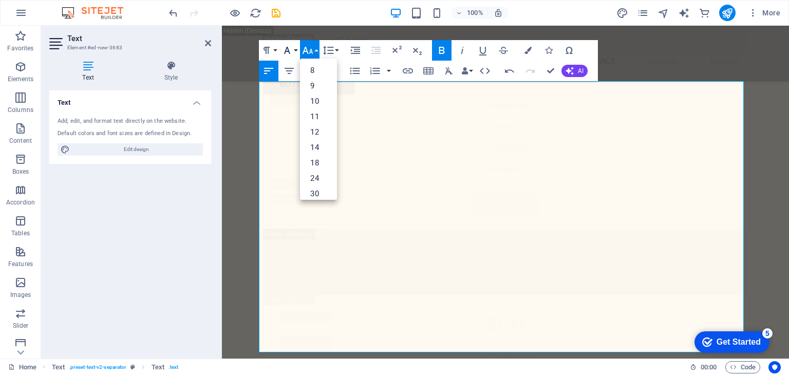
click at [295, 50] on button "Font Family" at bounding box center [289, 50] width 20 height 21
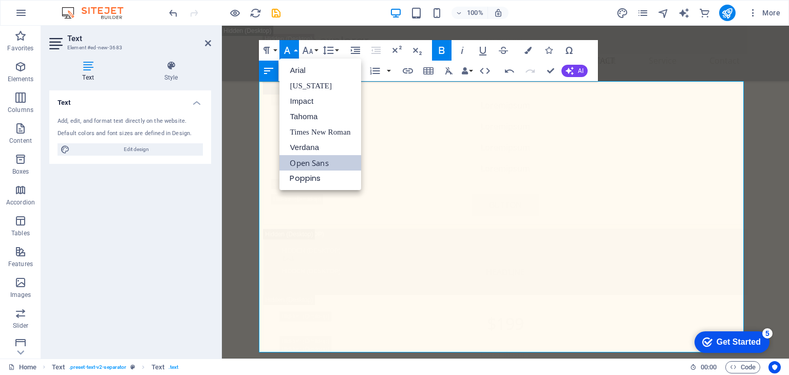
scroll to position [0, 0]
click at [305, 101] on link "Impact" at bounding box center [319, 100] width 81 height 15
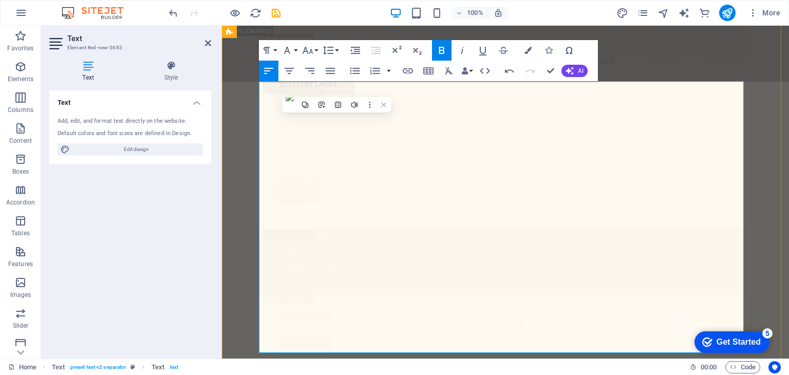
drag, startPoint x: 641, startPoint y: 106, endPoint x: 503, endPoint y: 86, distance: 140.1
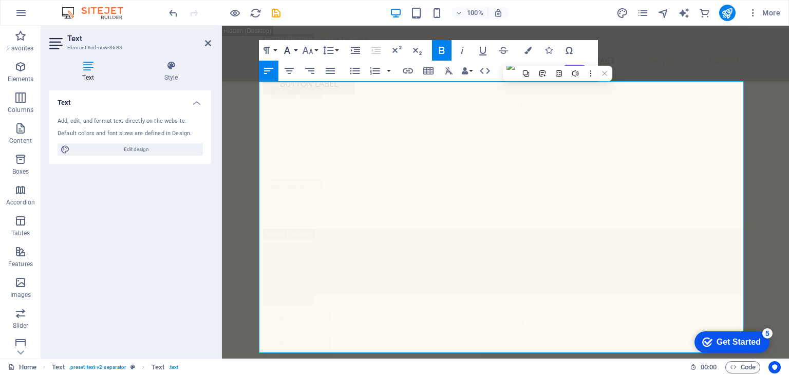
click at [293, 49] on icon "button" at bounding box center [287, 50] width 12 height 12
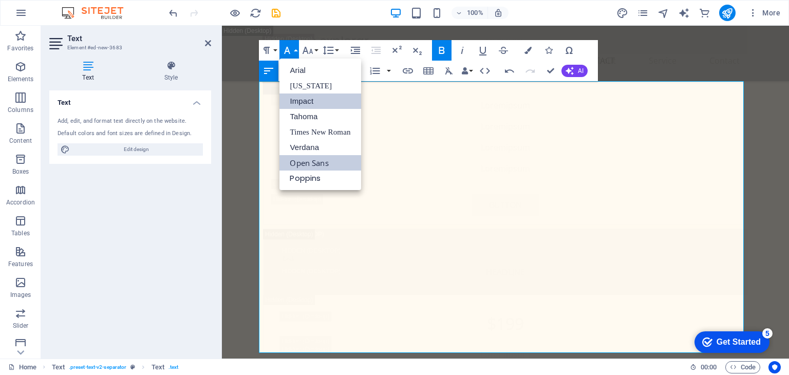
click at [304, 98] on link "Impact" at bounding box center [319, 100] width 81 height 15
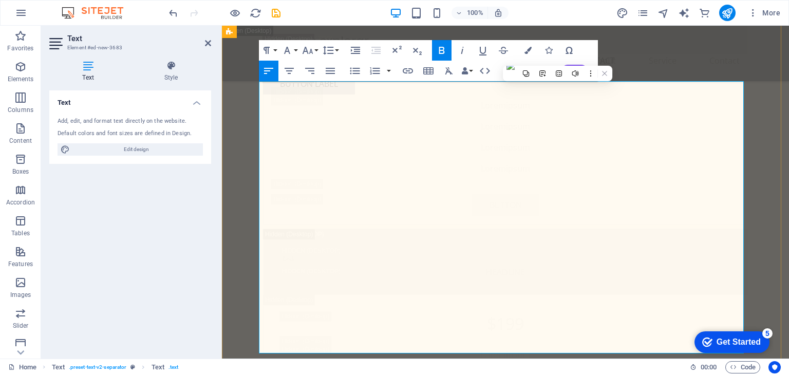
click at [341, 50] on div "Paragraph Format Normal Heading 1 Heading 2 Heading 3 Heading 4 Heading 5 Headi…" at bounding box center [428, 60] width 339 height 41
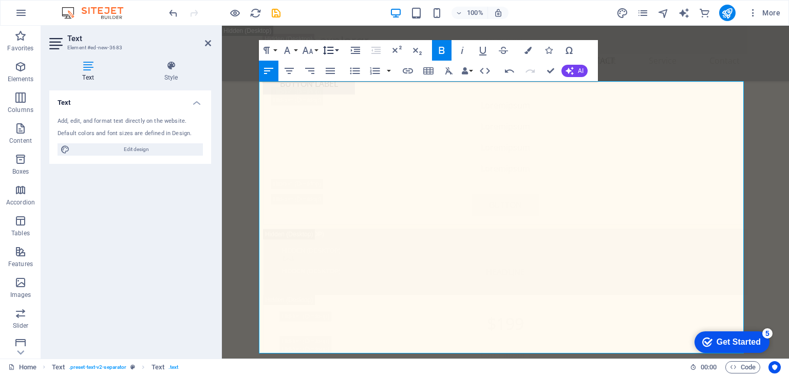
click at [335, 50] on button "Line Height" at bounding box center [330, 50] width 20 height 21
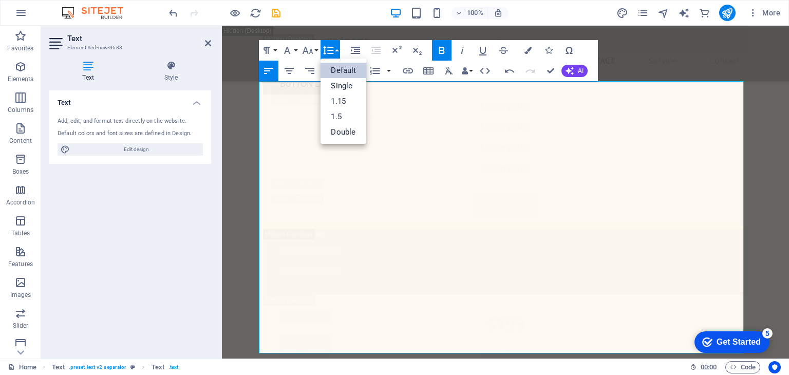
click at [335, 50] on button "Line Height" at bounding box center [330, 50] width 20 height 21
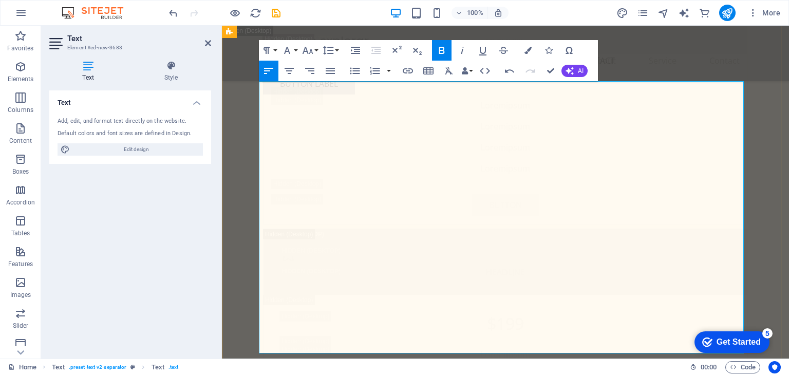
drag, startPoint x: 648, startPoint y: 188, endPoint x: 628, endPoint y: 186, distance: 20.2
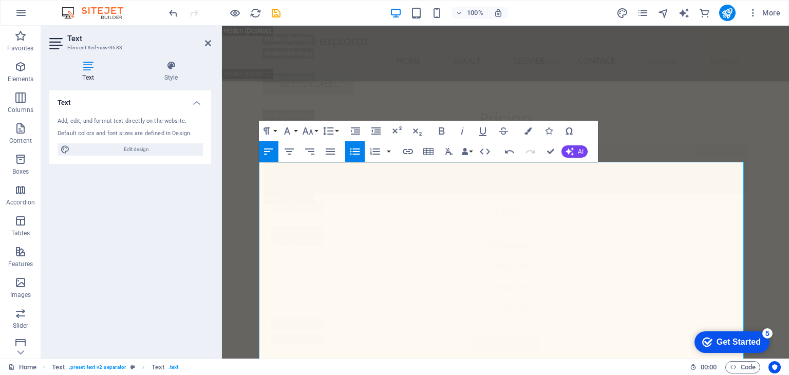
scroll to position [9372, 0]
drag, startPoint x: 406, startPoint y: 170, endPoint x: 259, endPoint y: 171, distance: 147.3
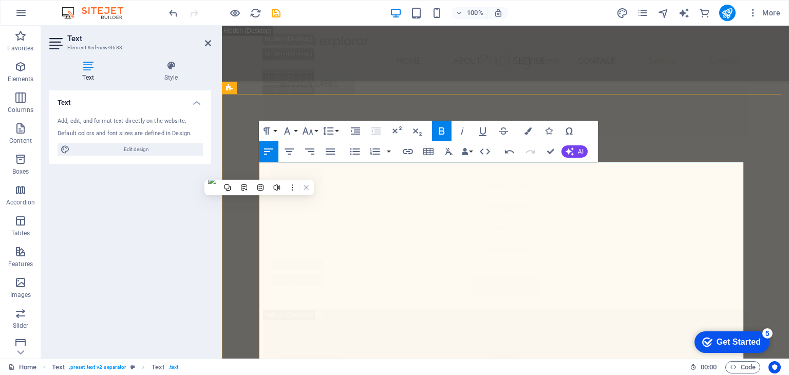
copy span "Período Integral (8h a 12h de Permanência)"
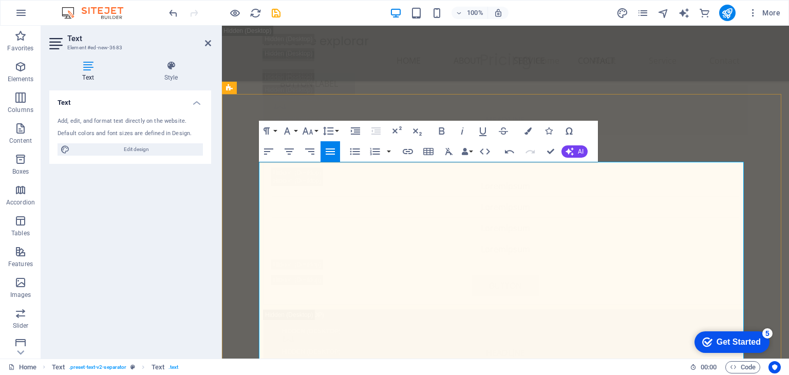
drag, startPoint x: 264, startPoint y: 317, endPoint x: 274, endPoint y: 346, distance: 30.5
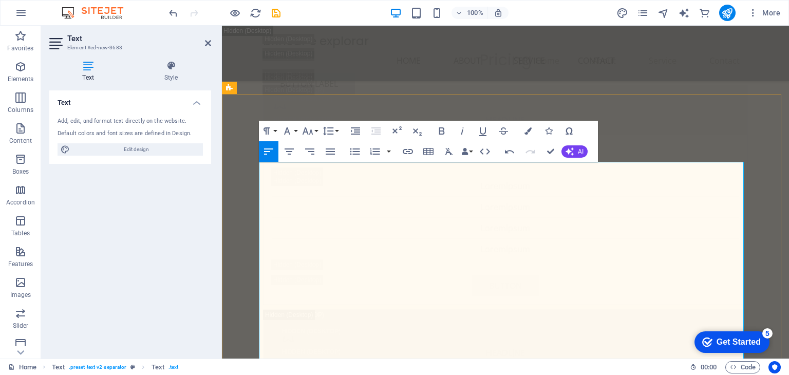
click at [355, 128] on icon "button" at bounding box center [355, 131] width 12 height 12
click at [354, 150] on icon "button" at bounding box center [355, 151] width 10 height 7
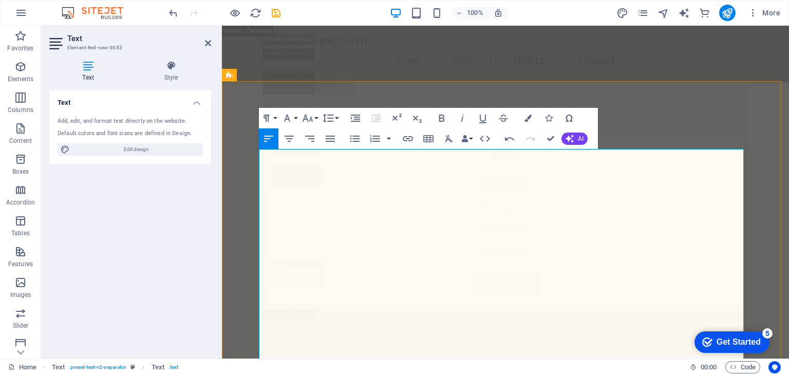
scroll to position [9385, 0]
drag, startPoint x: 378, startPoint y: 343, endPoint x: 252, endPoint y: 292, distance: 136.3
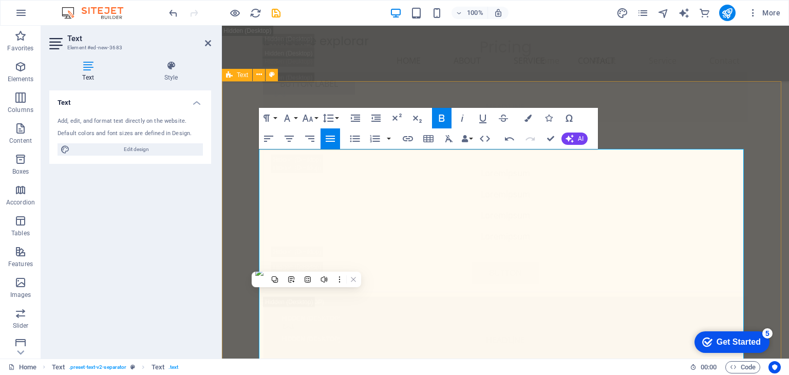
copy div "Uma escola verdadeiramente inclusiva Equipe dedicada Um mediador por aluno Psic…"
click at [358, 358] on div "Home Text . preset-text-v2-separator Text . text 00 : 00 Code" at bounding box center [394, 366] width 789 height 16
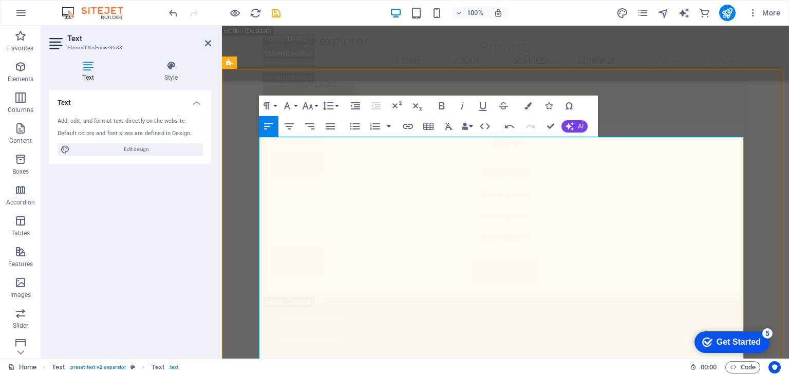
scroll to position [9397, 0]
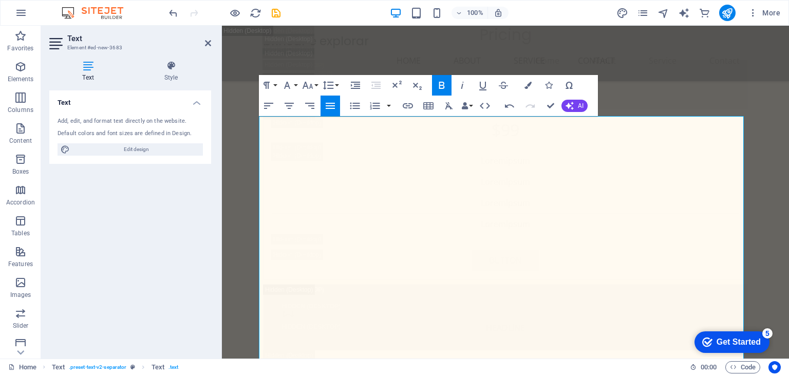
scroll to position [9417, 0]
drag, startPoint x: 279, startPoint y: 346, endPoint x: 342, endPoint y: 348, distance: 63.2
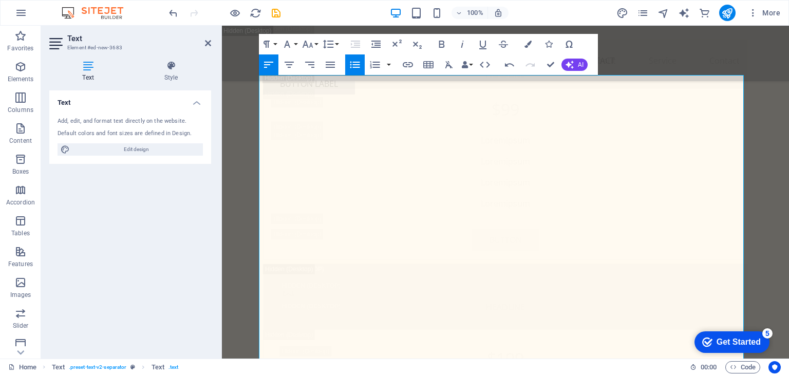
scroll to position [9459, 0]
drag, startPoint x: 371, startPoint y: 319, endPoint x: 278, endPoint y: 317, distance: 92.9
drag, startPoint x: 385, startPoint y: 333, endPoint x: 277, endPoint y: 330, distance: 107.3
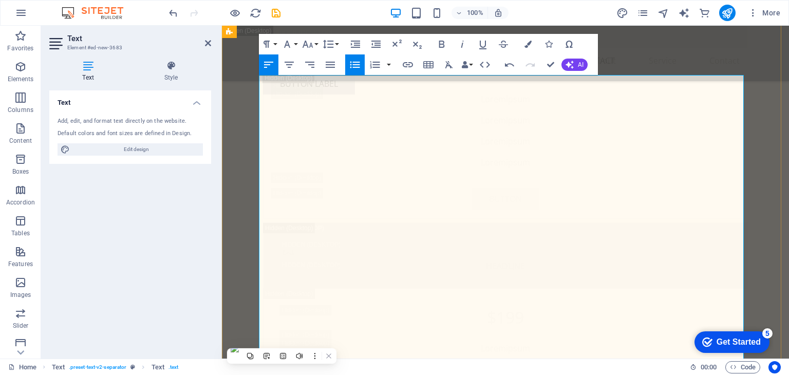
click at [354, 65] on icon "button" at bounding box center [355, 65] width 12 height 12
click at [360, 65] on icon "button" at bounding box center [355, 65] width 12 height 12
drag, startPoint x: 354, startPoint y: 65, endPoint x: 370, endPoint y: 64, distance: 15.4
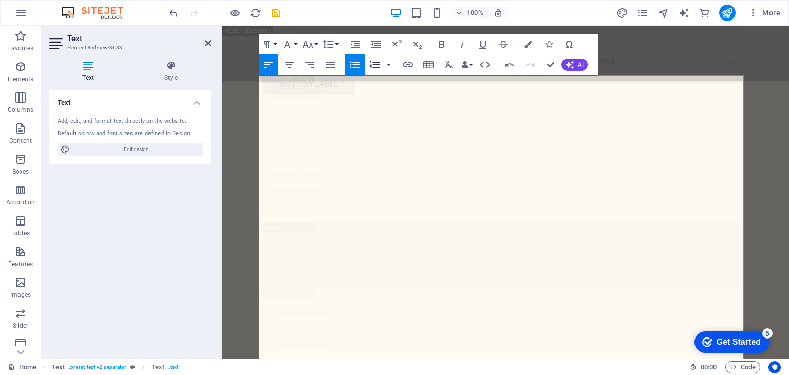
click at [370, 64] on icon "button" at bounding box center [375, 65] width 12 height 12
click at [387, 64] on button "button" at bounding box center [389, 64] width 8 height 21
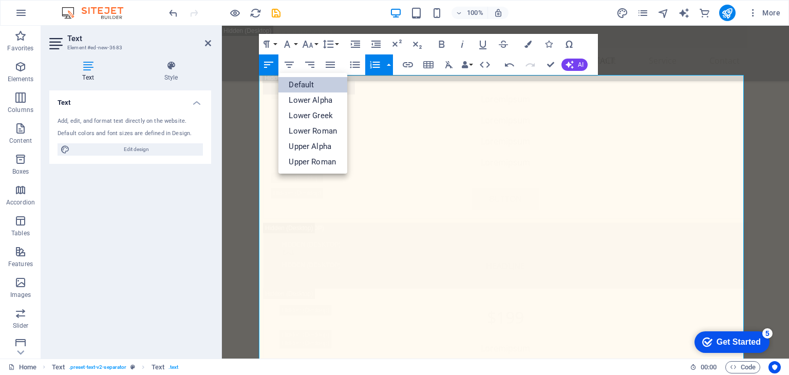
click at [325, 87] on link "Default" at bounding box center [312, 84] width 69 height 15
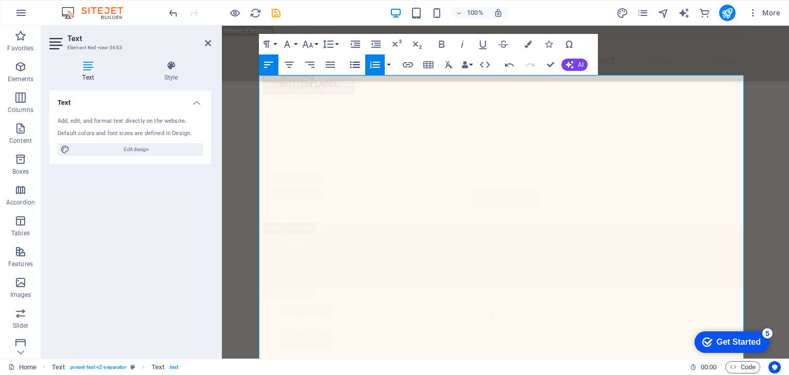
click at [356, 67] on icon "button" at bounding box center [355, 64] width 10 height 7
